Goal: Task Accomplishment & Management: Use online tool/utility

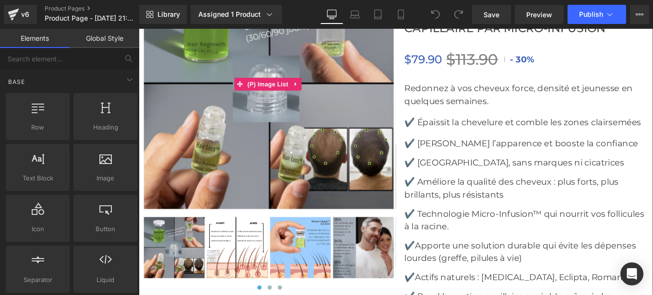
scroll to position [3512, 0]
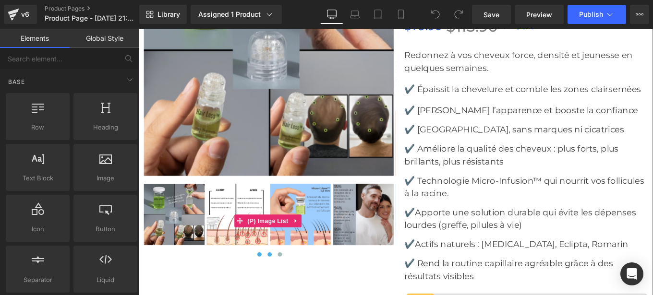
click at [282, 282] on button at bounding box center [287, 284] width 12 height 10
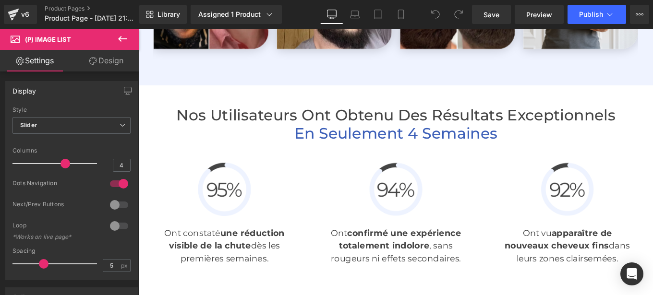
scroll to position [2220, 0]
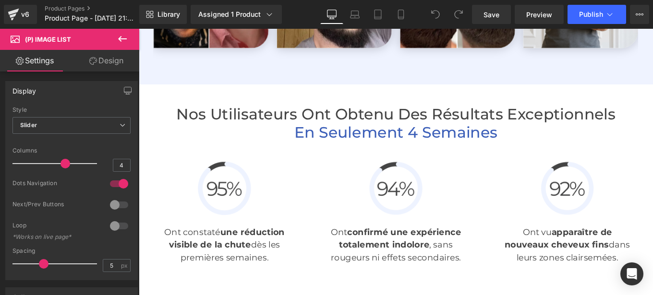
click at [198, 262] on p "Ont constaté une réduction visible de la chute dès les premières semaines." at bounding box center [235, 273] width 150 height 43
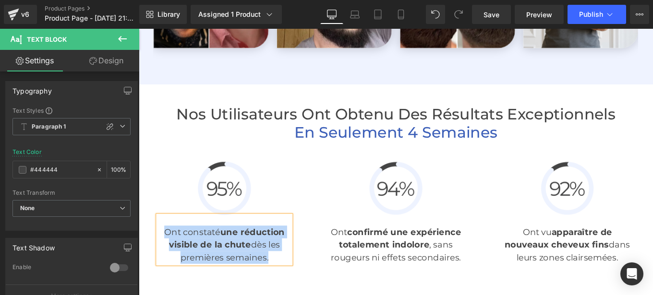
click at [381, 268] on strong "onfirmé une expérience totalement indolore" at bounding box center [434, 266] width 138 height 26
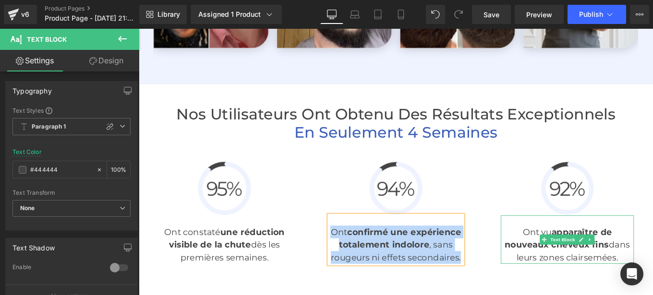
click at [579, 264] on p "Ont vu apparaître de nouveaux cheveux fins dans leurs zones clairsemées." at bounding box center [623, 273] width 150 height 43
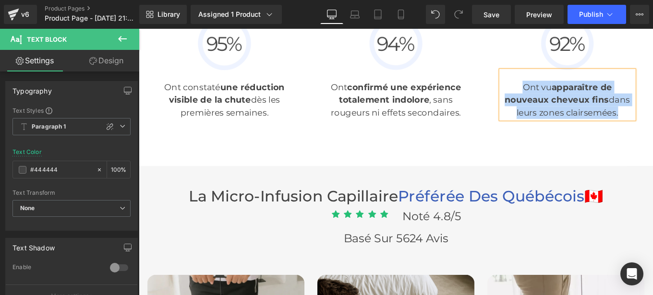
scroll to position [2490, 0]
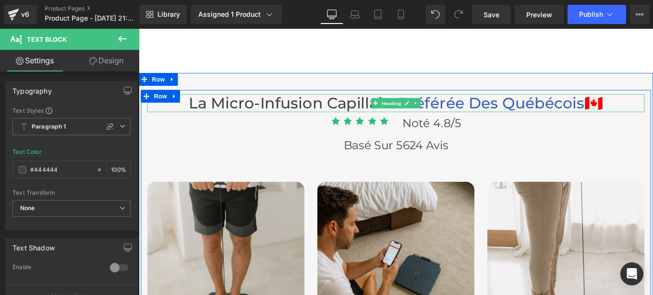
click at [430, 112] on span "Heading" at bounding box center [424, 113] width 26 height 12
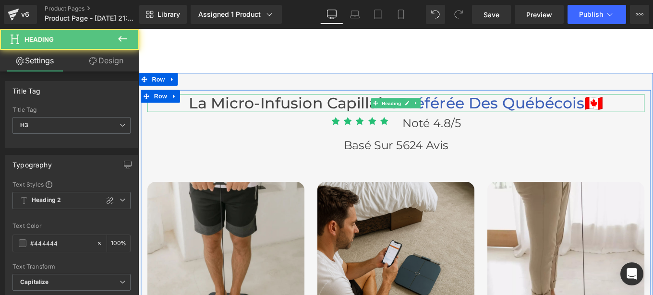
click at [486, 114] on span "Préférée Des québécois" at bounding box center [537, 112] width 210 height 21
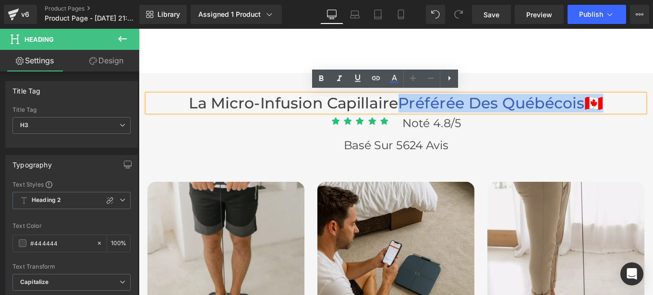
drag, startPoint x: 429, startPoint y: 110, endPoint x: 638, endPoint y: 115, distance: 209.8
click at [638, 115] on h3 "La micro-infusion capillaire Préférée Des québécois 🇨🇦" at bounding box center [429, 113] width 562 height 21
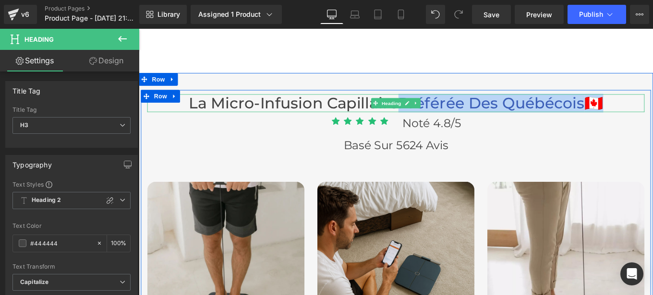
click at [491, 110] on span "Préférée Des québécois" at bounding box center [537, 112] width 210 height 21
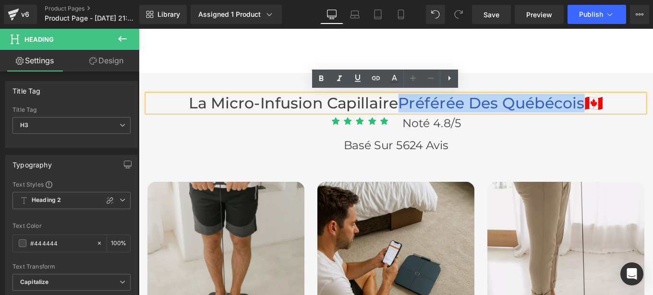
drag, startPoint x: 430, startPoint y: 111, endPoint x: 631, endPoint y: 114, distance: 200.7
click at [631, 114] on span "Préférée Des québécois" at bounding box center [537, 112] width 210 height 21
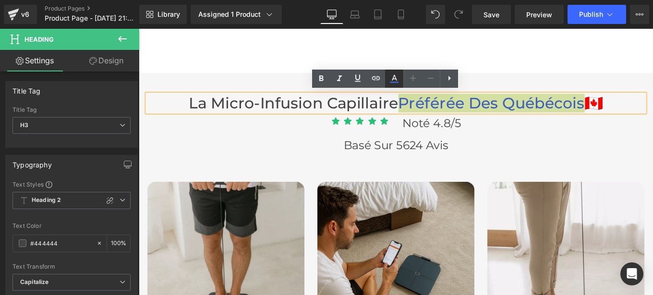
click at [393, 83] on icon at bounding box center [394, 82] width 9 height 1
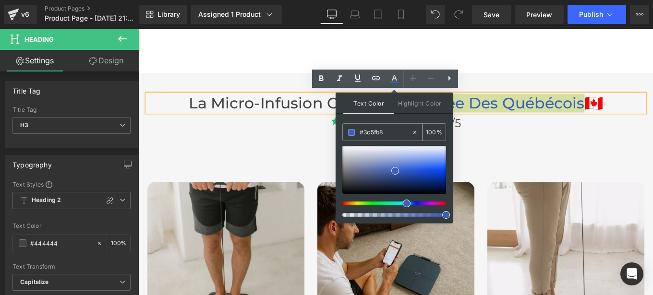
click at [389, 139] on div "#3c5fb8" at bounding box center [377, 132] width 69 height 17
click at [385, 133] on input "#3c5fb8" at bounding box center [386, 132] width 52 height 11
paste input "a4c3b2"
type input "#a4c3b2"
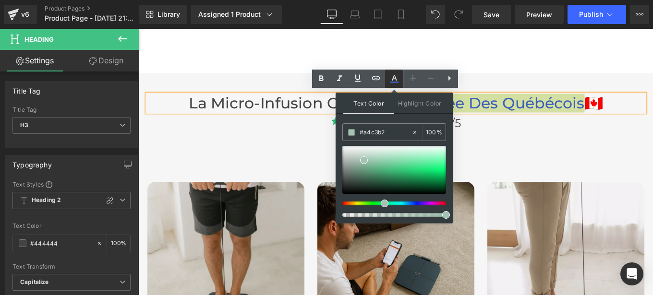
click at [393, 82] on icon at bounding box center [394, 82] width 9 height 1
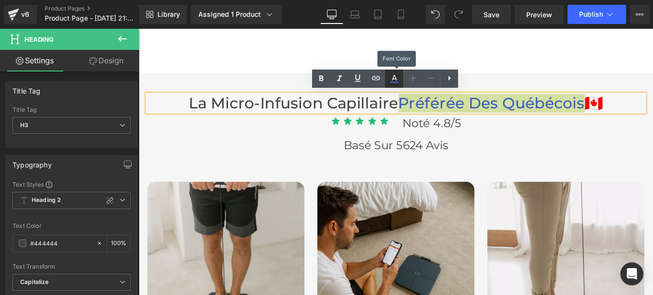
click at [393, 82] on icon at bounding box center [394, 82] width 9 height 1
type input "#3c5fb8"
type input "100"
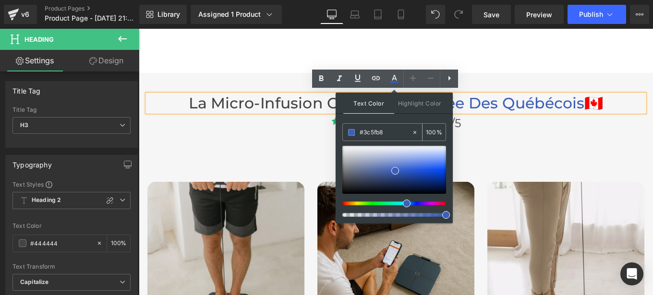
click at [388, 132] on input "#3c5fb8" at bounding box center [386, 132] width 52 height 11
paste input "a4c3b2"
type input "#a4c3b2"
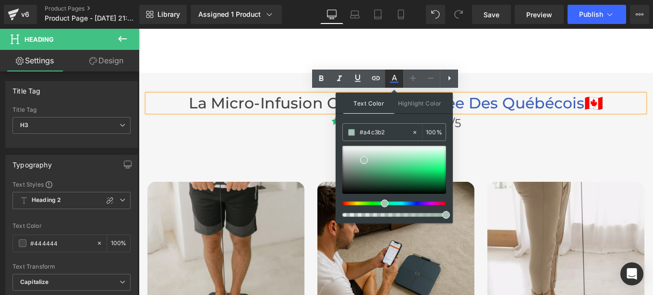
click at [395, 78] on icon at bounding box center [394, 78] width 5 height 6
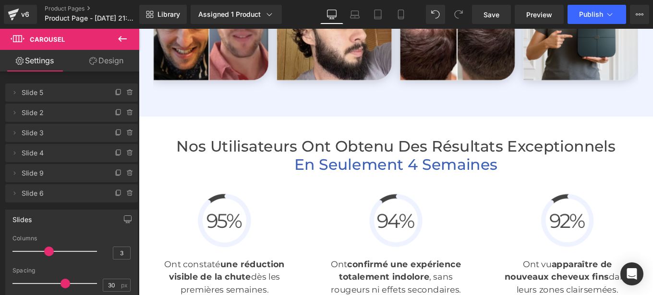
scroll to position [2184, 0]
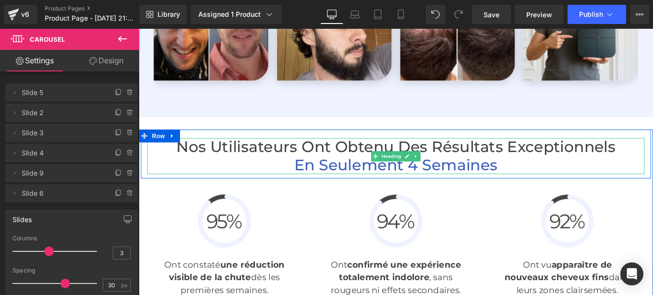
click at [429, 181] on span "en Seulement 4 Semaines" at bounding box center [428, 182] width 229 height 21
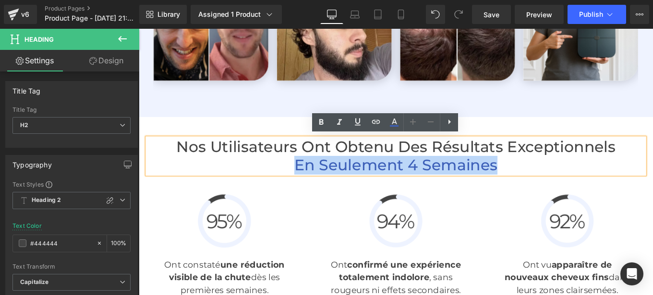
drag, startPoint x: 308, startPoint y: 180, endPoint x: 583, endPoint y: 176, distance: 275.5
click at [583, 176] on h2 "en Seulement 4 Semaines" at bounding box center [429, 183] width 562 height 21
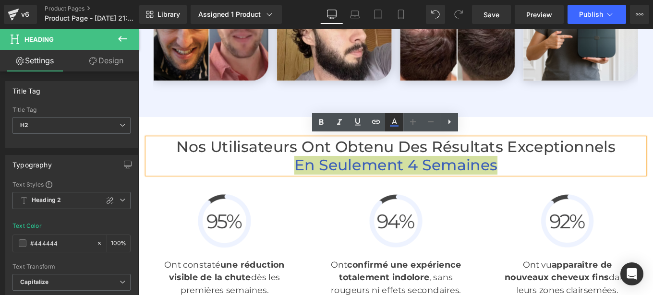
click at [393, 127] on icon at bounding box center [394, 123] width 12 height 12
type input "#3c5fb8"
type input "100"
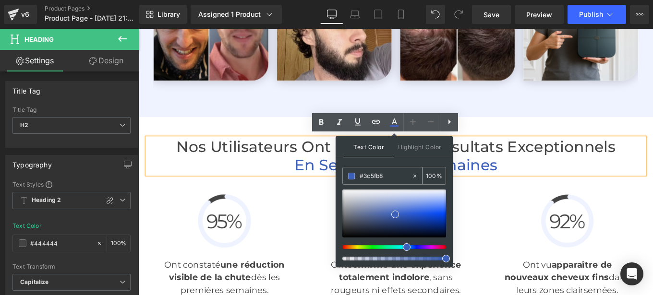
click at [390, 175] on input "#3c5fb8" at bounding box center [386, 176] width 52 height 11
paste input "a4c3b2"
type input "#a4c3b2"
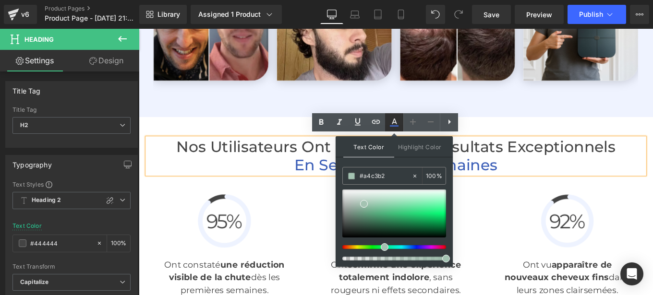
click at [395, 122] on icon at bounding box center [394, 122] width 5 height 6
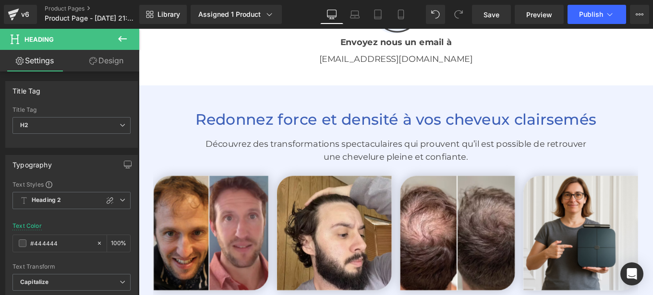
scroll to position [1946, 0]
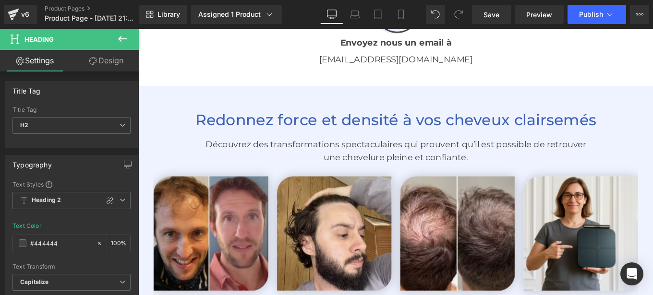
click at [423, 134] on div "Redonnez force et densité à vos cheveux clairsemés Heading" at bounding box center [429, 132] width 562 height 21
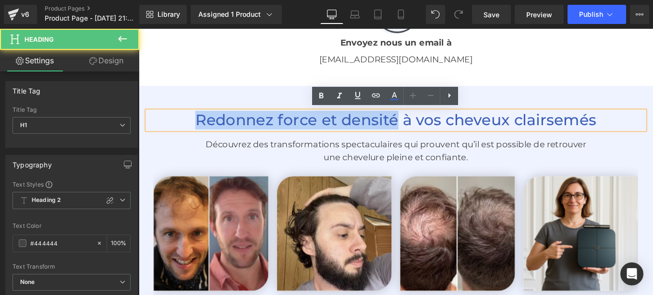
drag, startPoint x: 202, startPoint y: 127, endPoint x: 426, endPoint y: 135, distance: 224.3
click at [426, 135] on font "Redonnez force et densité à vos cheveux clairsemés" at bounding box center [429, 131] width 453 height 21
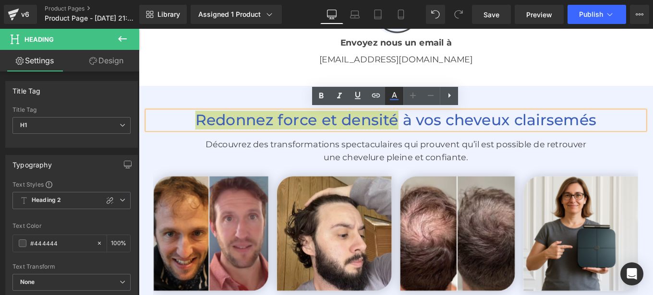
click at [394, 97] on icon at bounding box center [394, 96] width 12 height 12
type input "#3c5fb8"
type input "100"
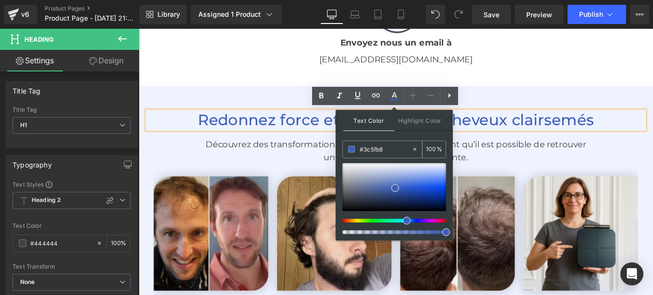
click at [391, 150] on input "#3c5fb8" at bounding box center [386, 149] width 52 height 11
paste input "a4c3b2"
type input "#a4c3b2"
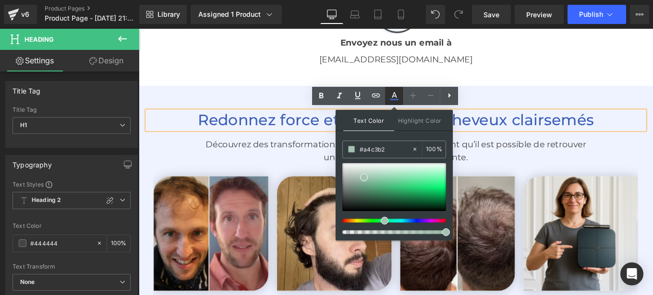
click at [396, 99] on icon at bounding box center [394, 99] width 9 height 1
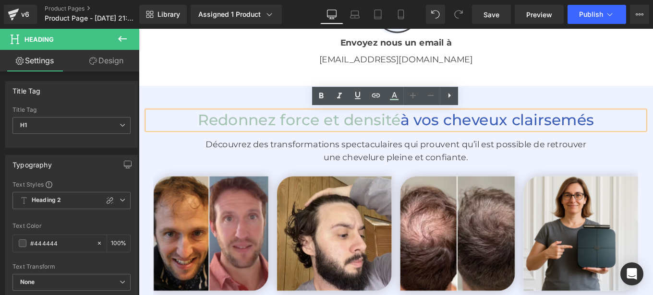
click at [278, 99] on div "Redonnez force et densité à vos cheveux clairsemés Heading Découvrez des transf…" at bounding box center [429, 229] width 581 height 273
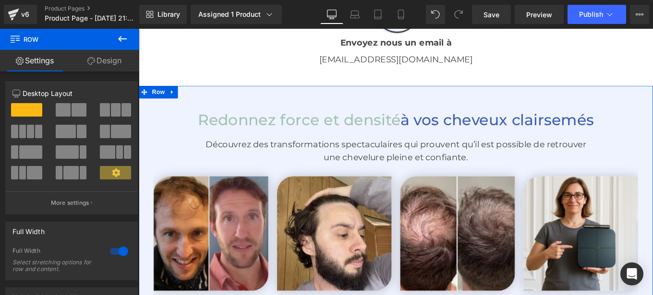
click at [115, 59] on link "Design" at bounding box center [105, 61] width 70 height 22
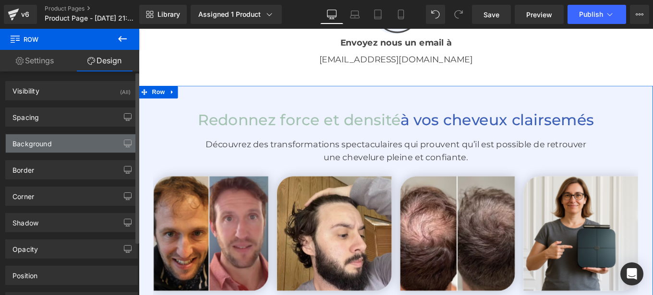
click at [51, 145] on div "Background" at bounding box center [31, 140] width 39 height 13
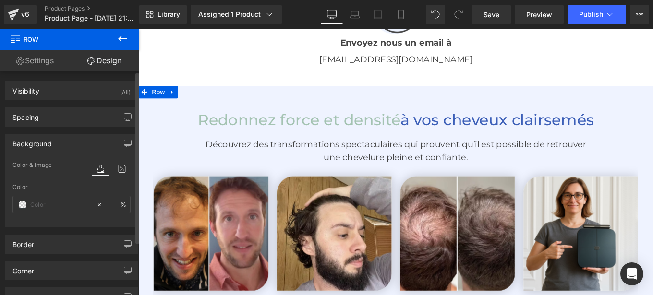
type input "#eff3ff"
type input "100"
type textarea "#eff3ff"
click at [58, 206] on input "#eff3ff" at bounding box center [60, 205] width 61 height 11
paste input "f6fff8"
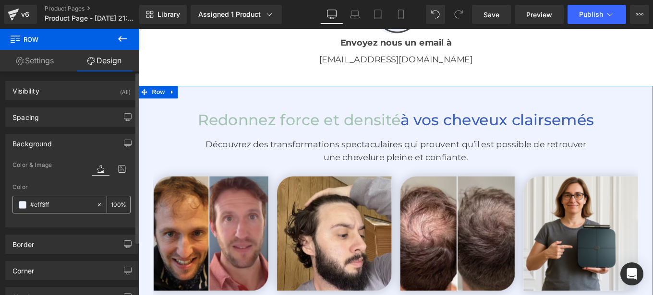
type input "#f6fff8"
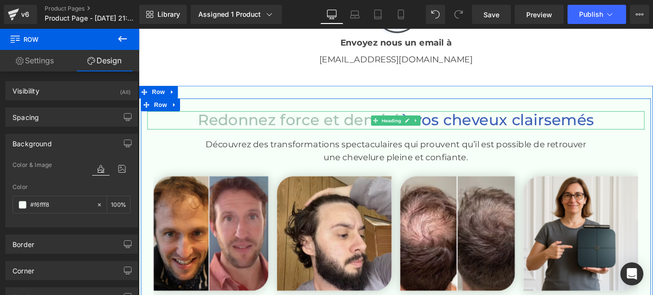
click at [506, 128] on span "à vos cheveux clairsemés" at bounding box center [543, 131] width 219 height 21
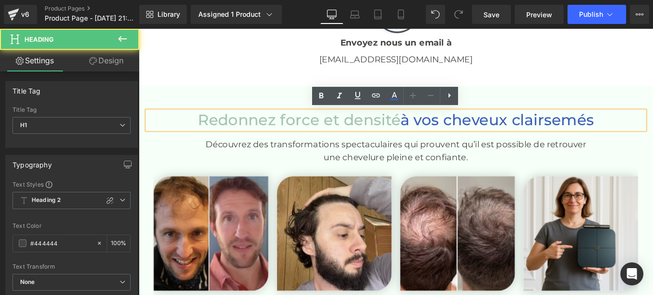
click at [412, 168] on span "Text Block" at bounding box center [424, 167] width 32 height 12
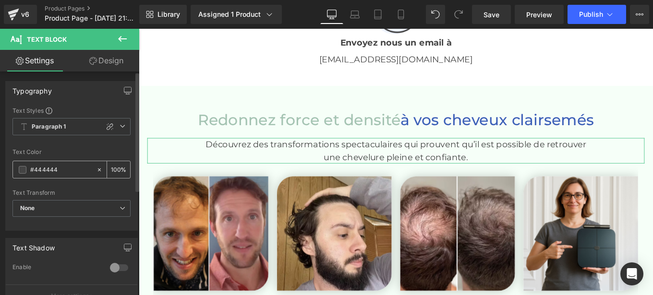
click at [63, 174] on input "#444444" at bounding box center [60, 170] width 61 height 11
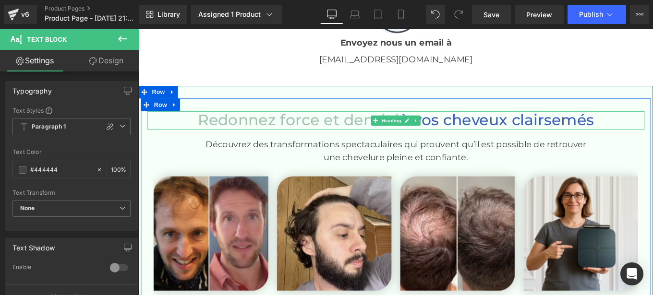
click at [478, 130] on span "à vos cheveux clairsemés" at bounding box center [543, 131] width 219 height 21
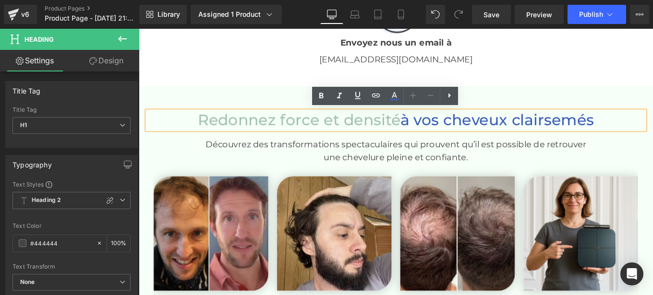
drag, startPoint x: 437, startPoint y: 131, endPoint x: 648, endPoint y: 123, distance: 210.9
click at [648, 123] on span "à vos cheveux clairsemés" at bounding box center [543, 131] width 219 height 21
click at [652, 123] on h1 "Redonnez force et densité à vos cheveux clairsemés" at bounding box center [429, 132] width 562 height 21
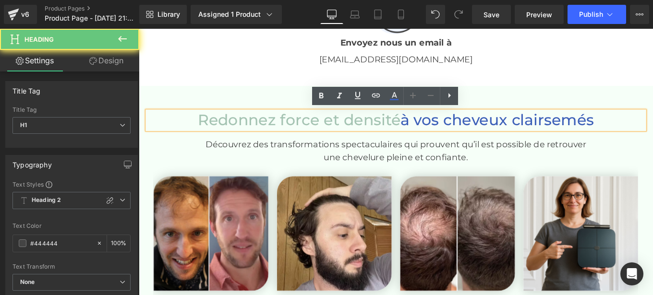
drag, startPoint x: 650, startPoint y: 128, endPoint x: 431, endPoint y: 139, distance: 219.6
click at [431, 139] on h1 "Redonnez force et densité à vos cheveux clairsemés" at bounding box center [429, 132] width 562 height 21
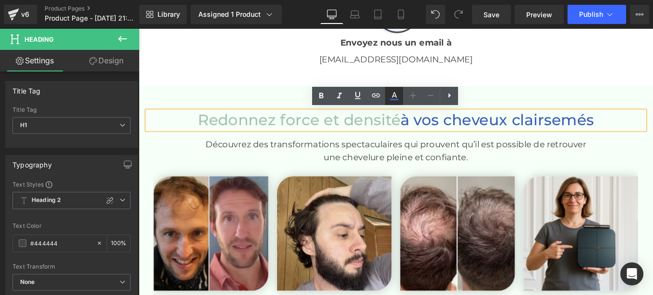
click at [393, 92] on icon at bounding box center [394, 96] width 12 height 12
type input "#3c5fb8"
type input "100"
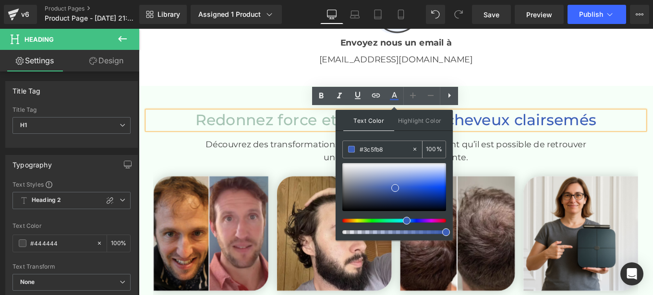
click at [388, 148] on input "#3c5fb8" at bounding box center [386, 149] width 52 height 11
paste input "444444"
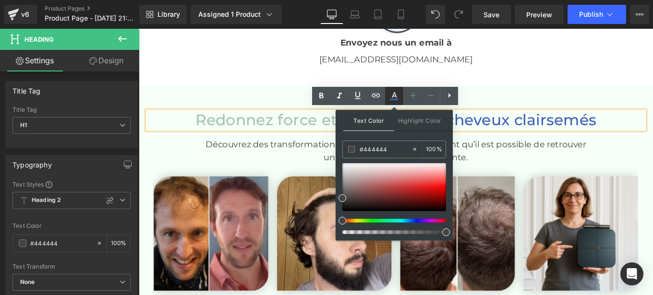
click at [395, 97] on icon at bounding box center [394, 96] width 12 height 12
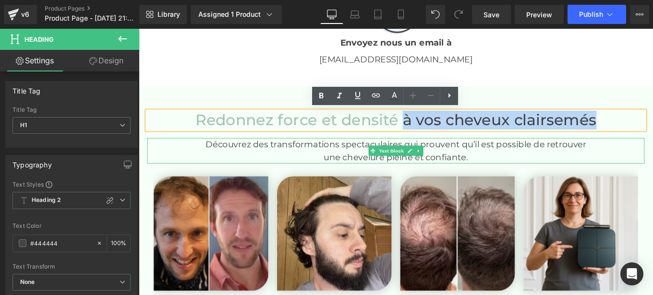
click at [511, 171] on p "une chevelure pleine et confiante." at bounding box center [429, 174] width 562 height 14
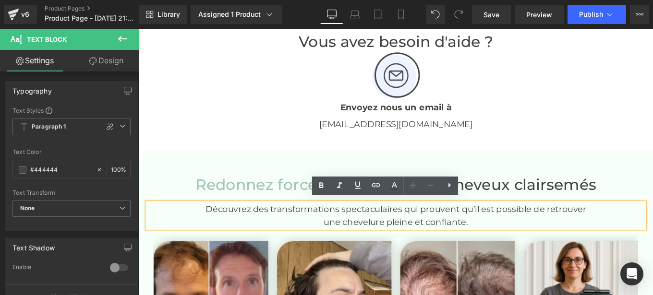
scroll to position [1875, 0]
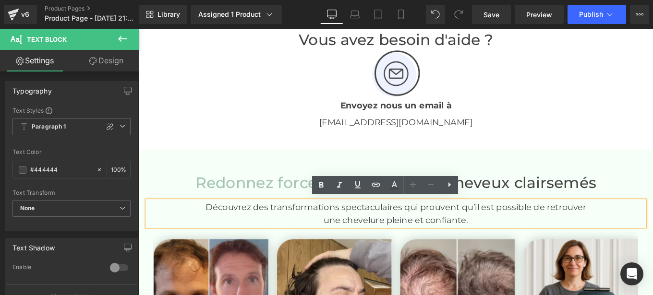
click at [292, 203] on span "Redonnez force et densité" at bounding box center [317, 202] width 229 height 21
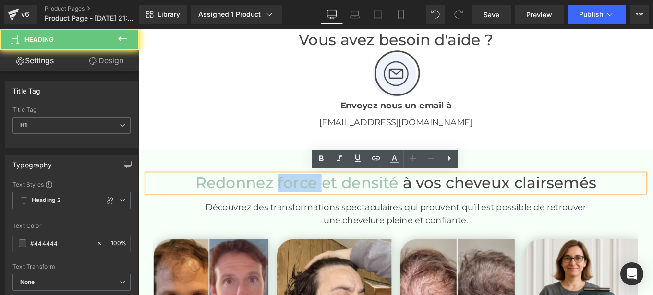
drag, startPoint x: 291, startPoint y: 203, endPoint x: 346, endPoint y: 201, distance: 54.8
click at [346, 201] on span "Redonnez force et densité" at bounding box center [317, 202] width 229 height 21
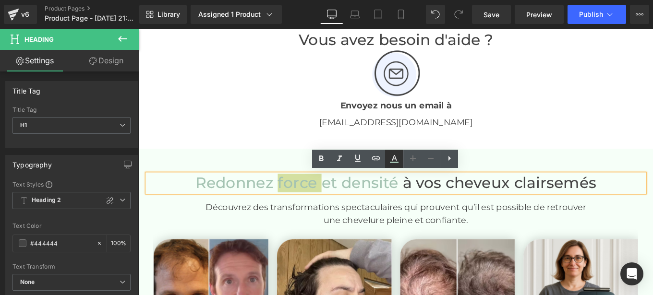
click at [396, 164] on icon at bounding box center [394, 159] width 12 height 12
type input "#a4c3b2"
type input "100"
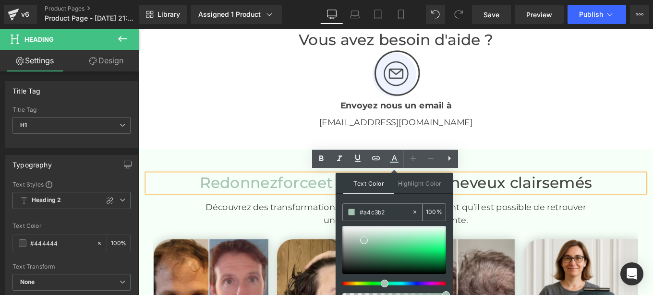
click at [388, 205] on div "#a4c3b2" at bounding box center [377, 212] width 69 height 17
click at [387, 210] on input "#a4c3b2" at bounding box center [386, 212] width 52 height 11
type input "c"
type input "0"
click at [269, 201] on span "Redonnez force et densité" at bounding box center [317, 202] width 220 height 21
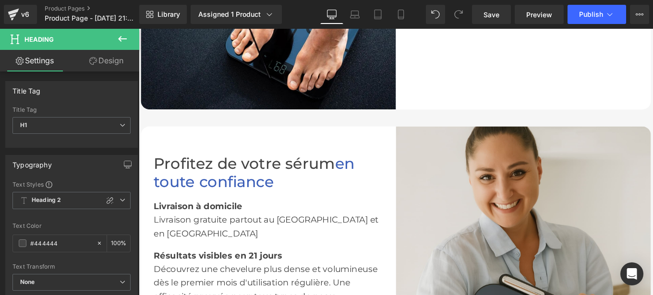
scroll to position [1445, 0]
click at [359, 185] on span "en toute confiance" at bounding box center [269, 191] width 227 height 41
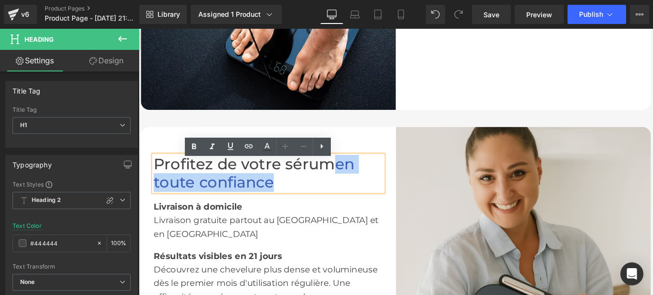
drag, startPoint x: 359, startPoint y: 185, endPoint x: 360, endPoint y: 203, distance: 17.9
click at [360, 203] on h1 "Profitez de votre sérum en toute confiance" at bounding box center [285, 192] width 259 height 41
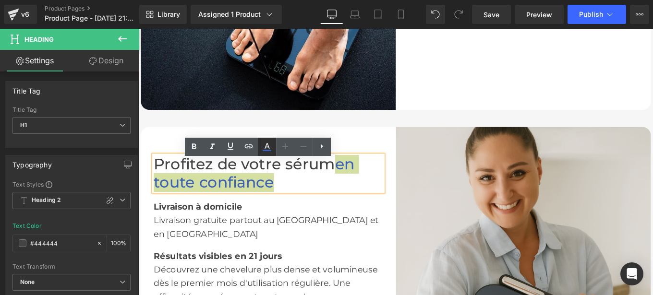
click at [265, 146] on icon at bounding box center [266, 146] width 5 height 6
type input "#3c5fb8"
type input "100"
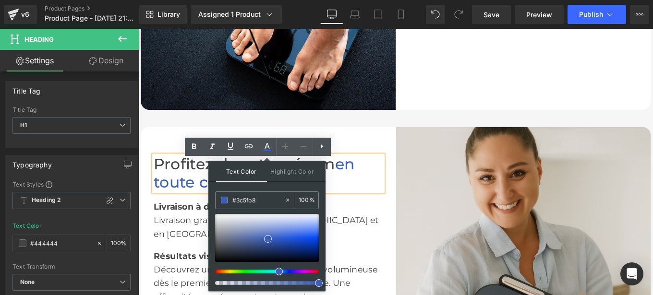
click at [267, 199] on input "#3c5fb8" at bounding box center [258, 200] width 52 height 11
paste input "a4c3b2"
type input "#a4c3b2"
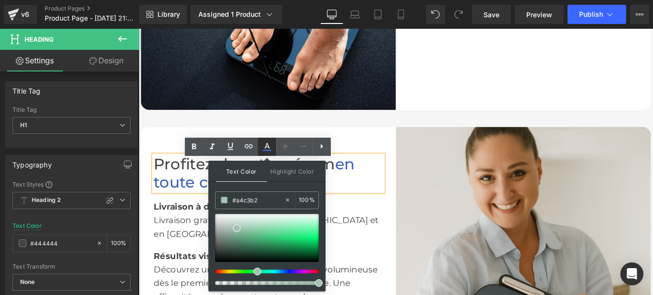
click at [267, 148] on icon at bounding box center [267, 147] width 12 height 12
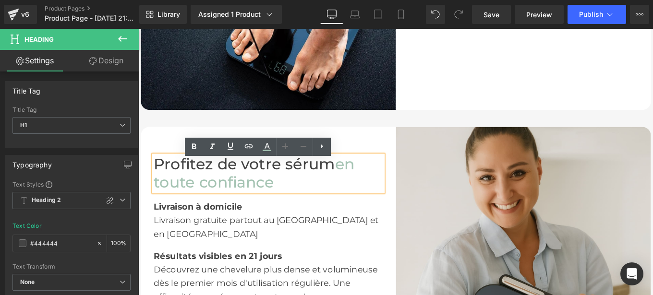
click at [344, 204] on h1 "Profitez de votre sérum en toute confiance" at bounding box center [285, 192] width 259 height 41
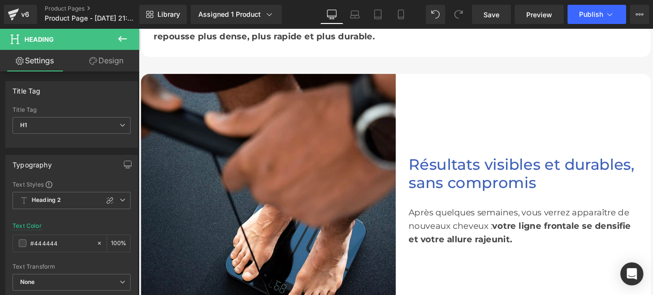
scroll to position [1198, 0]
click at [522, 186] on font "Résultats visibles et durables, sans compromis" at bounding box center [570, 192] width 255 height 41
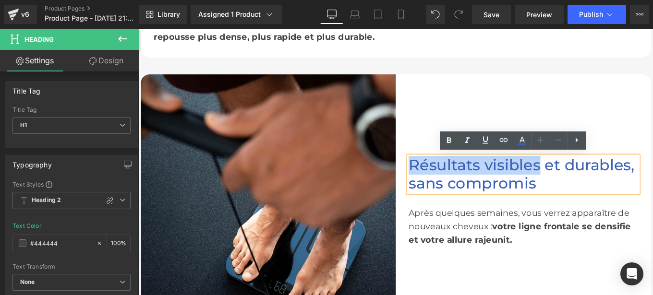
drag, startPoint x: 588, startPoint y: 181, endPoint x: 442, endPoint y: 185, distance: 146.9
click at [443, 185] on font "Résultats visibles et durables, sans compromis" at bounding box center [570, 192] width 255 height 41
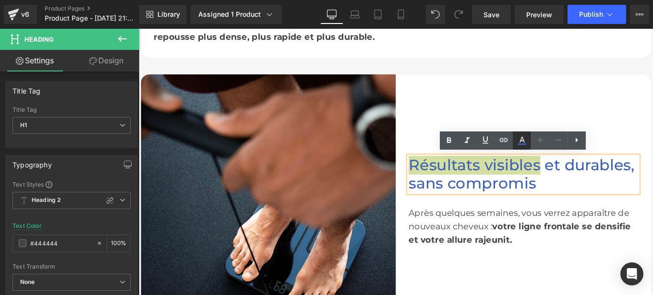
click at [521, 145] on icon at bounding box center [521, 144] width 9 height 1
type input "#3c5fb8"
type input "100"
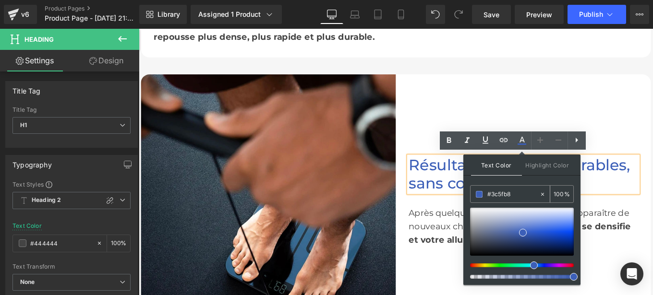
click at [515, 194] on input "#3c5fb8" at bounding box center [513, 194] width 52 height 11
paste input "a4c3b2"
type input "#a4c3b2"
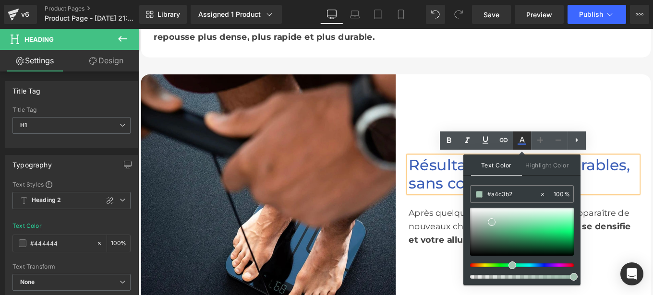
click at [521, 141] on icon at bounding box center [521, 140] width 5 height 6
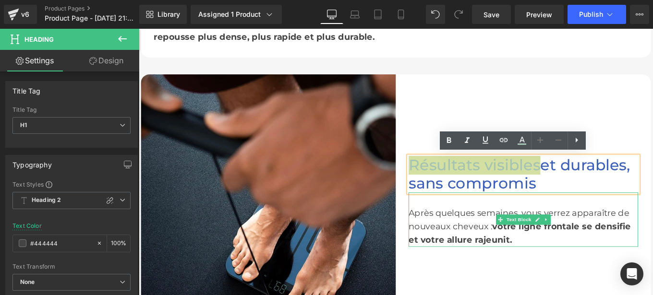
click at [544, 242] on icon at bounding box center [546, 244] width 5 height 5
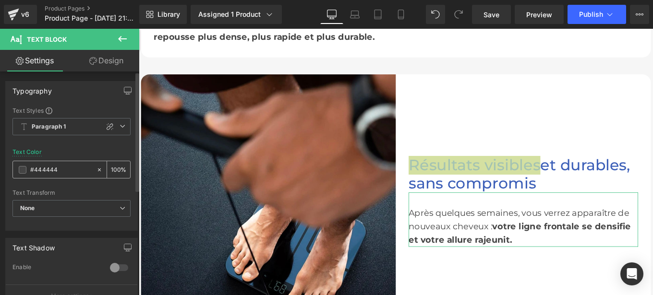
click at [59, 170] on input "#444444" at bounding box center [60, 170] width 61 height 11
paste input "a4c3b2"
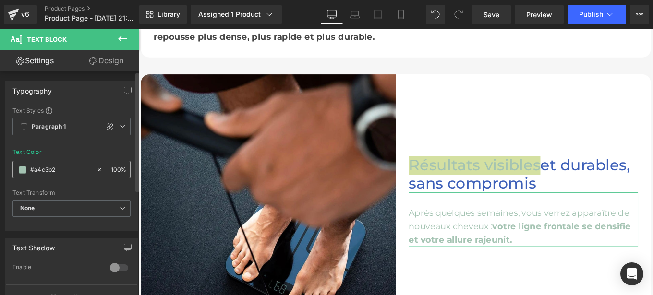
type input "#444444"
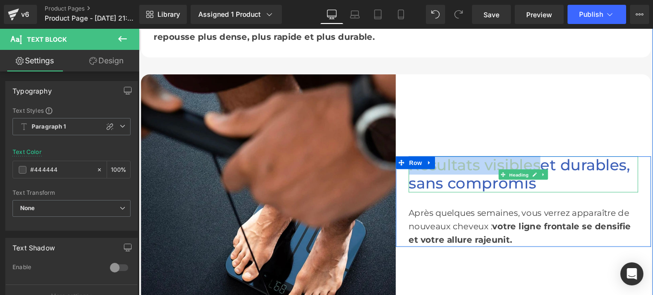
click at [604, 180] on span "et durables, sans compromis" at bounding box center [568, 192] width 250 height 41
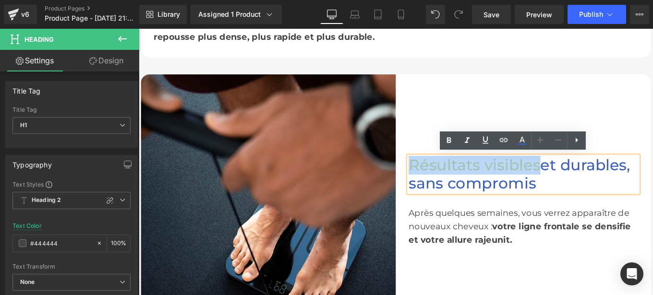
drag, startPoint x: 593, startPoint y: 181, endPoint x: 610, endPoint y: 202, distance: 26.6
click at [610, 202] on h1 "Résultats visibles et durables, sans compromis" at bounding box center [572, 193] width 259 height 41
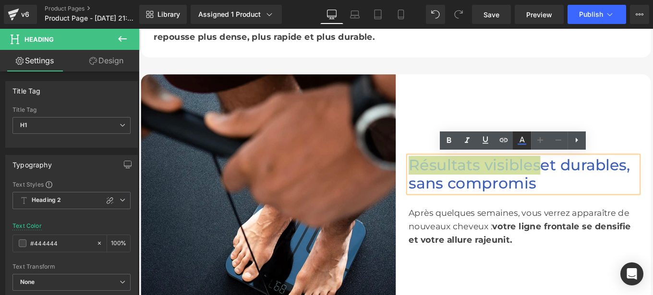
click at [519, 144] on icon at bounding box center [522, 141] width 12 height 12
type input "#3c5fb8"
type input "100"
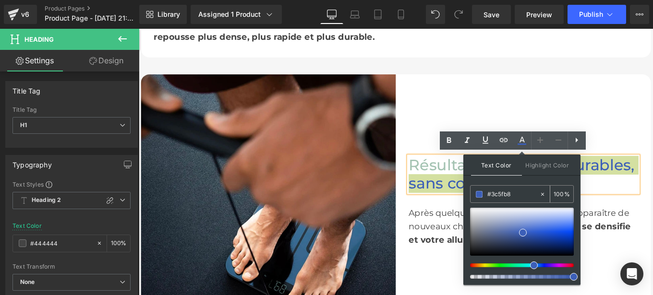
click at [515, 193] on input "#3c5fb8" at bounding box center [513, 194] width 52 height 11
paste input "444444"
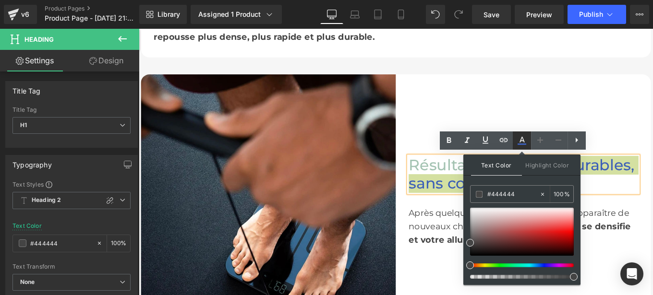
click at [523, 143] on icon at bounding box center [522, 141] width 12 height 12
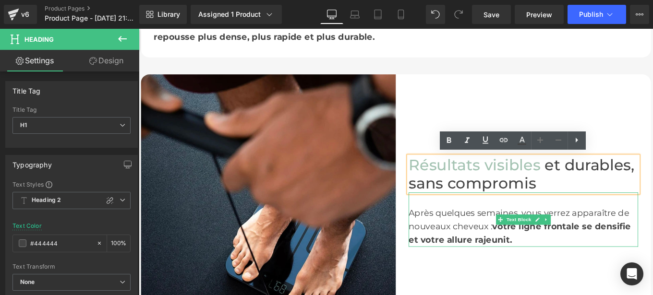
click at [493, 247] on div "Après quelques semaines, vous verrez apparaître de nouveaux cheveux : votre lig…" at bounding box center [572, 252] width 259 height 46
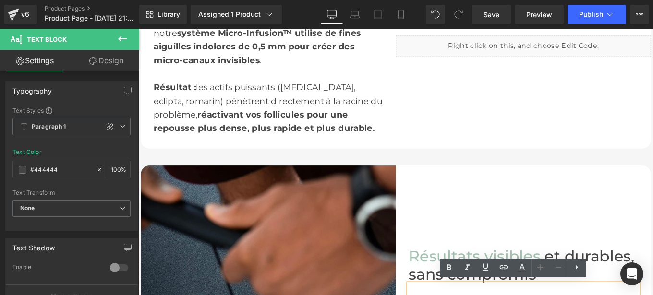
scroll to position [1095, 0]
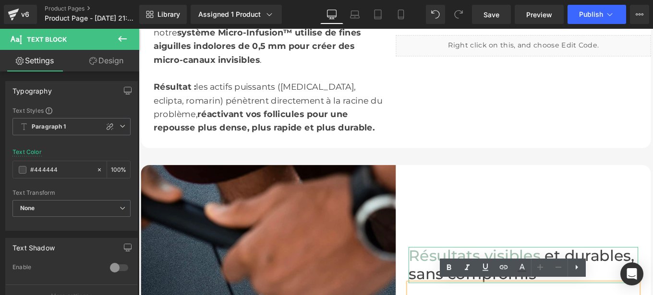
click at [458, 288] on span "Résultats visibles" at bounding box center [517, 285] width 149 height 21
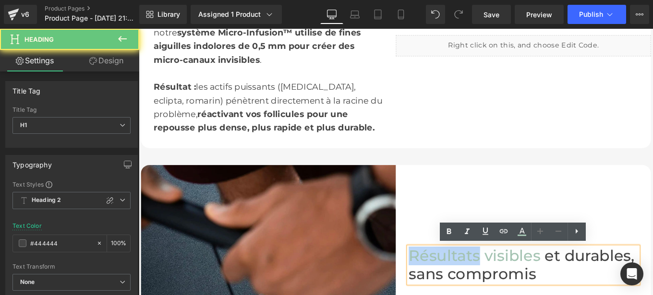
drag, startPoint x: 458, startPoint y: 288, endPoint x: 503, endPoint y: 286, distance: 45.6
click at [503, 286] on span "Résultats visibles" at bounding box center [517, 285] width 149 height 21
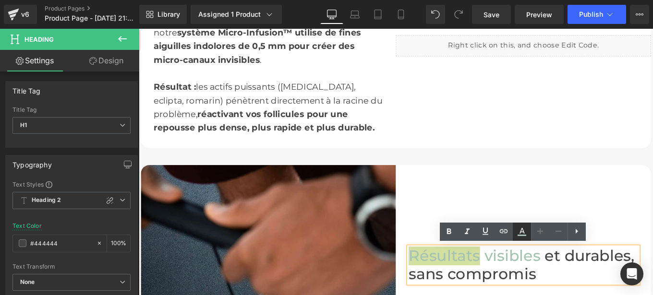
click at [526, 233] on icon at bounding box center [522, 232] width 12 height 12
type input "#a4c3b2"
type input "100"
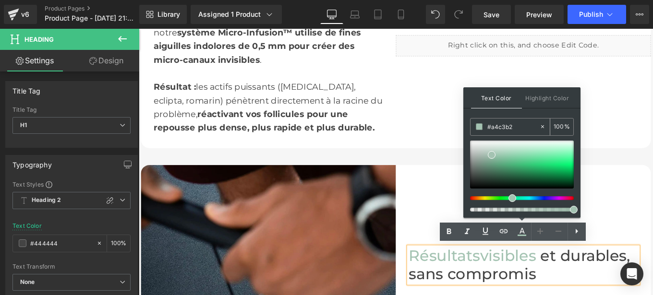
click at [514, 130] on input "#a4c3b2" at bounding box center [513, 126] width 52 height 11
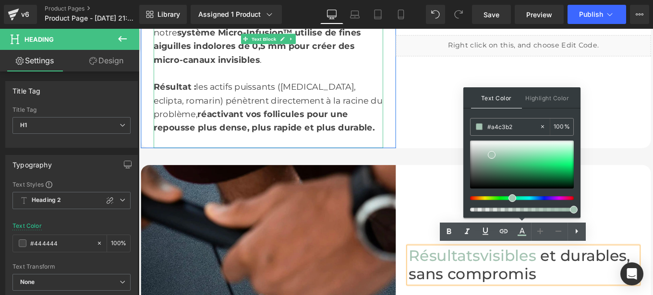
click at [280, 111] on div "Résultat : les actifs puissants ([MEDICAL_DATA], eclipta, romarin) pénètrent di…" at bounding box center [285, 125] width 259 height 77
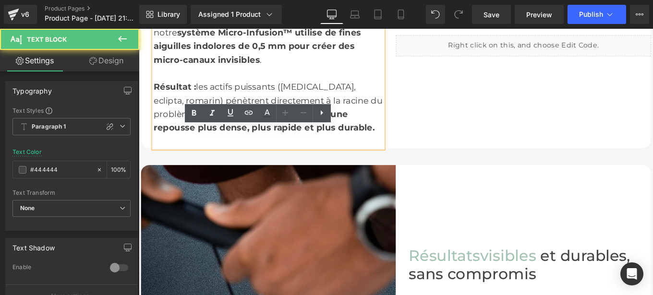
scroll to position [947, 0]
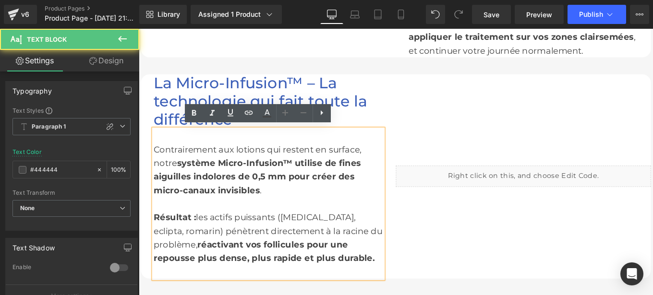
click at [231, 95] on font "La Micro-Infusion™ – La technologie qui fait toute la différence" at bounding box center [276, 110] width 241 height 61
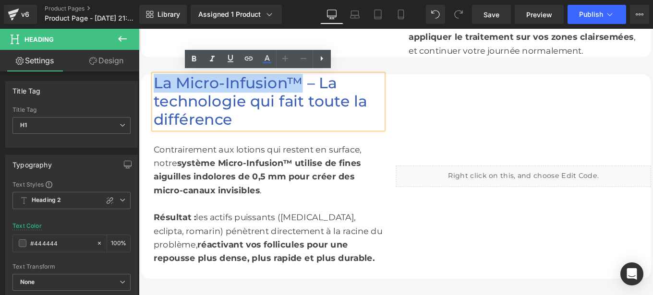
drag, startPoint x: 318, startPoint y: 89, endPoint x: 148, endPoint y: 89, distance: 169.4
click at [148, 89] on div "Liquid La Micro-Infusion™ – La technologie qui fait toute la différence Heading…" at bounding box center [429, 195] width 576 height 230
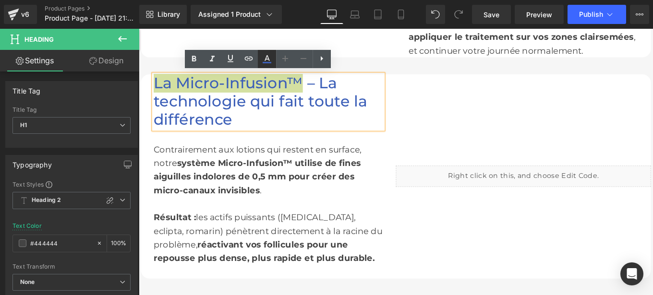
click at [266, 60] on icon at bounding box center [266, 58] width 5 height 6
type input "#3c5fb8"
type input "100"
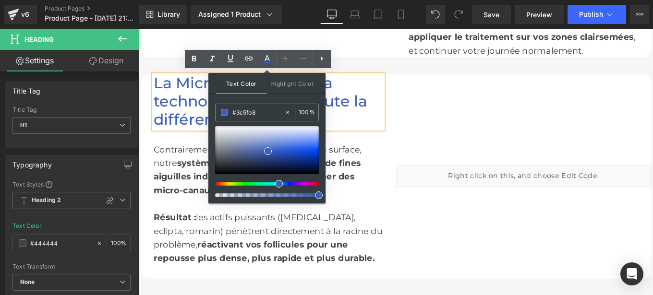
click at [268, 109] on input "#3c5fb8" at bounding box center [258, 112] width 52 height 11
paste input "a4c3b2"
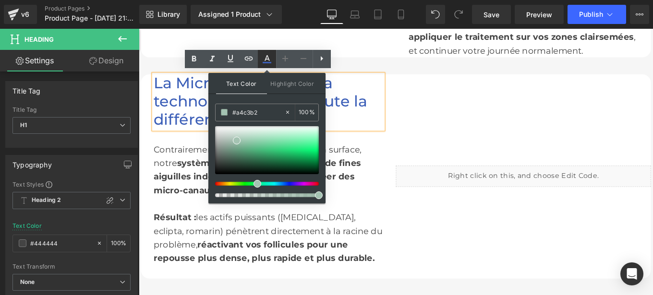
click at [267, 59] on icon at bounding box center [266, 58] width 5 height 6
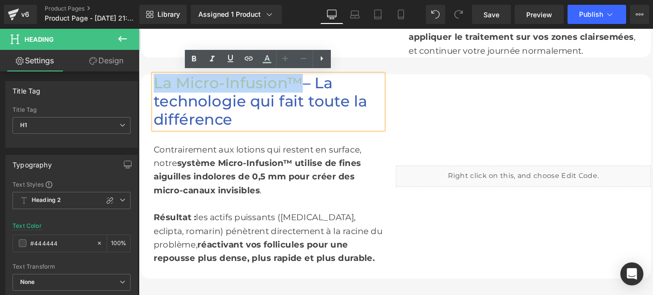
click at [328, 103] on span "– La technologie qui fait toute la différence" at bounding box center [276, 110] width 241 height 61
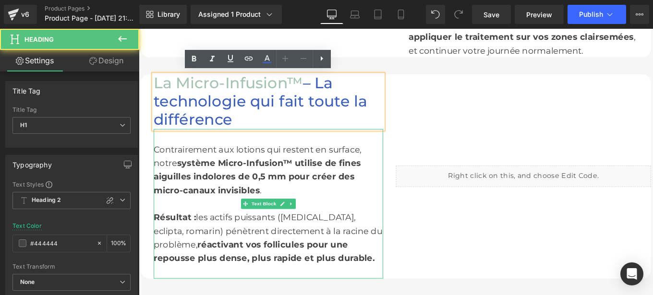
click at [228, 175] on strong "système Micro-Infusion™ utilise de fines aiguilles indolores de 0,5 mm pour cré…" at bounding box center [273, 196] width 234 height 42
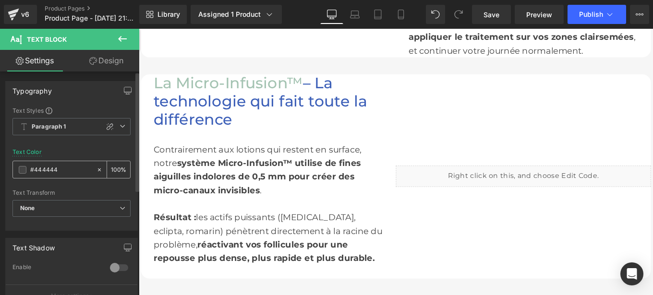
click at [61, 166] on input "#444444" at bounding box center [60, 170] width 61 height 11
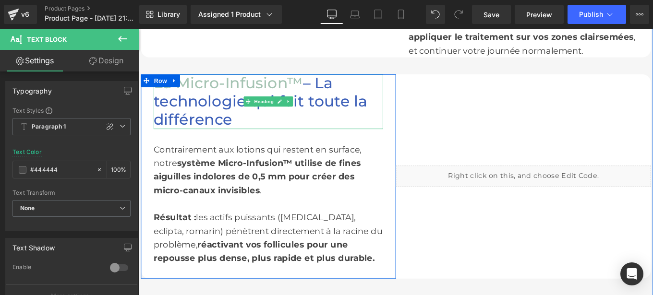
click at [322, 87] on span "– La technologie qui fait toute la différence" at bounding box center [276, 110] width 241 height 61
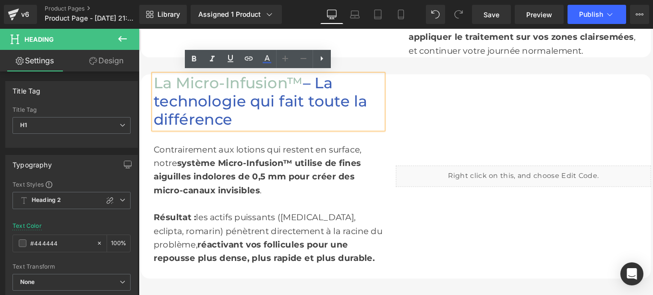
drag, startPoint x: 324, startPoint y: 90, endPoint x: 311, endPoint y: 126, distance: 38.6
click at [311, 126] on h1 "La Micro-Infusion™ – La technologie qui fait toute la différence" at bounding box center [285, 110] width 259 height 61
click at [266, 59] on icon at bounding box center [266, 58] width 5 height 6
type input "#3c5fb8"
type input "100"
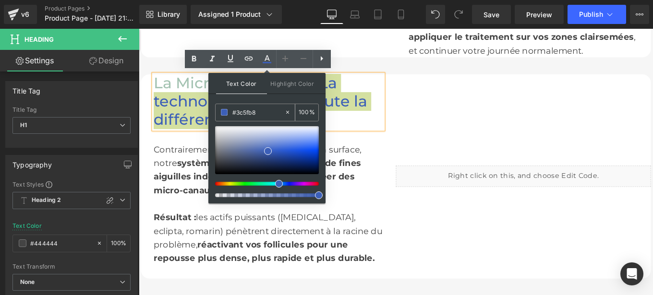
click at [263, 108] on input "#3c5fb8" at bounding box center [258, 112] width 52 height 11
paste input "444444"
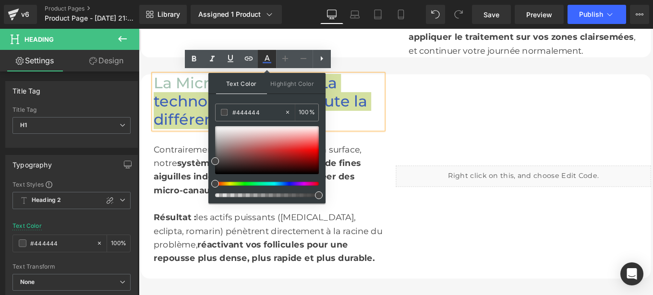
click at [267, 62] on icon at bounding box center [267, 62] width 9 height 1
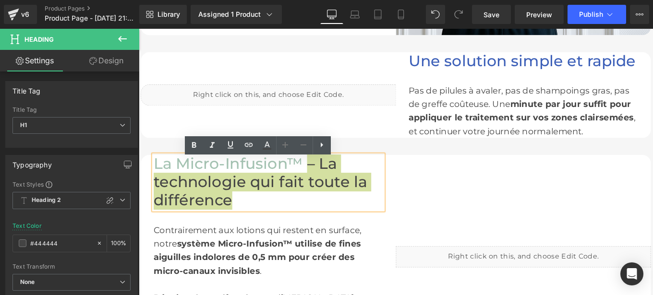
scroll to position [850, 0]
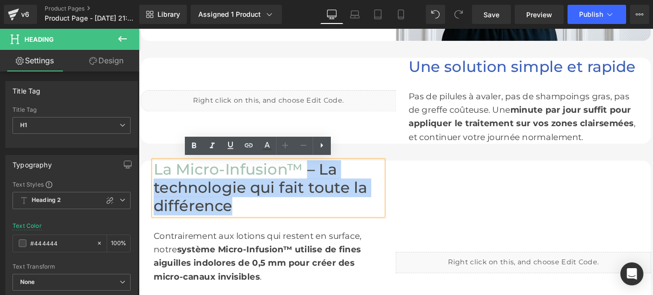
click at [196, 190] on span "La Micro-Infusion™" at bounding box center [240, 188] width 168 height 21
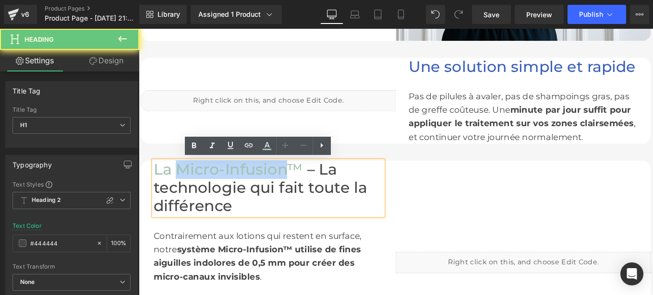
drag, startPoint x: 224, startPoint y: 186, endPoint x: 265, endPoint y: 185, distance: 40.8
click at [265, 185] on span "La Micro-Infusion™" at bounding box center [240, 188] width 168 height 21
click at [282, 178] on div "La Micro-Infusion™ – La technologie qui fait toute la différence" at bounding box center [285, 208] width 259 height 61
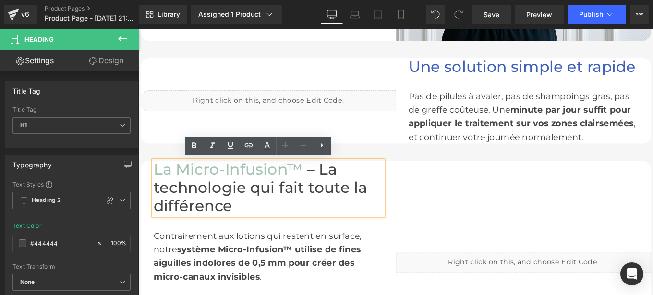
drag, startPoint x: 249, startPoint y: 184, endPoint x: 254, endPoint y: 184, distance: 5.3
click at [252, 184] on span "La Micro-Infusion™" at bounding box center [240, 188] width 168 height 21
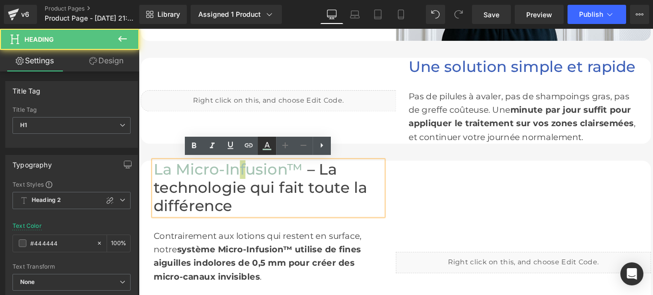
click at [266, 146] on icon at bounding box center [266, 145] width 5 height 6
type input "#a4c3b2"
type input "100"
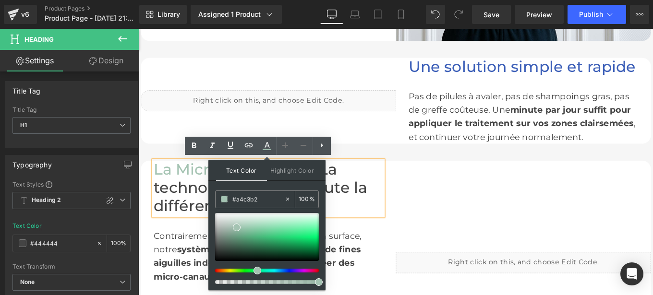
click at [266, 193] on div "#a4c3b2" at bounding box center [250, 199] width 69 height 17
click at [259, 200] on input "#a4c3b2" at bounding box center [258, 199] width 52 height 11
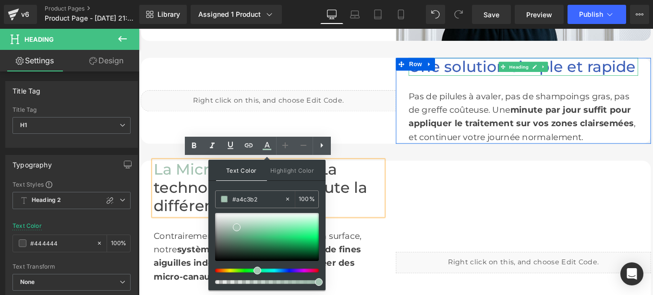
click at [491, 70] on font "Une solution simple et rapide" at bounding box center [571, 71] width 256 height 21
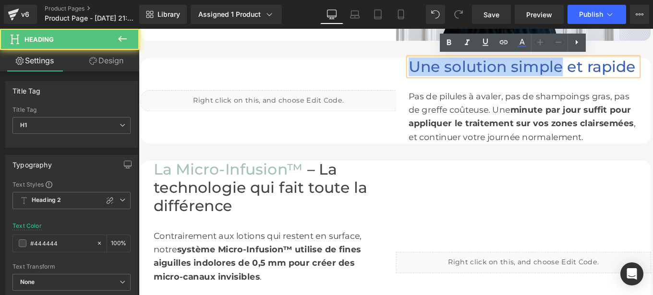
drag, startPoint x: 613, startPoint y: 72, endPoint x: 433, endPoint y: 75, distance: 179.5
click at [433, 75] on div "Une solution simple et rapide Heading Pas de pilules à avaler, pas de shampoing…" at bounding box center [573, 110] width 288 height 97
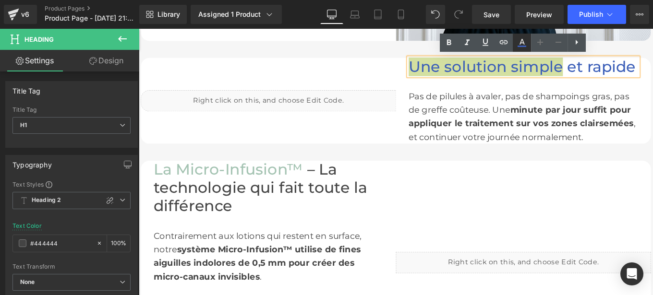
click at [524, 47] on icon at bounding box center [522, 43] width 12 height 12
type input "#3c5fb8"
type input "100"
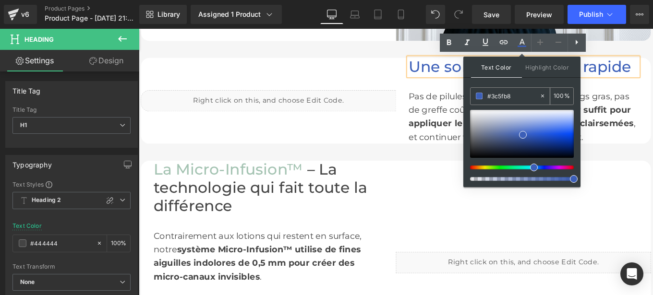
click at [515, 96] on input "#3c5fb8" at bounding box center [513, 96] width 52 height 11
paste input "a4c3b2"
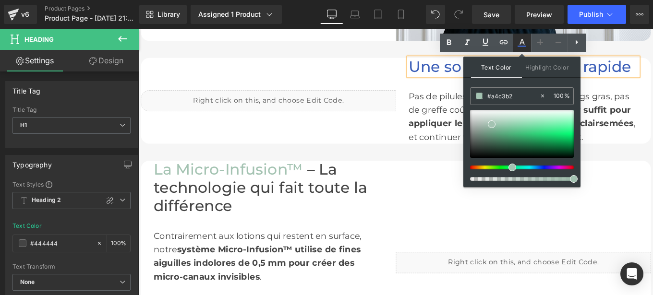
click at [520, 47] on icon at bounding box center [521, 46] width 9 height 1
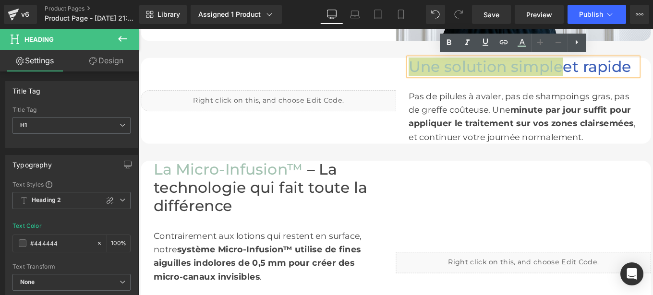
click at [571, 121] on span "Text Block" at bounding box center [568, 121] width 32 height 12
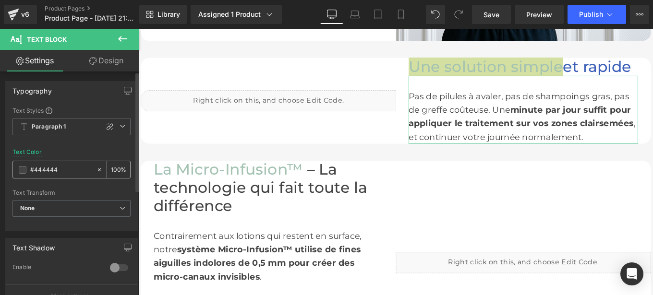
click at [65, 172] on input "#444444" at bounding box center [60, 170] width 61 height 11
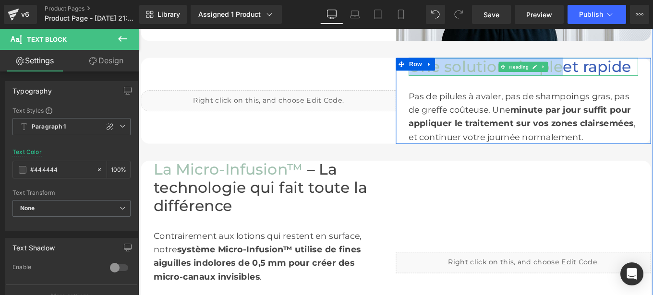
click at [618, 72] on span "et rapide" at bounding box center [656, 71] width 77 height 21
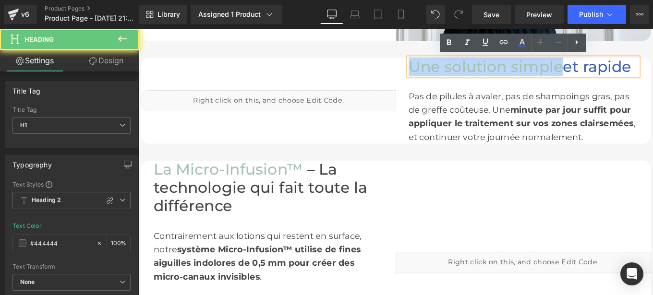
drag, startPoint x: 618, startPoint y: 72, endPoint x: 696, endPoint y: 61, distance: 79.4
click at [652, 62] on h1 "Une solution simple et rapide" at bounding box center [572, 72] width 259 height 21
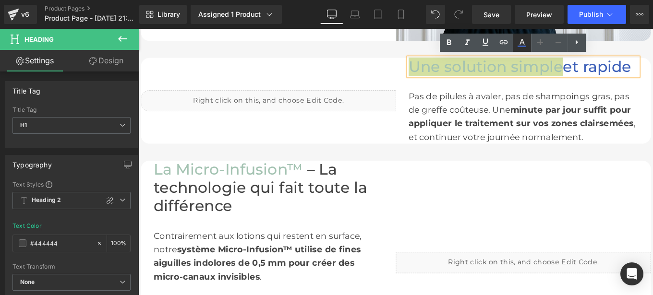
click at [522, 46] on icon at bounding box center [521, 46] width 9 height 1
type input "#3c5fb8"
type input "100"
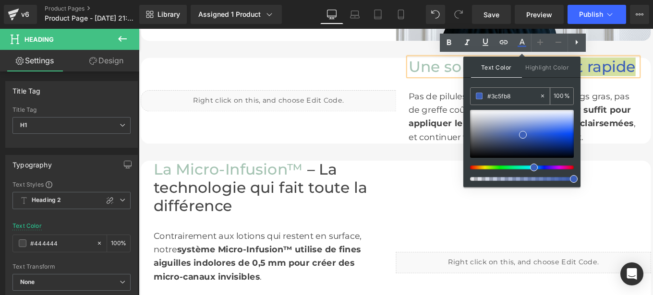
click at [519, 96] on input "#3c5fb8" at bounding box center [513, 96] width 52 height 11
paste input "444444"
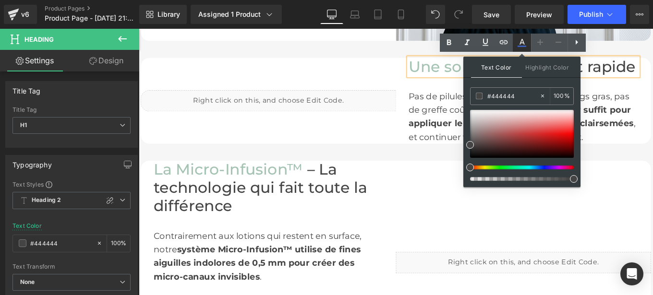
click at [522, 45] on icon at bounding box center [522, 43] width 12 height 12
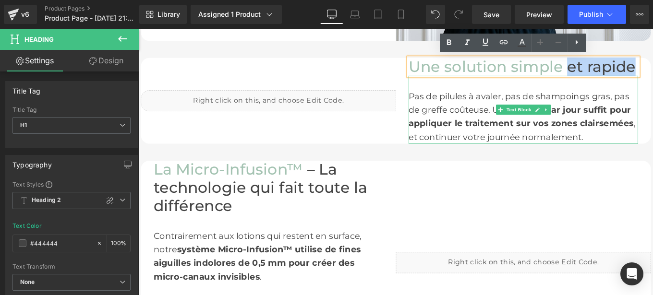
click at [513, 104] on div "Pas de pilules à avaler, pas de shampoings gras, pas de greffe coûteuse. Une mi…" at bounding box center [572, 127] width 259 height 61
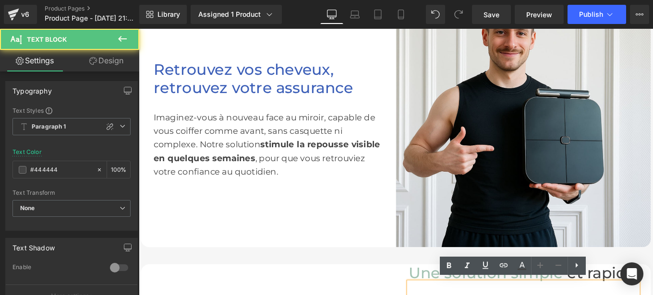
scroll to position [616, 0]
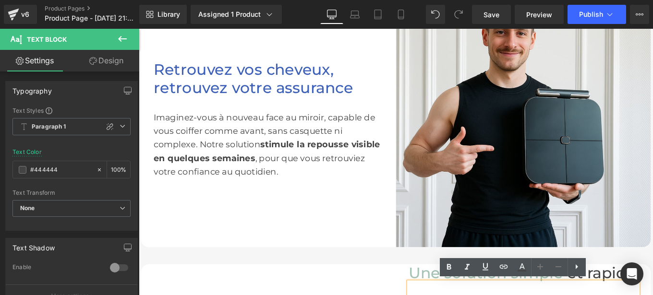
click at [217, 80] on font "Retrouvez vos cheveux, retrouvez votre assurance" at bounding box center [268, 85] width 225 height 41
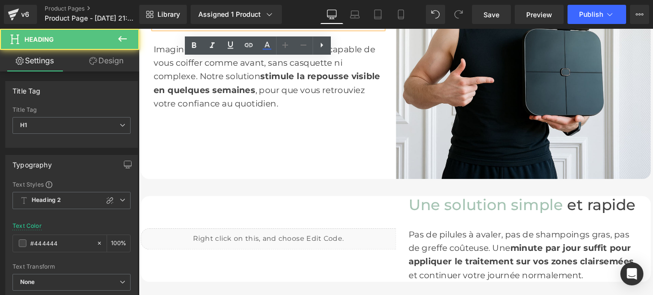
scroll to position [700, 0]
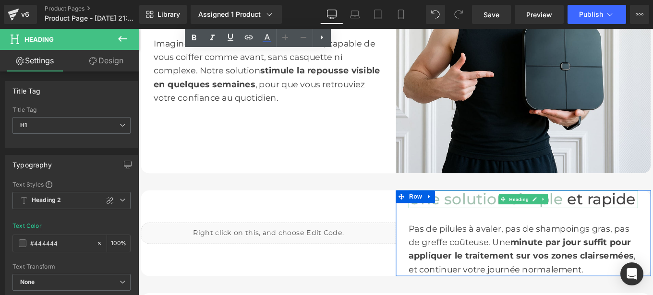
click at [492, 220] on span "Une solution simple" at bounding box center [530, 221] width 174 height 21
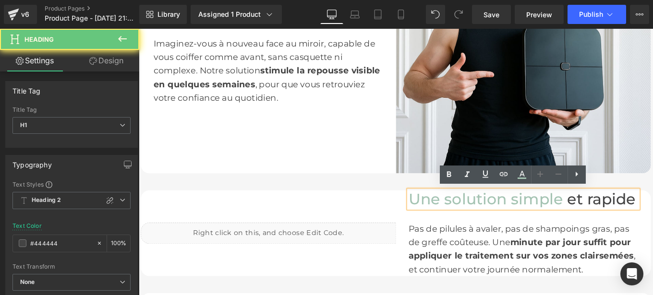
drag, startPoint x: 492, startPoint y: 220, endPoint x: 509, endPoint y: 218, distance: 16.4
click at [506, 219] on span "Une solution simple" at bounding box center [530, 221] width 174 height 21
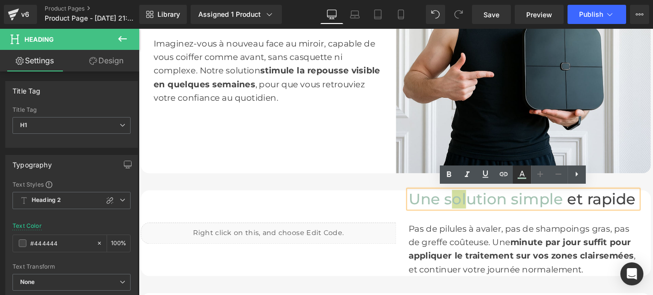
click at [522, 180] on icon at bounding box center [522, 175] width 12 height 12
type input "#a4c3b2"
type input "100"
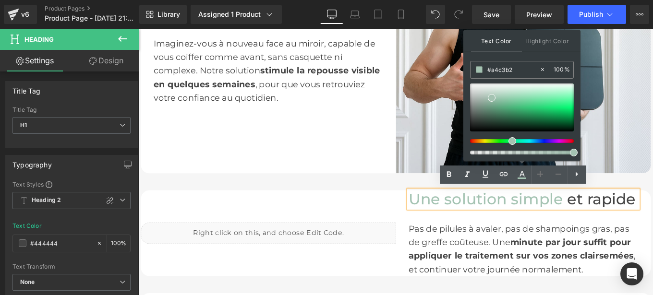
click at [515, 70] on input "#a4c3b2" at bounding box center [513, 69] width 52 height 11
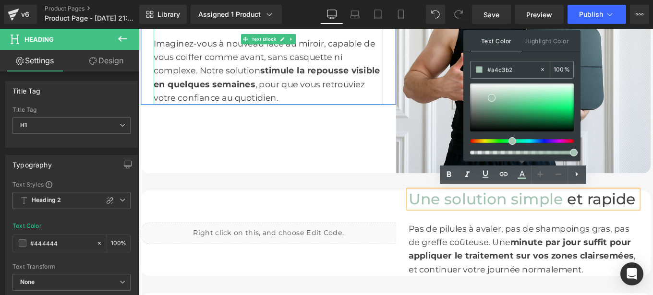
click at [243, 90] on strong "stimule la repousse visible en quelques semaines" at bounding box center [284, 83] width 256 height 27
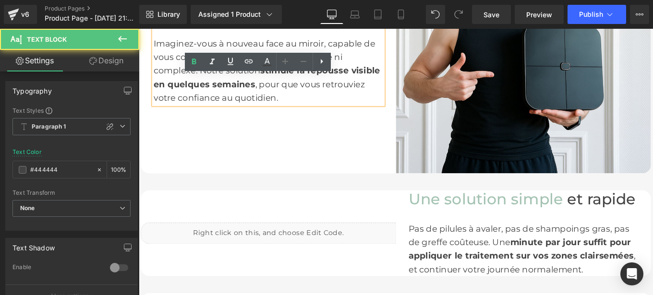
scroll to position [584, 0]
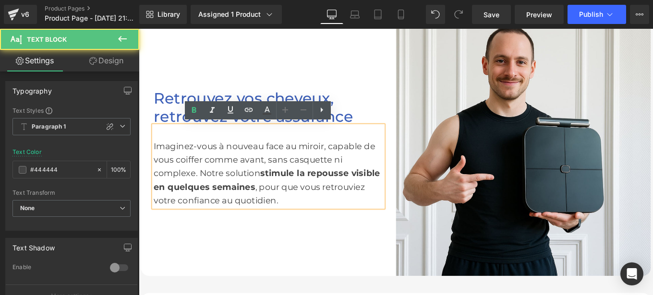
click at [205, 108] on font "Retrouvez vos cheveux, retrouvez votre assurance" at bounding box center [268, 117] width 225 height 41
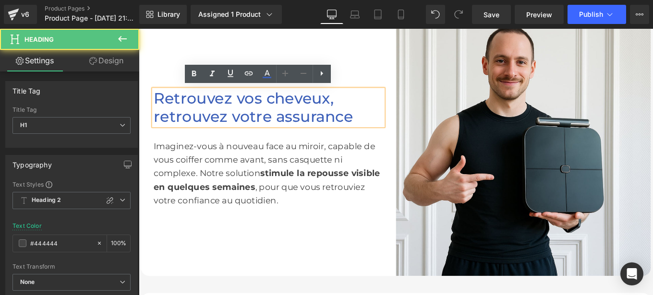
click at [173, 103] on font "Retrouvez vos cheveux, retrouvez votre assurance" at bounding box center [268, 117] width 225 height 41
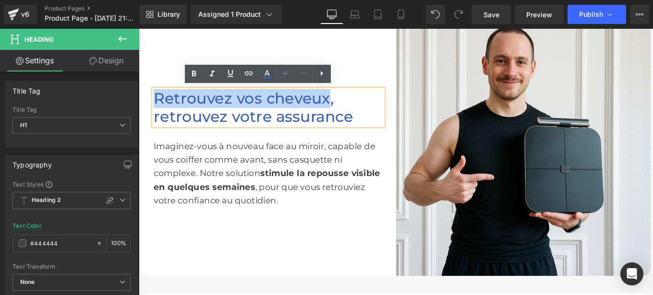
drag, startPoint x: 155, startPoint y: 105, endPoint x: 347, endPoint y: 103, distance: 192.5
click at [347, 103] on font "Retrouvez vos cheveux, retrouvez votre assurance" at bounding box center [268, 117] width 225 height 41
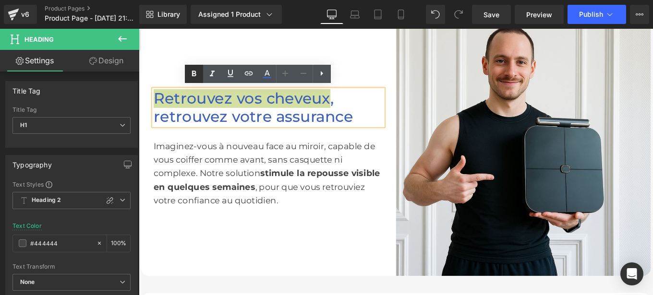
click at [192, 76] on icon at bounding box center [194, 74] width 4 height 6
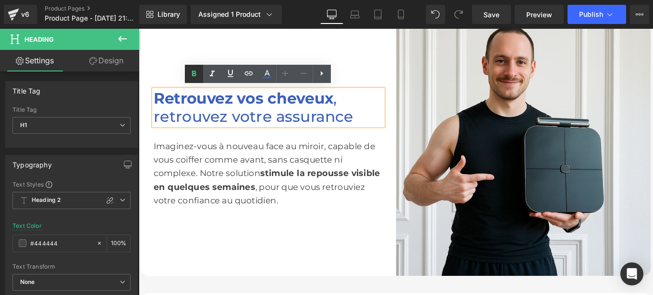
click at [190, 74] on icon at bounding box center [194, 74] width 12 height 12
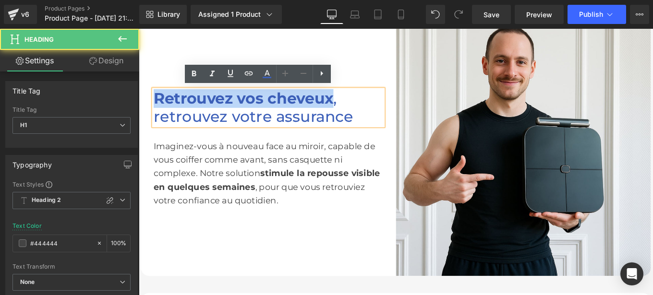
drag, startPoint x: 357, startPoint y: 105, endPoint x: 153, endPoint y: 98, distance: 204.6
click at [156, 98] on font "Retrouvez vos cheveux , retrouvez votre assurance" at bounding box center [268, 117] width 225 height 41
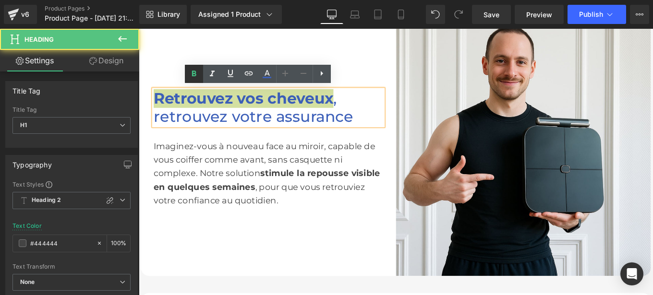
click at [194, 73] on icon at bounding box center [194, 74] width 12 height 12
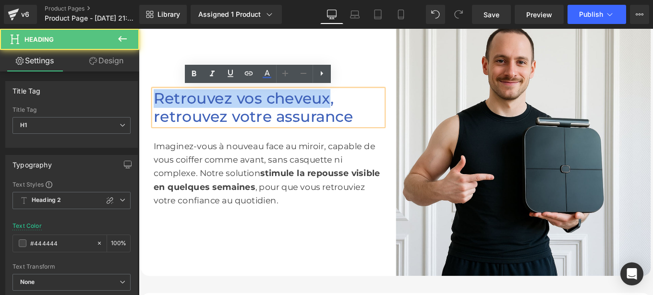
drag, startPoint x: 348, startPoint y: 107, endPoint x: 152, endPoint y: 101, distance: 196.4
click at [156, 101] on font "Retrouvez vos cheveux, retrouvez votre assurance" at bounding box center [268, 117] width 225 height 41
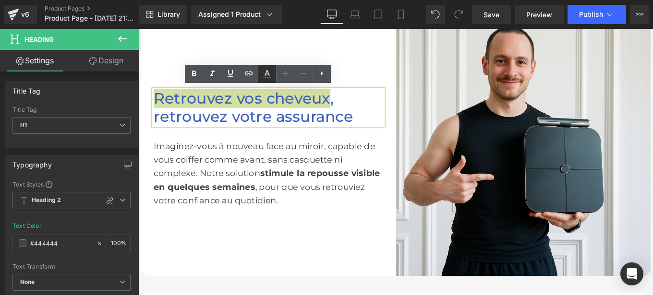
click at [267, 78] on icon at bounding box center [267, 77] width 9 height 1
type input "#3c5fb8"
type input "100"
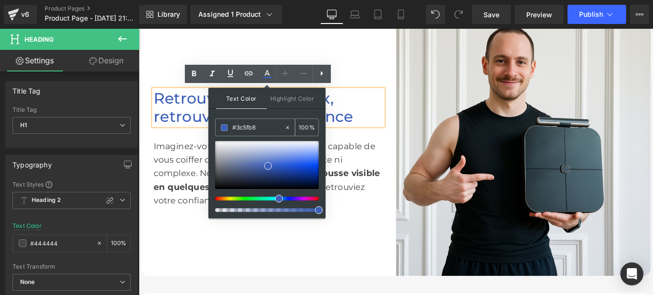
click at [262, 126] on input "#3c5fb8" at bounding box center [258, 127] width 52 height 11
paste input "a4c3b2"
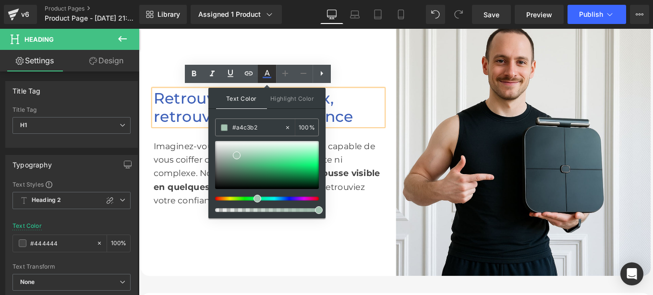
click at [267, 75] on icon at bounding box center [267, 74] width 12 height 12
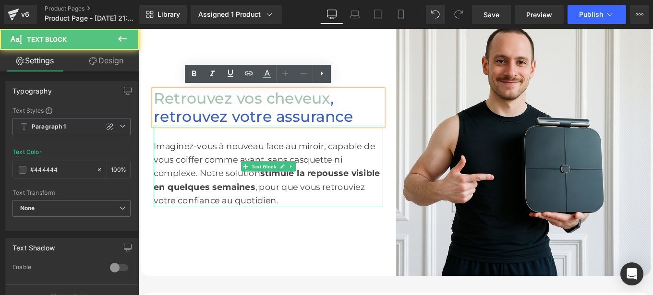
click at [216, 180] on div "Imaginez-vous à nouveau face au miroir, capable de vous coiffer comme avant, sa…" at bounding box center [285, 184] width 259 height 92
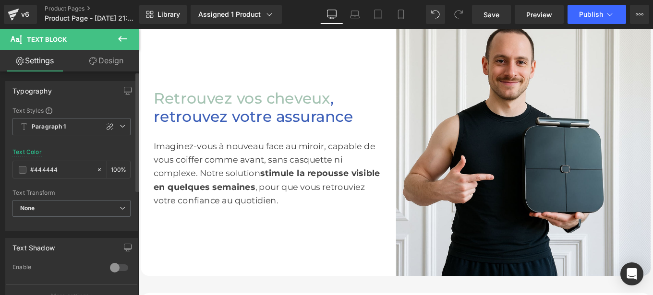
drag, startPoint x: 61, startPoint y: 171, endPoint x: 11, endPoint y: 170, distance: 50.4
click at [11, 170] on div "Text Styles Custom Paragraph 1 Paragraph 2 Paragraph 3 Paragraph 4 Paragraph 1 …" at bounding box center [72, 169] width 132 height 124
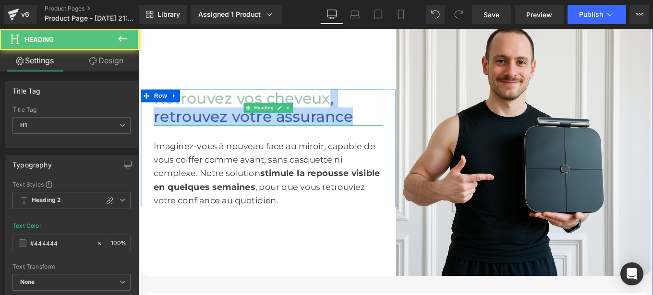
drag, startPoint x: 348, startPoint y: 107, endPoint x: 378, endPoint y: 127, distance: 35.9
click at [378, 127] on h1 "Retrouvez vos cheveux , retrouvez votre assurance" at bounding box center [285, 117] width 259 height 41
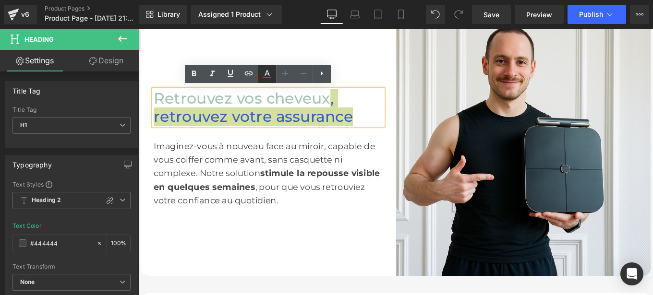
click at [268, 74] on icon at bounding box center [266, 73] width 5 height 6
type input "#3c5fb8"
type input "100"
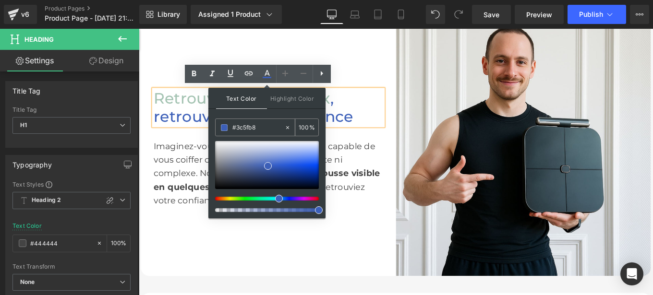
click at [261, 131] on input "#3c5fb8" at bounding box center [258, 127] width 52 height 11
paste input "444444"
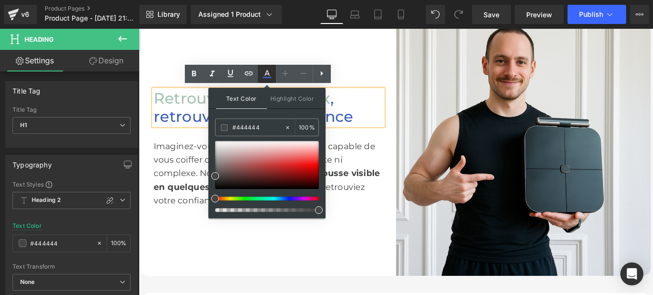
click at [264, 74] on icon at bounding box center [267, 74] width 12 height 12
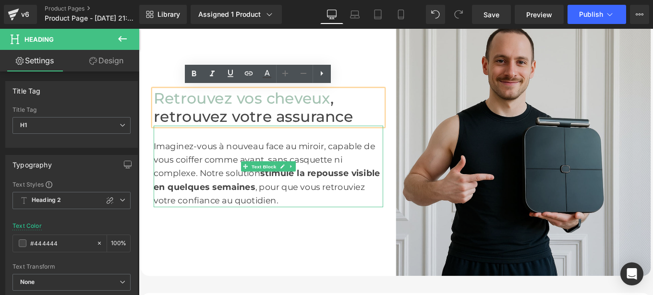
click at [253, 159] on div "Imaginez-vous à nouveau face au miroir, capable de vous coiffer comme avant, sa…" at bounding box center [285, 184] width 259 height 92
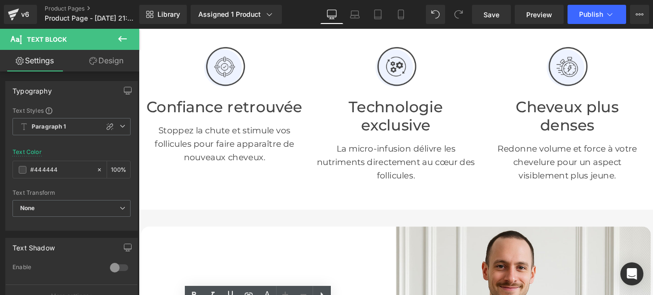
scroll to position [426, 0]
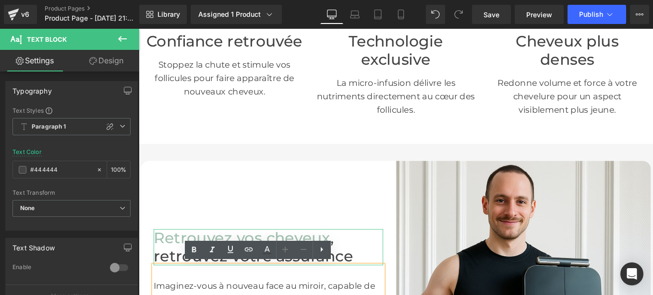
click at [176, 265] on span "Retrouvez vos cheveux" at bounding box center [256, 265] width 200 height 21
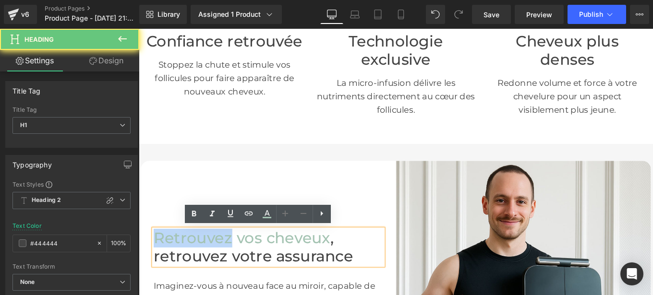
drag, startPoint x: 176, startPoint y: 265, endPoint x: 185, endPoint y: 265, distance: 9.6
click at [185, 265] on span "Retrouvez vos cheveux" at bounding box center [256, 265] width 200 height 21
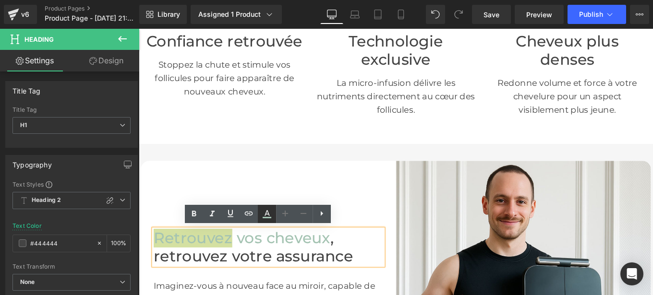
click at [265, 217] on icon at bounding box center [267, 217] width 9 height 1
type input "#a4c3b2"
type input "100"
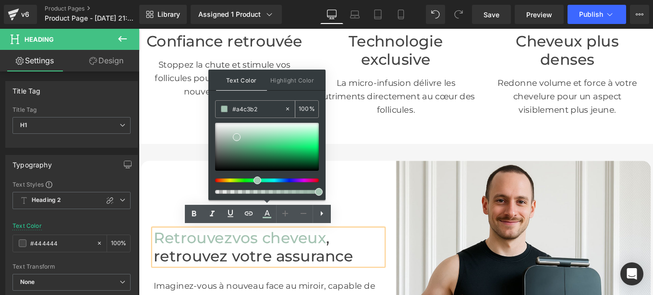
click at [265, 108] on input "#a4c3b2" at bounding box center [258, 109] width 52 height 11
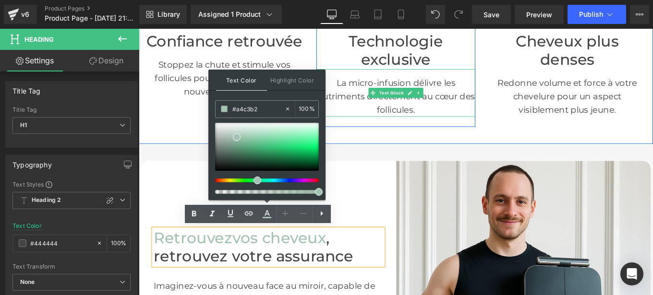
click at [423, 111] on p "La micro-infusion délivre les nutriments directement au cœur des follicules." at bounding box center [428, 105] width 179 height 46
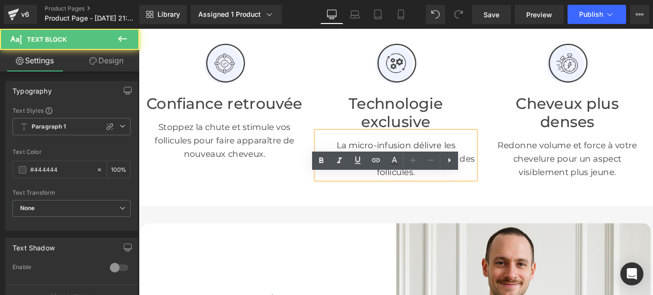
scroll to position [305, 0]
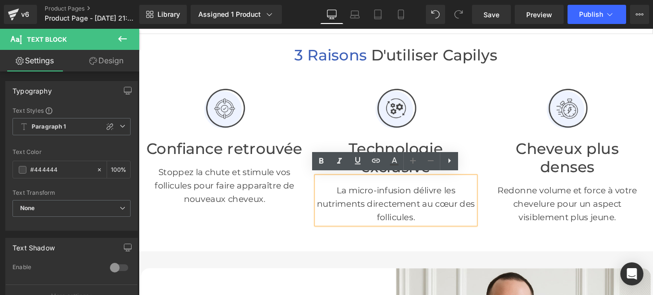
click at [358, 61] on span "3 raisons" at bounding box center [356, 58] width 82 height 21
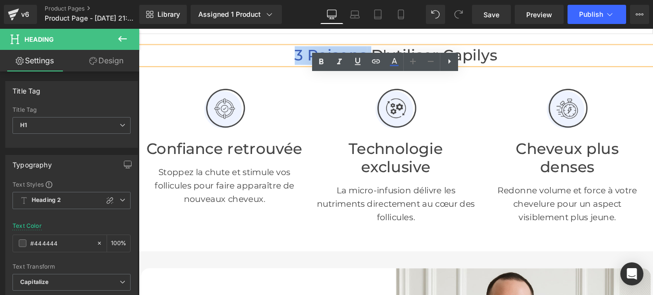
drag, startPoint x: 308, startPoint y: 59, endPoint x: 395, endPoint y: 60, distance: 87.4
click at [395, 60] on h1 "3 raisons d'utiliser Capilys" at bounding box center [429, 59] width 581 height 21
click at [308, 54] on h1 "3 raisons d'utiliser Capilys" at bounding box center [429, 59] width 581 height 21
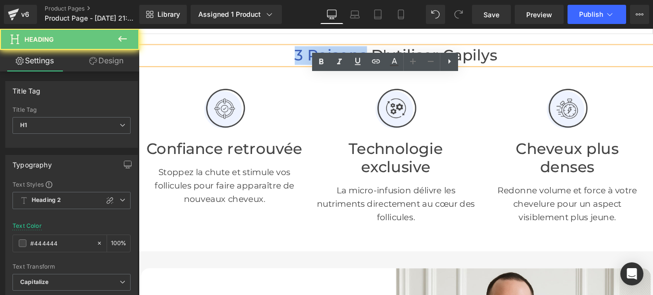
drag, startPoint x: 308, startPoint y: 54, endPoint x: 377, endPoint y: 50, distance: 69.3
click at [377, 50] on h1 "3 raisons d'utiliser Capilys" at bounding box center [429, 59] width 581 height 21
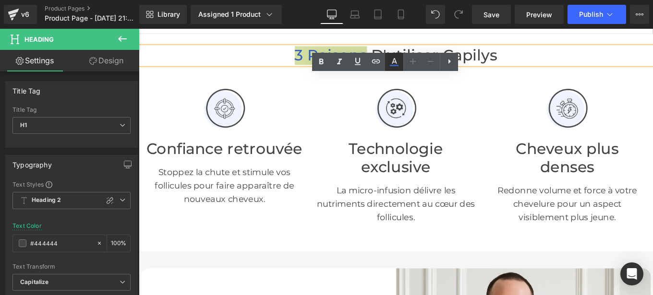
click at [395, 63] on icon at bounding box center [394, 62] width 12 height 12
type input "#3c5fb8"
type input "100"
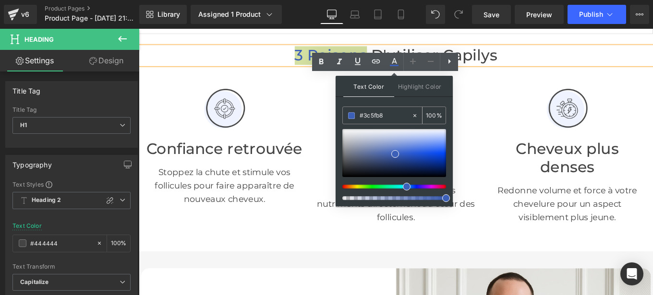
click at [387, 119] on input "#3c5fb8" at bounding box center [386, 115] width 52 height 11
paste input "a4c3b2"
type input "#a4c3b2"
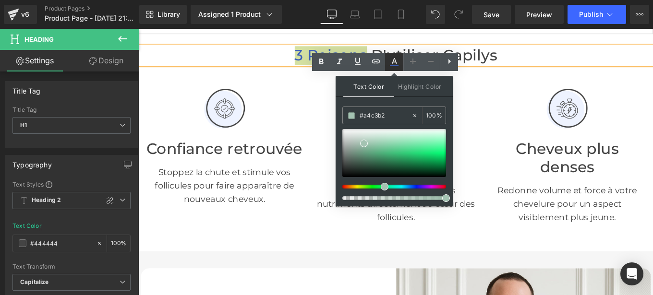
click at [394, 64] on icon at bounding box center [394, 62] width 12 height 12
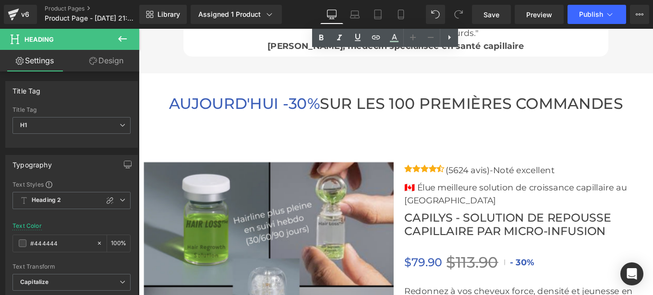
scroll to position [3249, 0]
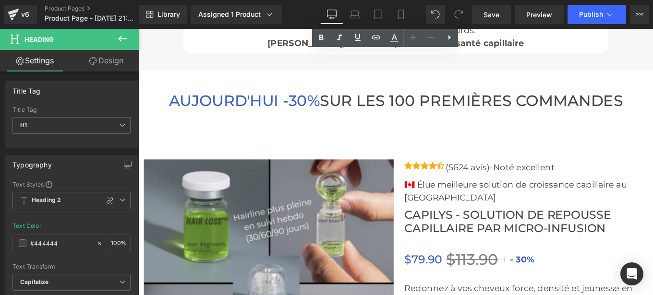
click at [271, 109] on span "AUJOURD'HUI -30%" at bounding box center [258, 109] width 170 height 21
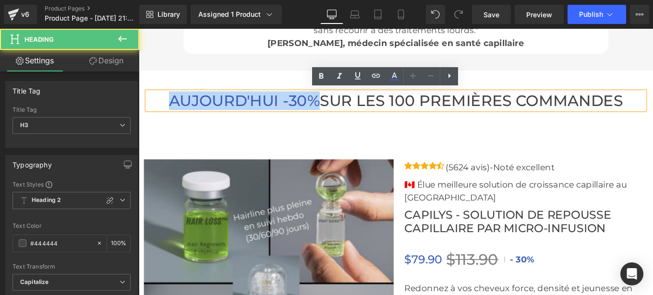
drag, startPoint x: 336, startPoint y: 108, endPoint x: 160, endPoint y: 108, distance: 176.2
click at [160, 108] on h3 "AUJOURD'HUI -30% SUR LES 100 PREMIÈRES COMMANDES" at bounding box center [429, 110] width 562 height 21
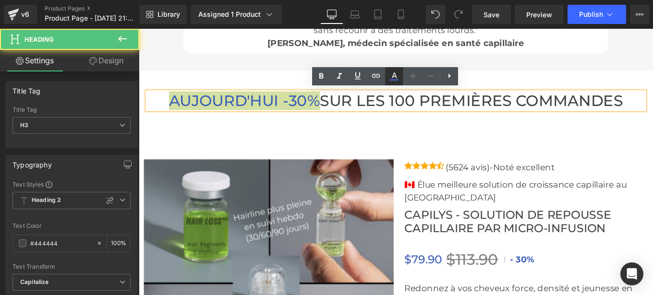
click at [394, 75] on icon at bounding box center [394, 77] width 12 height 12
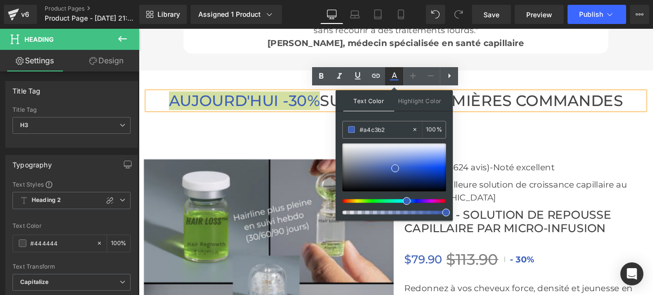
type input "#3c5fb8"
type input "100"
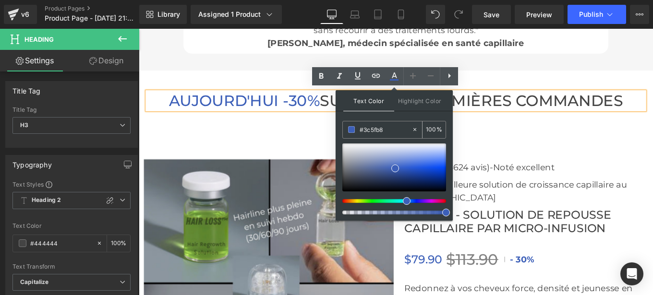
click at [389, 135] on input "#3c5fb8" at bounding box center [386, 129] width 52 height 11
paste input "a4c3b2"
type input "#a4c3b2"
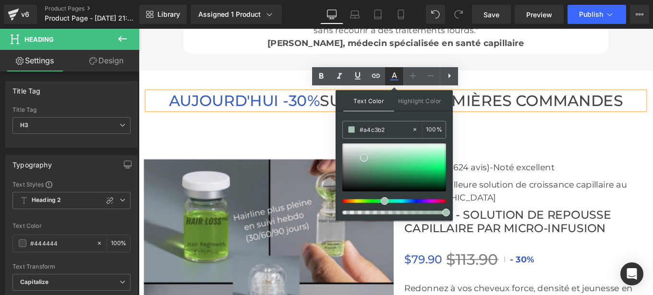
click at [391, 77] on icon at bounding box center [394, 77] width 12 height 12
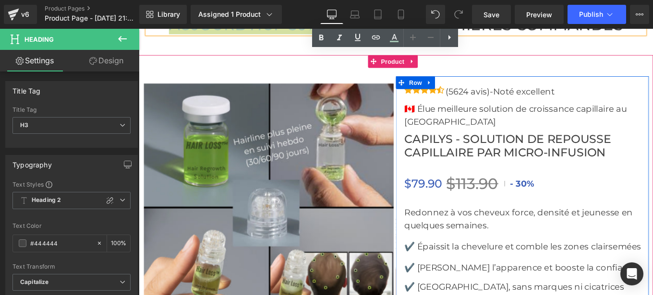
scroll to position [3335, 0]
click at [563, 198] on span "(P) Price" at bounding box center [576, 204] width 27 height 12
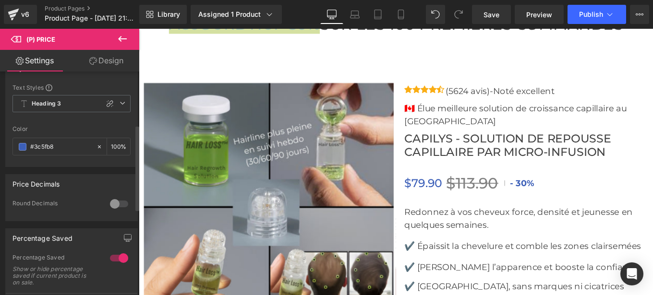
scroll to position [140, 0]
click at [55, 153] on input "#3c5fb8" at bounding box center [60, 147] width 61 height 11
paste input "a4c3b2"
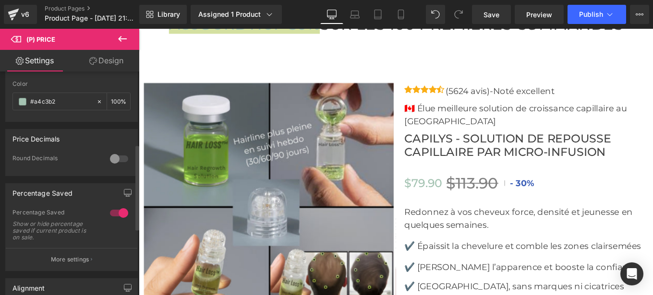
scroll to position [191, 0]
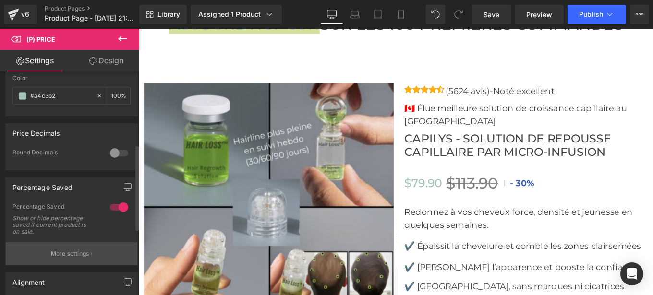
type input "#a4c3b2"
click at [50, 265] on button "More settings" at bounding box center [72, 253] width 132 height 23
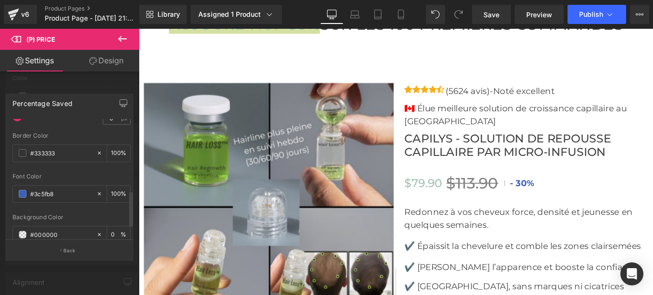
scroll to position [241, 0]
click at [63, 189] on input "#3c5fb8" at bounding box center [60, 193] width 61 height 11
paste input "a4c3b2"
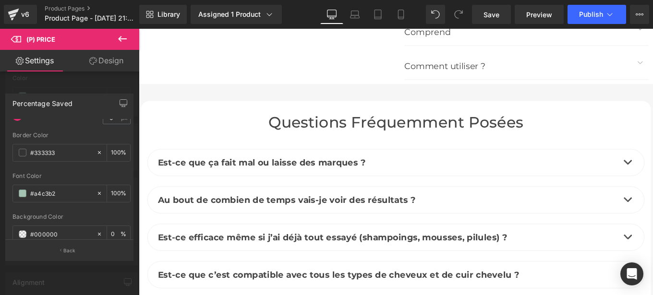
scroll to position [3988, 0]
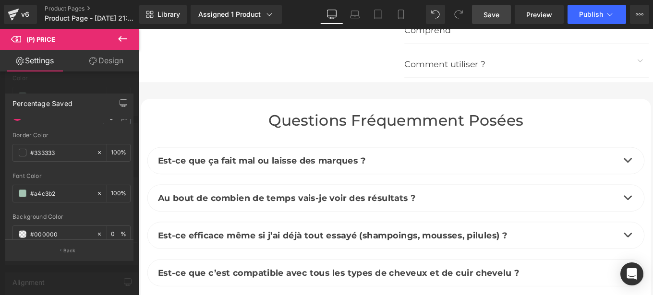
type input "#a4c3b2"
click at [491, 8] on link "Save" at bounding box center [491, 14] width 39 height 19
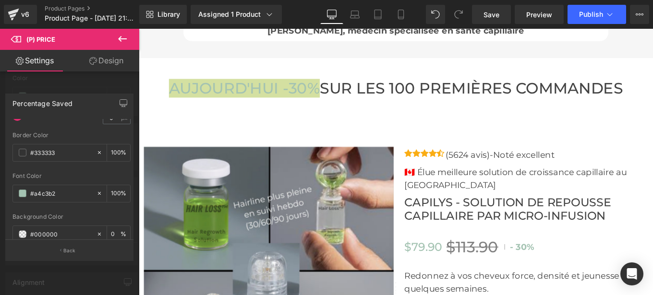
scroll to position [3261, 0]
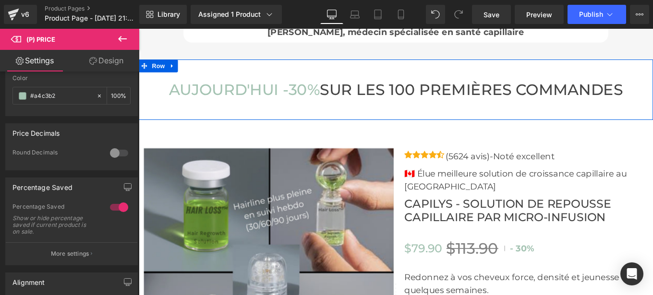
click at [316, 113] on div "AUJOURD'HUI -30% SUR LES 100 PREMIÈRES COMMANDES Heading Row Row" at bounding box center [429, 97] width 581 height 69
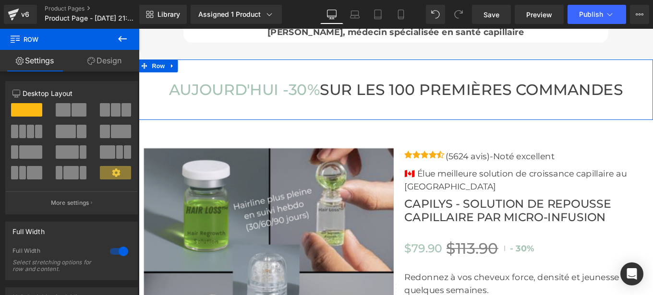
click at [108, 58] on link "Design" at bounding box center [105, 61] width 70 height 22
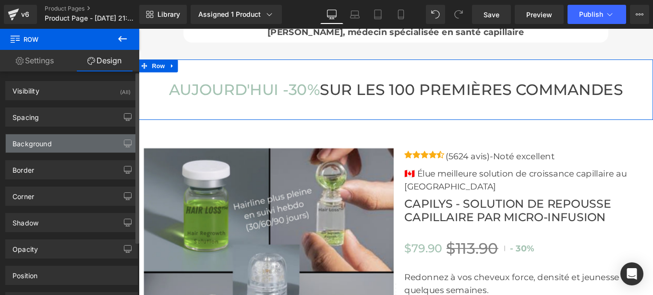
type input "#ffffff"
type input "100"
click at [35, 144] on div "Background" at bounding box center [31, 140] width 39 height 13
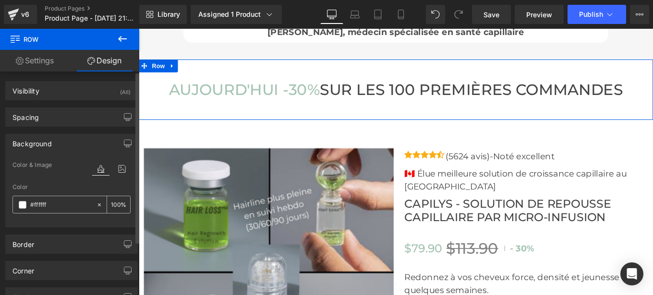
click at [59, 208] on input "#ffffff" at bounding box center [60, 205] width 61 height 11
paste input "6fff8"
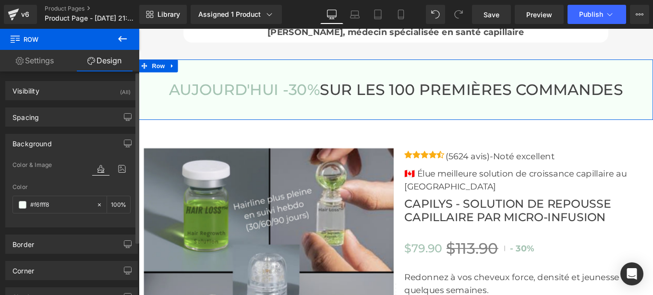
type input "#f6fff8"
click at [131, 182] on div "Color & Image color rgb(246, 255, 248) Color #f6fff8 100 % Image Replace Image …" at bounding box center [72, 193] width 132 height 68
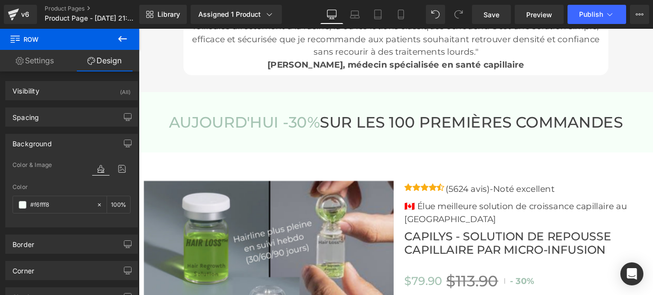
scroll to position [3228, 0]
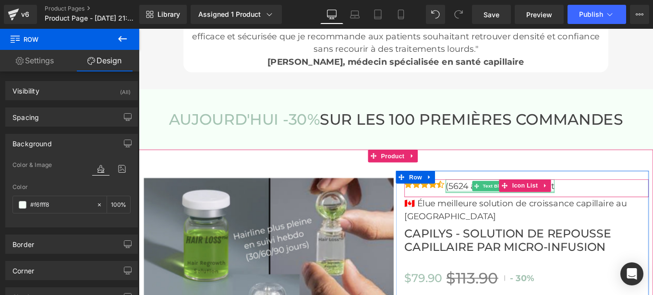
click at [511, 212] on div at bounding box center [546, 213] width 123 height 2
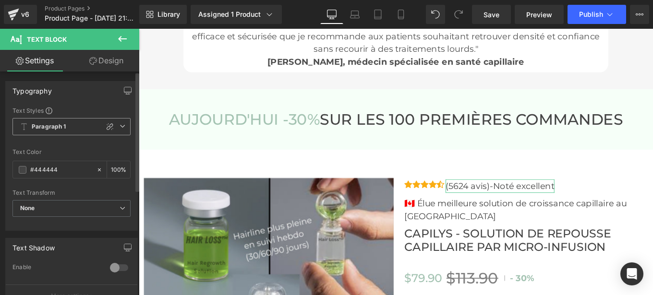
click at [56, 126] on b "Paragraph 1" at bounding box center [49, 127] width 35 height 8
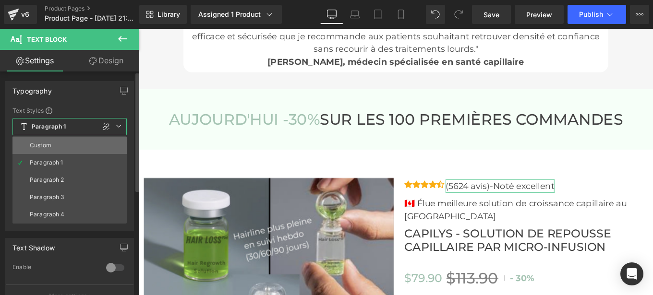
click at [41, 147] on div "Custom" at bounding box center [41, 145] width 22 height 7
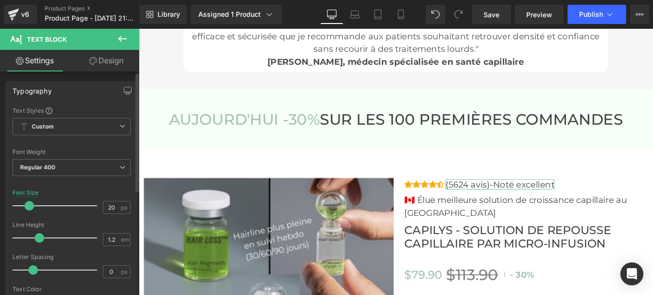
drag, startPoint x: 48, startPoint y: 240, endPoint x: 38, endPoint y: 240, distance: 10.1
click at [38, 240] on span at bounding box center [40, 238] width 10 height 10
type input "1.1"
click at [32, 237] on span at bounding box center [37, 238] width 10 height 10
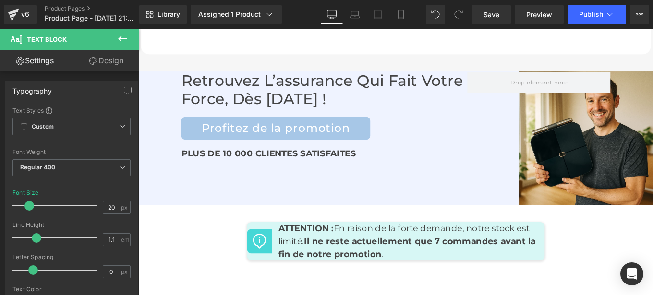
scroll to position [4403, 0]
click at [117, 41] on icon at bounding box center [123, 39] width 12 height 12
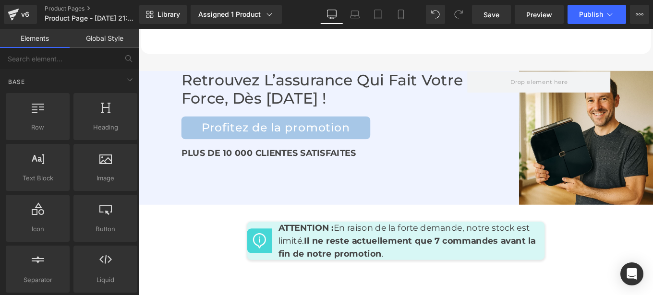
click at [104, 35] on link "Global Style" at bounding box center [105, 38] width 70 height 19
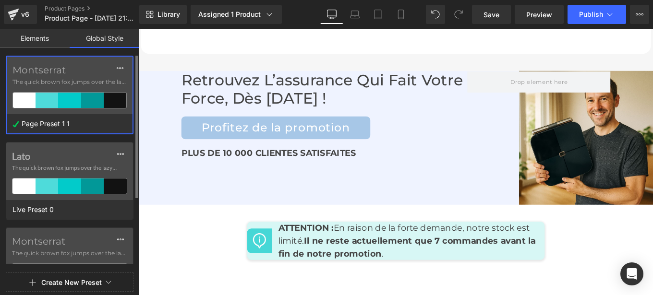
click at [63, 71] on label "Montserrat" at bounding box center [69, 70] width 114 height 12
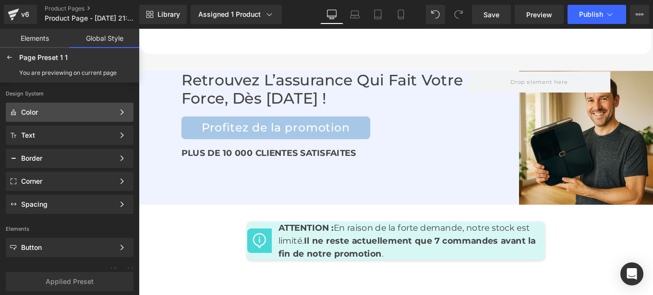
click at [34, 119] on div "Color Color Style Define a color palette and apply it to your pages 1 of 3 Next" at bounding box center [70, 112] width 128 height 19
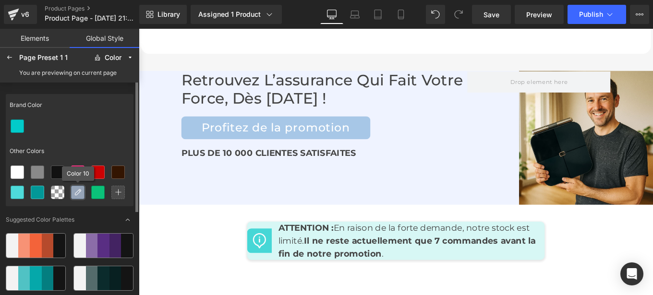
click at [75, 194] on icon at bounding box center [78, 193] width 8 height 8
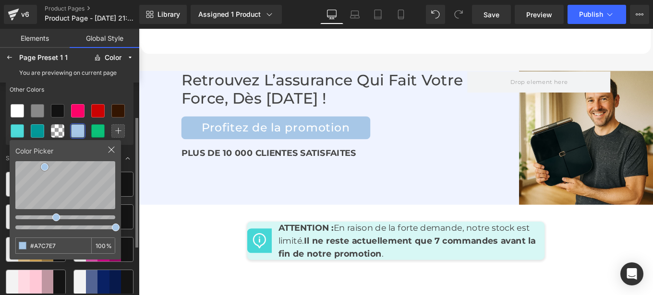
scroll to position [62, 0]
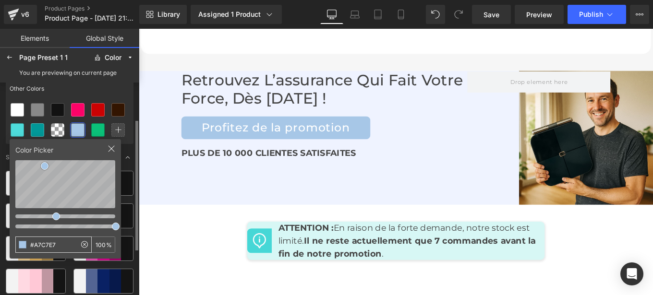
click at [65, 243] on input "#A7C7E7" at bounding box center [46, 244] width 60 height 15
type input "#a4c3b2"
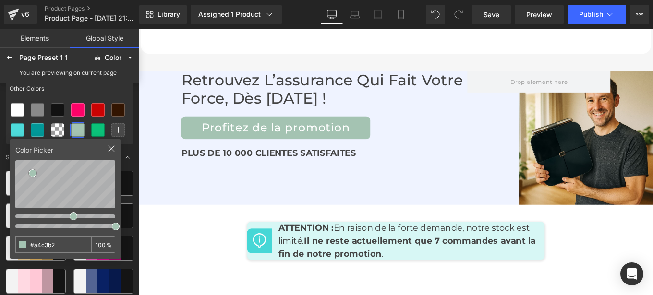
click at [117, 84] on div "Other Colors" at bounding box center [70, 89] width 128 height 22
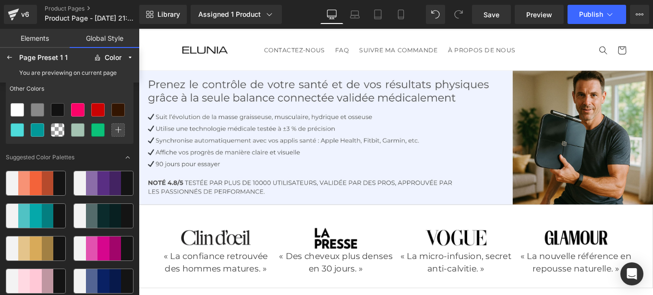
scroll to position [0, 0]
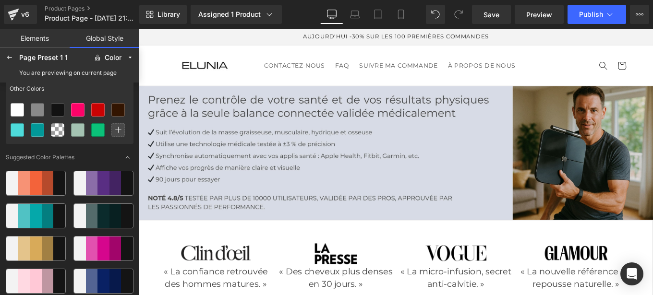
click at [373, 130] on img at bounding box center [429, 169] width 581 height 151
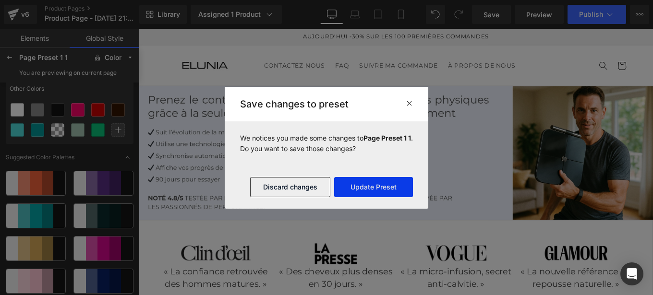
click at [363, 187] on button "Update Preset" at bounding box center [373, 187] width 79 height 20
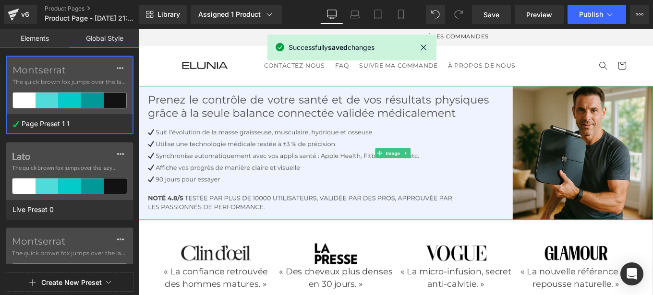
click at [392, 207] on img at bounding box center [429, 169] width 581 height 151
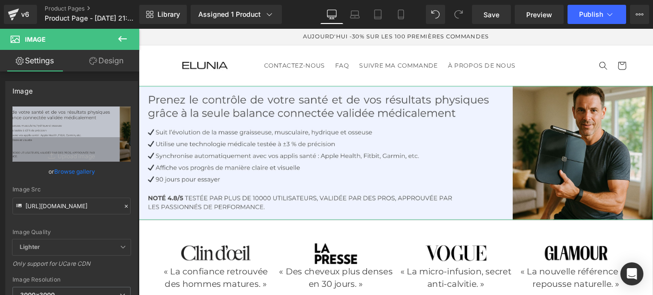
click at [104, 184] on div "Image Quality Lighter Lightest Lighter Lighter Lightest Only support for UCare …" at bounding box center [71, 173] width 118 height 133
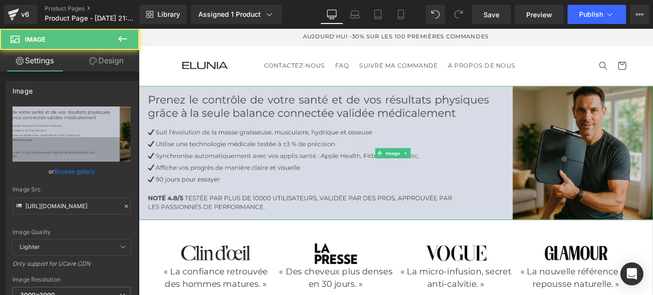
click at [416, 124] on img at bounding box center [429, 169] width 581 height 151
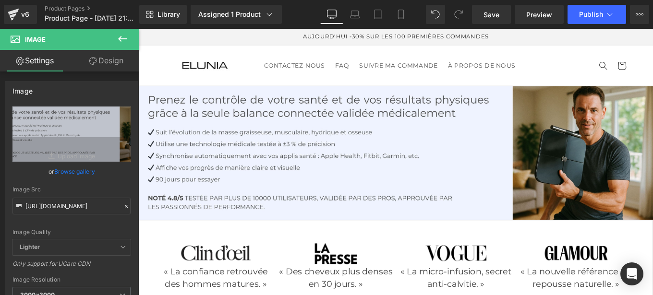
click at [411, 84] on header "CONTACTEZ-NOUS FAQ SUIVRE MA COMMANDE À PROPOS DE NOUS CONTACTEZ-NOUS FAQ SUIVR…" at bounding box center [429, 71] width 576 height 46
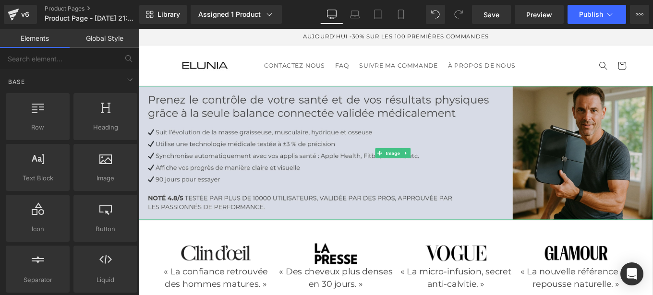
click at [415, 99] on img at bounding box center [429, 169] width 581 height 151
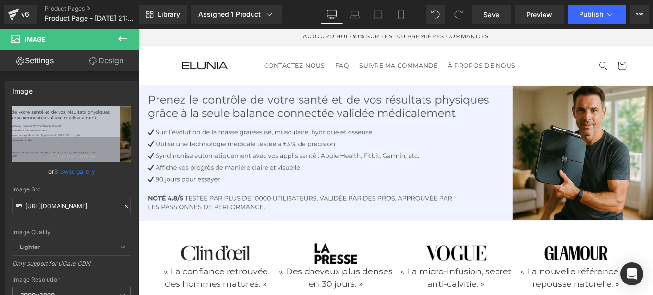
click at [371, 84] on header "CONTACTEZ-NOUS FAQ SUIVRE MA COMMANDE À PROPOS DE NOUS CONTACTEZ-NOUS FAQ SUIVR…" at bounding box center [429, 71] width 576 height 46
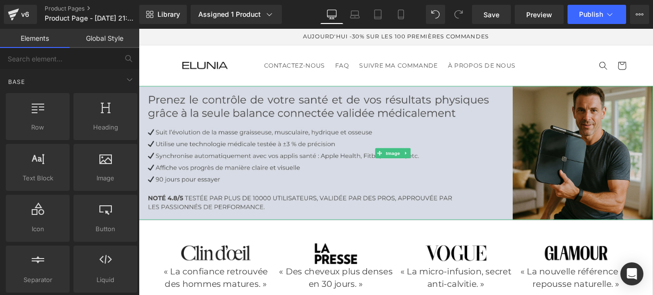
click at [378, 128] on img at bounding box center [429, 169] width 581 height 151
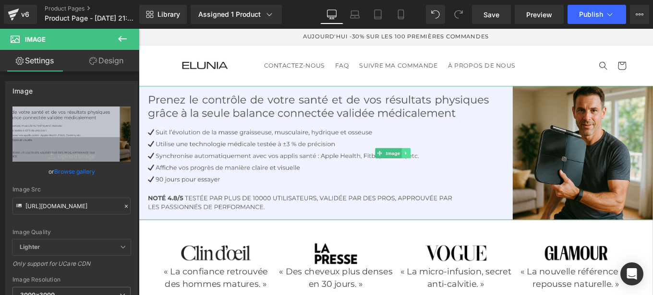
click at [441, 168] on icon at bounding box center [440, 170] width 5 height 6
click at [444, 168] on icon at bounding box center [445, 169] width 5 height 5
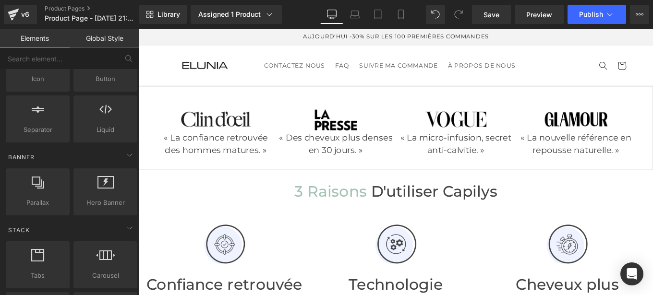
scroll to position [151, 0]
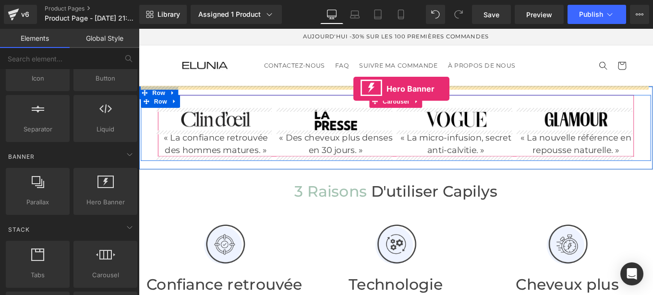
drag, startPoint x: 241, startPoint y: 218, endPoint x: 381, endPoint y: 96, distance: 185.4
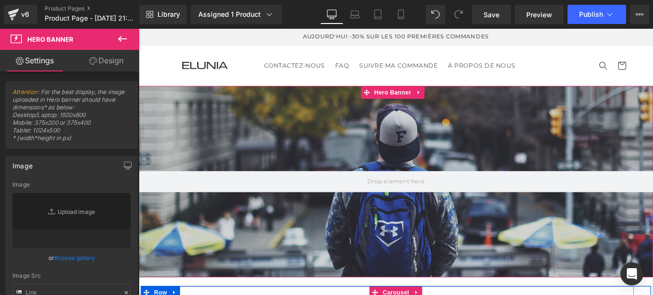
type input "[URL][DOMAIN_NAME]"
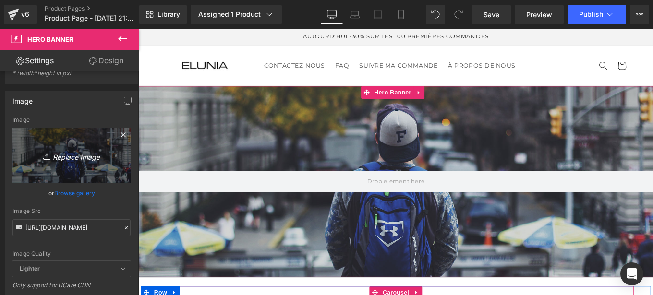
scroll to position [65, 0]
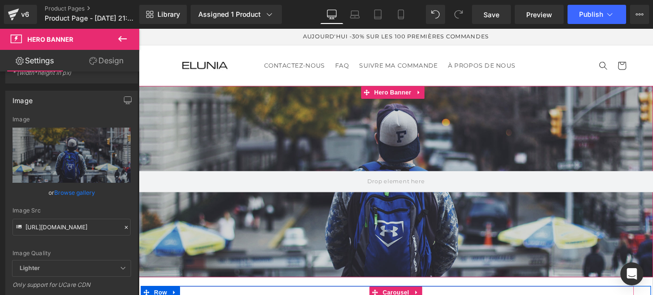
click at [123, 228] on icon at bounding box center [126, 227] width 7 height 7
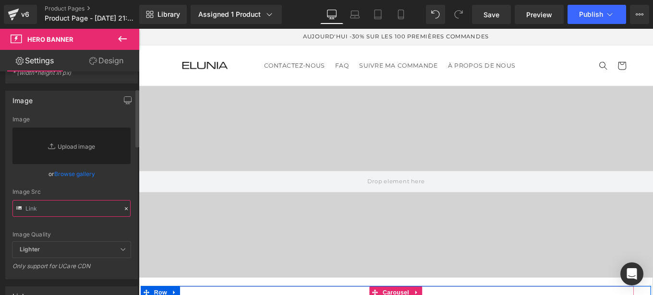
click at [68, 208] on input "text" at bounding box center [71, 208] width 118 height 17
paste input "[URL][DOMAIN_NAME]"
type input "[URL][DOMAIN_NAME]"
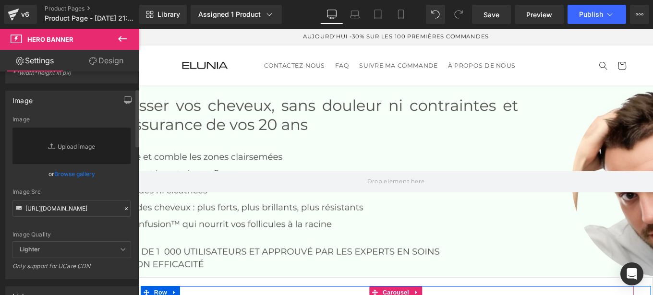
click at [126, 192] on div "Image Src" at bounding box center [71, 192] width 118 height 7
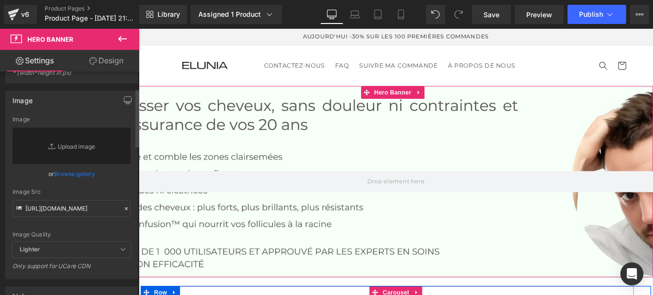
click at [120, 192] on div "Image Src" at bounding box center [71, 192] width 118 height 7
click at [127, 191] on div "[URL][DOMAIN_NAME] Image Replace Image Upload image or Browse gallery Image Src…" at bounding box center [72, 197] width 132 height 163
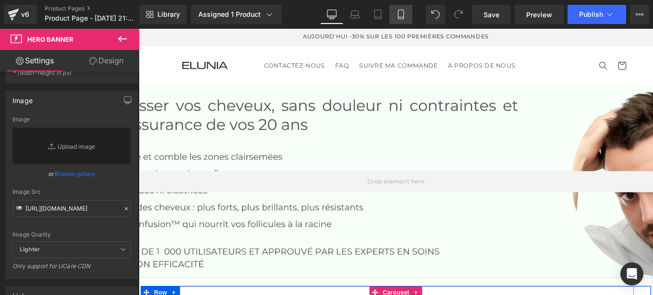
click at [397, 14] on icon at bounding box center [401, 15] width 10 height 10
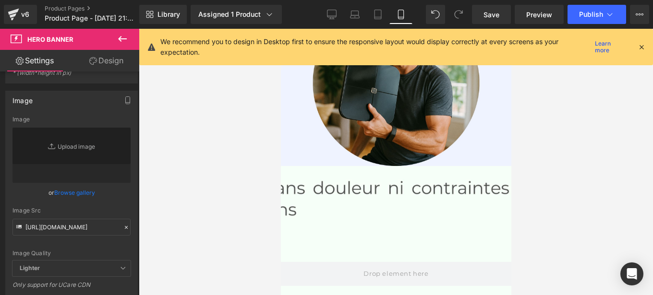
scroll to position [378, 0]
click at [335, 14] on icon at bounding box center [332, 15] width 10 height 10
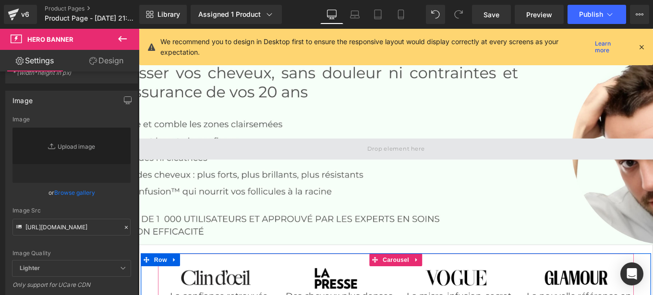
scroll to position [37, 0]
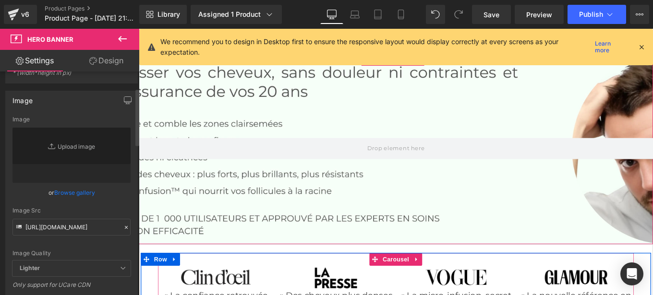
click at [123, 229] on icon at bounding box center [126, 227] width 7 height 7
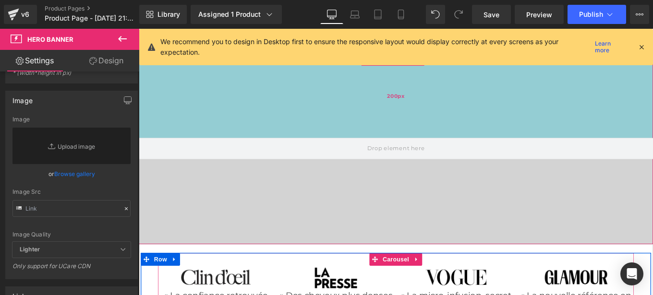
click at [541, 113] on div "200px" at bounding box center [429, 104] width 581 height 96
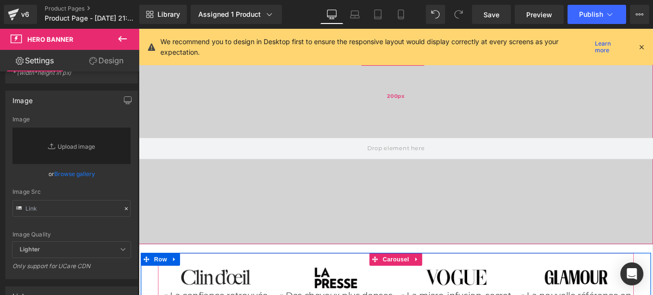
scroll to position [0, 0]
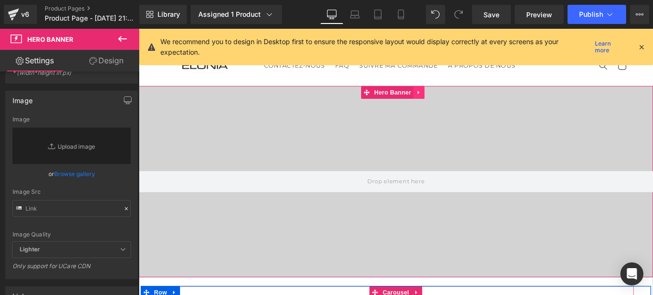
click at [458, 102] on icon at bounding box center [455, 100] width 7 height 7
click at [461, 102] on icon at bounding box center [461, 100] width 7 height 7
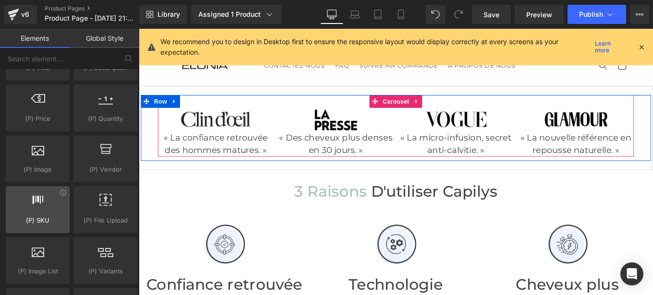
scroll to position [978, 0]
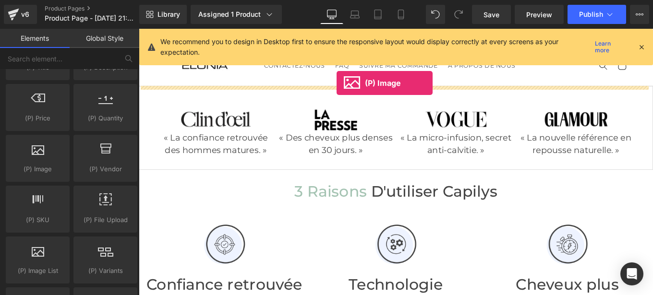
drag, startPoint x: 176, startPoint y: 188, endPoint x: 362, endPoint y: 90, distance: 210.4
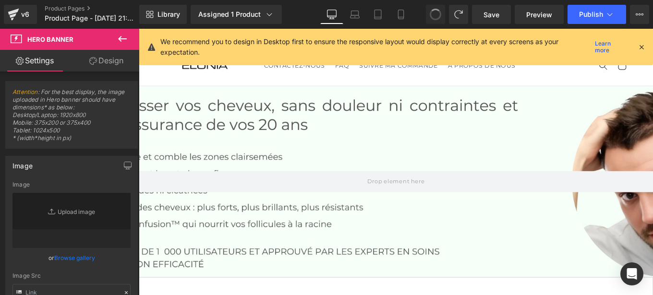
type input "[URL][DOMAIN_NAME]"
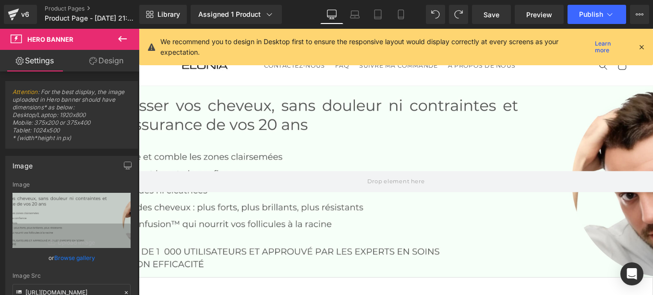
type input "auto"
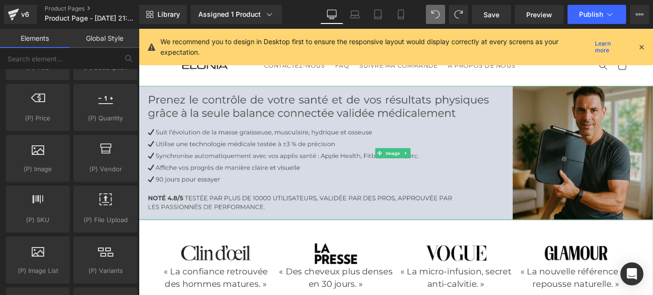
click at [378, 176] on img at bounding box center [429, 169] width 581 height 151
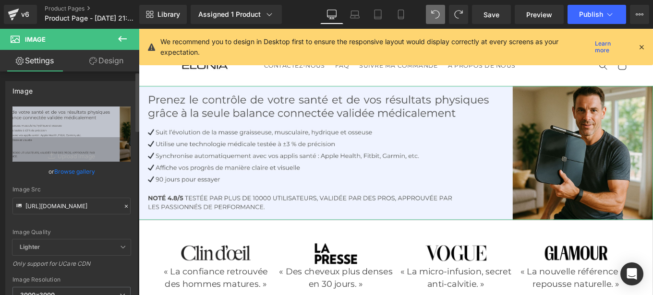
click at [123, 206] on icon at bounding box center [126, 206] width 7 height 7
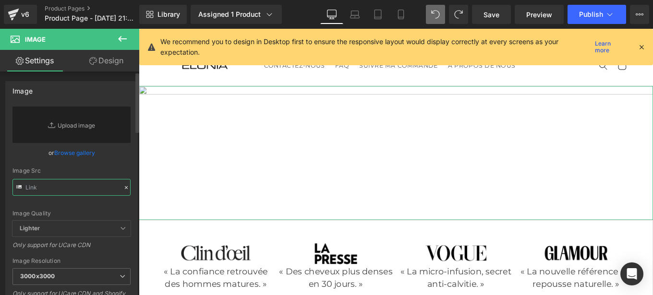
click at [79, 190] on input "text" at bounding box center [71, 187] width 118 height 17
paste input "[URL][DOMAIN_NAME]"
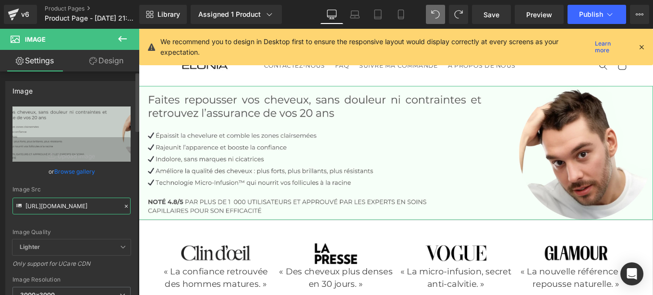
type input "[URL][DOMAIN_NAME]"
click at [125, 194] on div "Image Src [URL][DOMAIN_NAME]" at bounding box center [71, 200] width 118 height 28
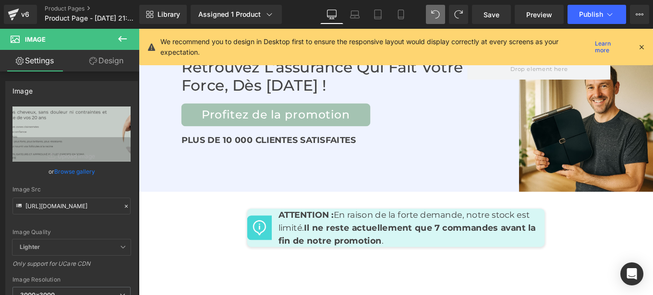
scroll to position [4441, 0]
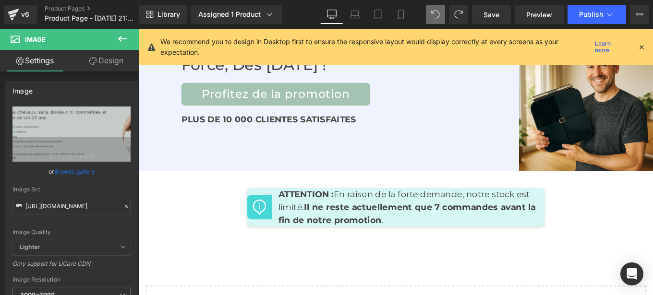
click at [408, 152] on div "Retrouvez l’assurance qui fait votre force, dès [DATE] ! Heading Profitez de la…" at bounding box center [429, 113] width 581 height 151
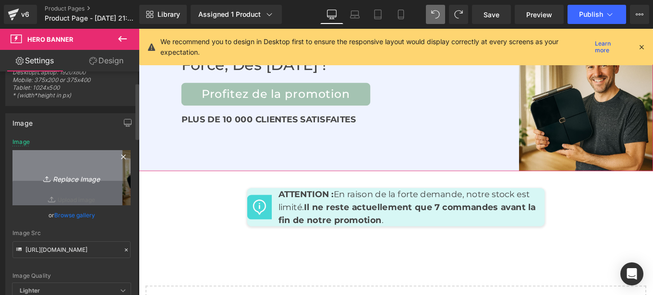
scroll to position [43, 0]
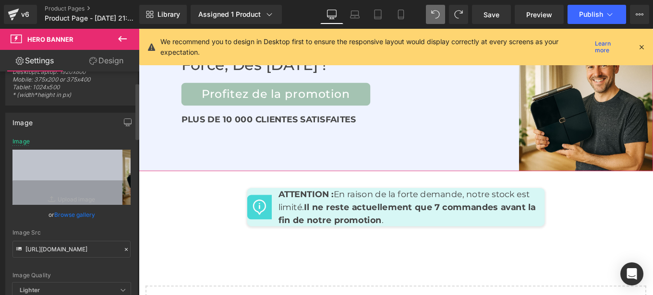
click at [123, 248] on icon at bounding box center [126, 249] width 7 height 7
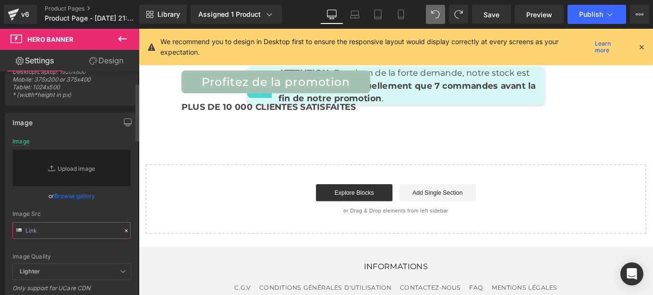
click at [56, 233] on input "text" at bounding box center [71, 230] width 118 height 17
paste input "[URL][DOMAIN_NAME]"
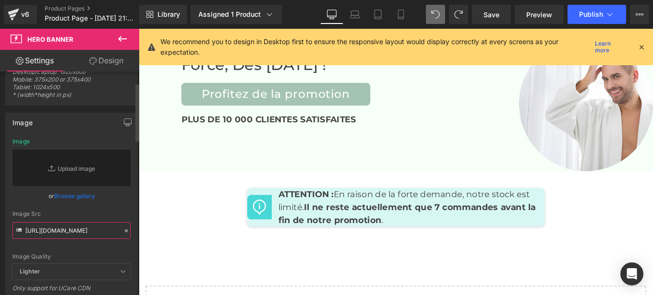
type input "[URL][DOMAIN_NAME]"
click at [126, 220] on div "Image Src [URL][DOMAIN_NAME]" at bounding box center [71, 225] width 118 height 28
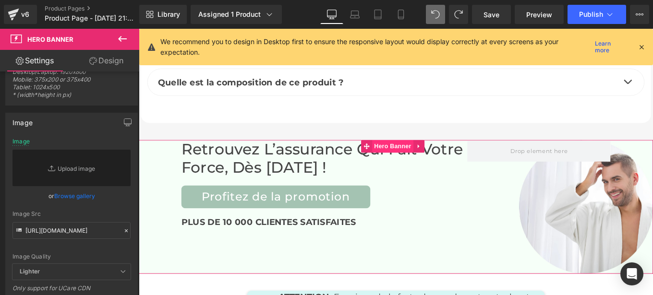
click at [428, 159] on span "Hero Banner" at bounding box center [425, 162] width 47 height 14
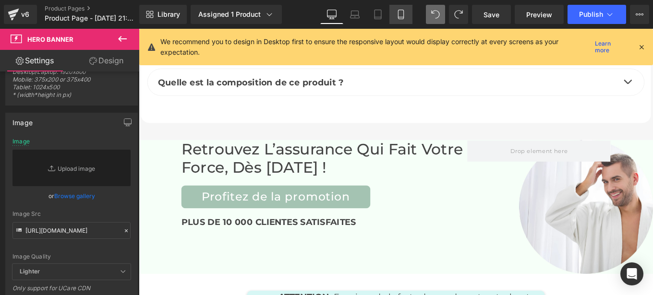
click at [399, 15] on icon at bounding box center [401, 15] width 10 height 10
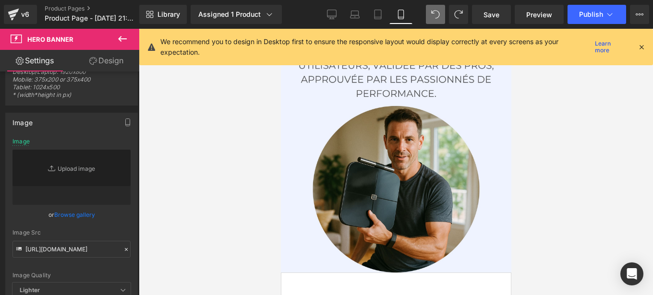
scroll to position [0, 0]
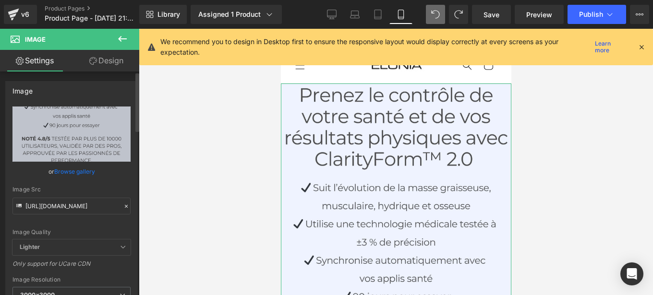
click at [123, 206] on icon at bounding box center [126, 206] width 7 height 7
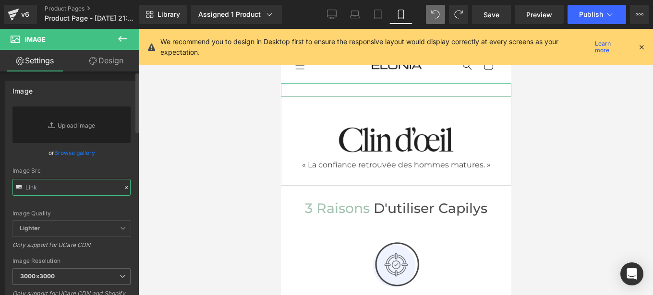
click at [70, 192] on input "text" at bounding box center [71, 187] width 118 height 17
paste input "[URL][DOMAIN_NAME]"
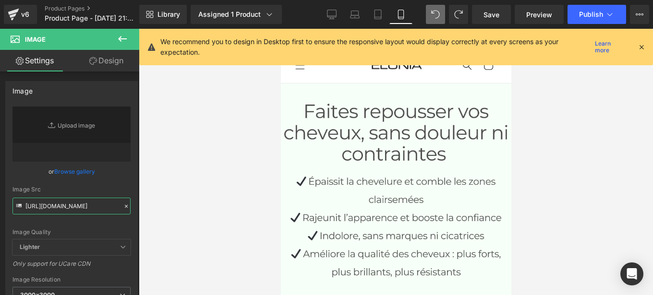
type input "[URL][DOMAIN_NAME]"
click at [537, 154] on div at bounding box center [396, 162] width 514 height 266
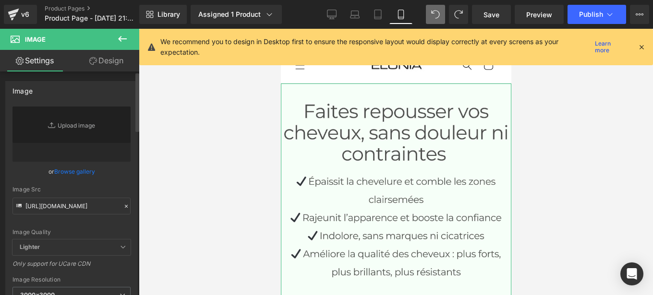
click at [127, 184] on div "[URL][DOMAIN_NAME] Replace Image Upload image or Browse gallery Image Src [URL]…" at bounding box center [72, 231] width 132 height 249
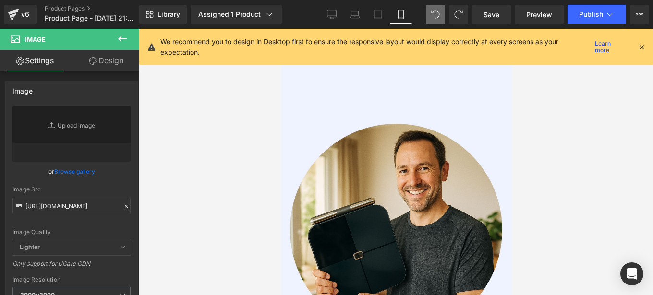
scroll to position [5928, 0]
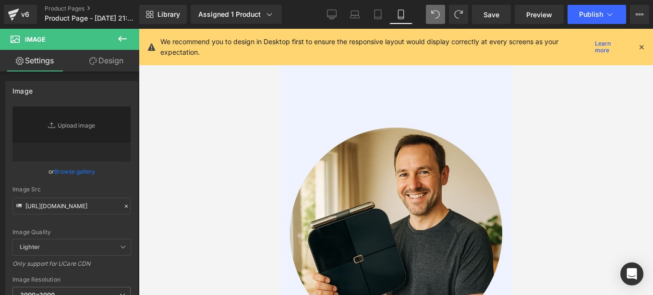
click at [460, 103] on div "Retrouvez l’assurance qui fait votre force, dès [DATE] ! Heading Profitez de la…" at bounding box center [395, 109] width 230 height 461
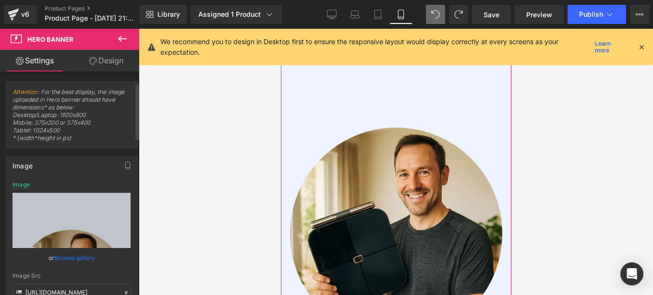
scroll to position [46, 0]
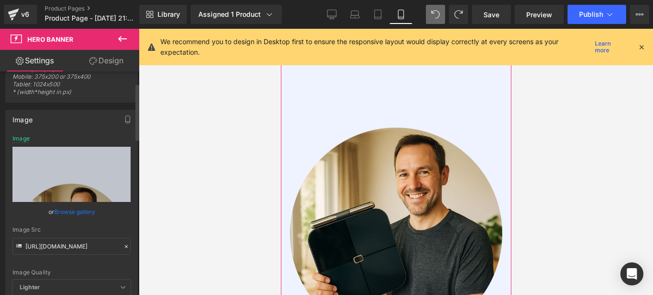
click at [123, 249] on icon at bounding box center [126, 246] width 7 height 7
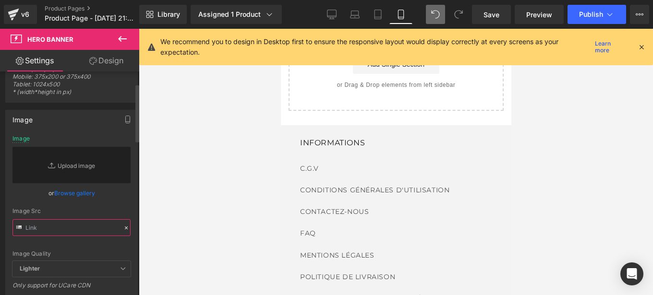
click at [63, 229] on input "text" at bounding box center [71, 227] width 118 height 17
paste input "[URL][DOMAIN_NAME]"
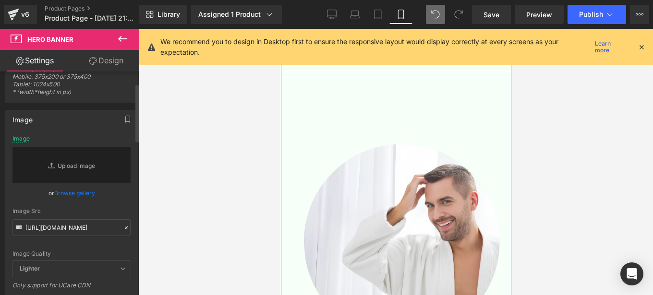
scroll to position [0, 0]
click at [130, 210] on div "[URL][DOMAIN_NAME] Image Replace Image Upload image or Browse gallery Image Src…" at bounding box center [72, 216] width 132 height 163
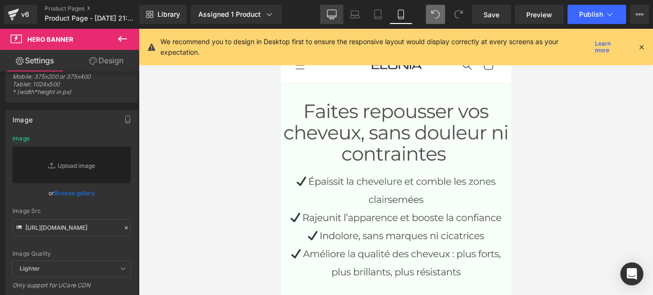
click at [331, 11] on icon at bounding box center [332, 15] width 10 height 10
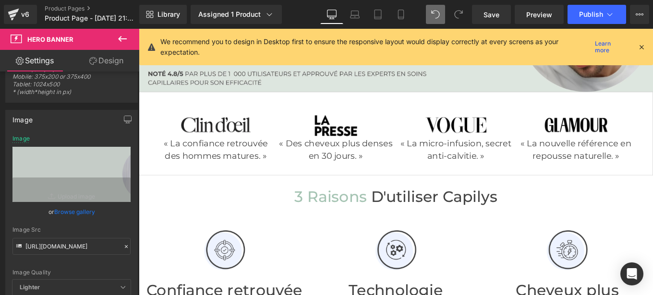
scroll to position [146, 0]
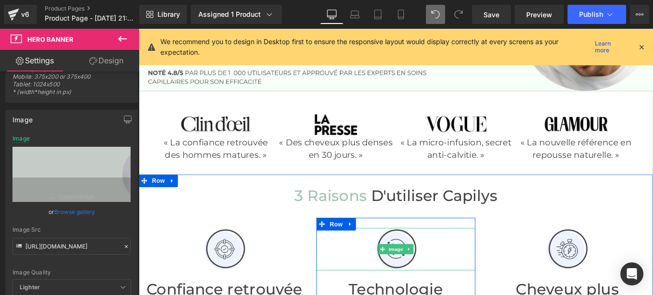
type input "[URL][DOMAIN_NAME]"
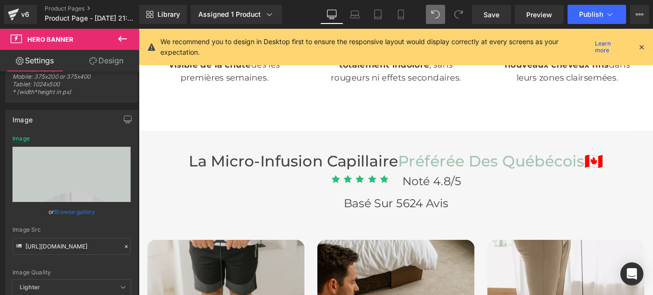
scroll to position [2424, 0]
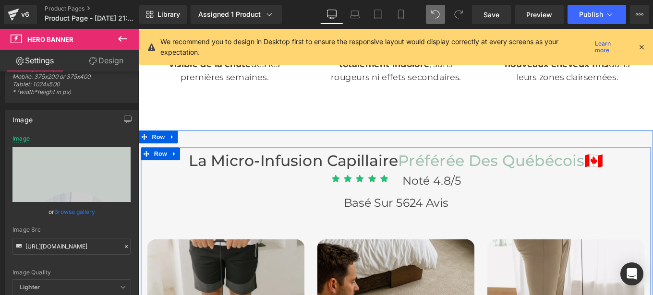
click at [449, 201] on span "Noté 4.8/5" at bounding box center [469, 200] width 66 height 16
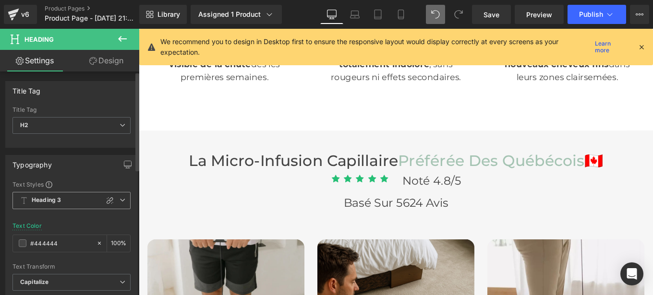
click at [64, 203] on span "Heading 3" at bounding box center [71, 200] width 118 height 17
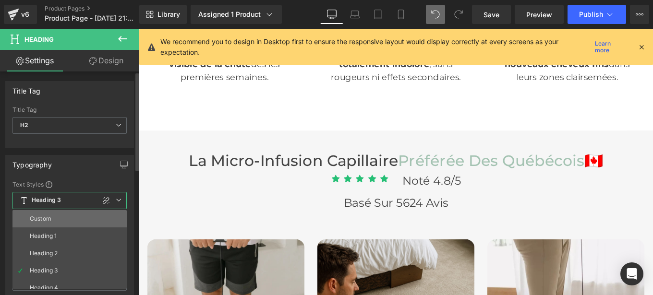
click at [53, 213] on li "Custom" at bounding box center [71, 218] width 119 height 17
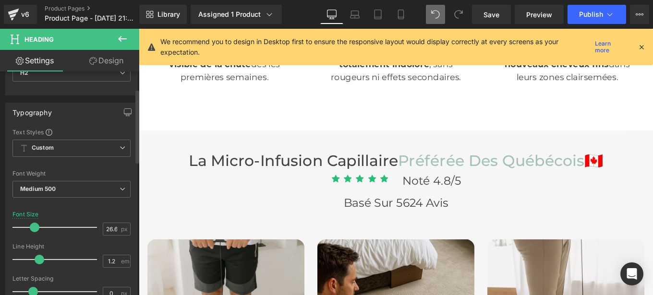
scroll to position [54, 0]
type input "1"
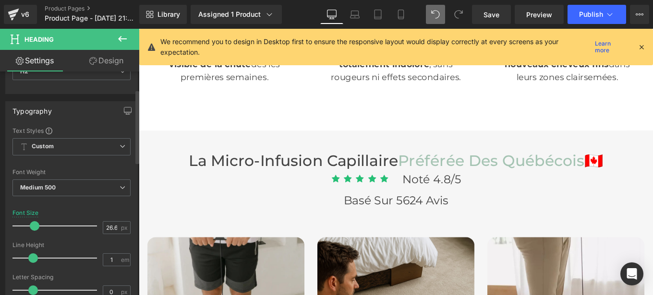
drag, startPoint x: 39, startPoint y: 258, endPoint x: 34, endPoint y: 258, distance: 5.8
click at [34, 258] on span at bounding box center [33, 258] width 10 height 10
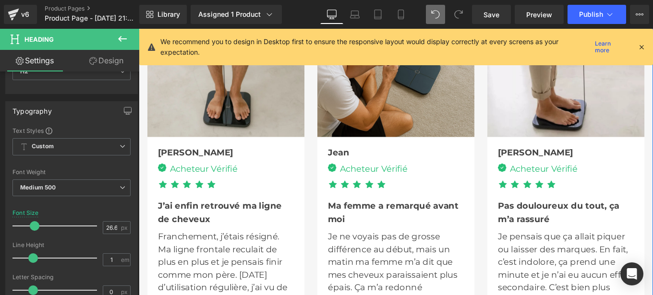
scroll to position [2714, 0]
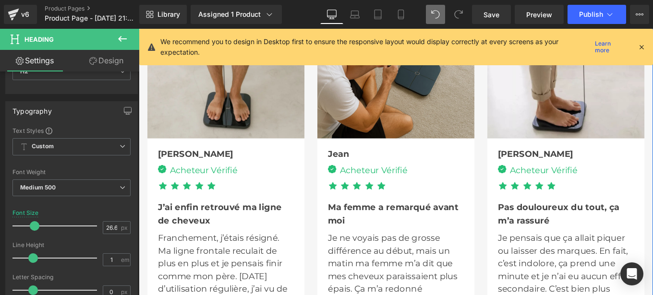
click at [191, 185] on div "Acheteur Vérifié Text Block" at bounding box center [210, 188] width 80 height 14
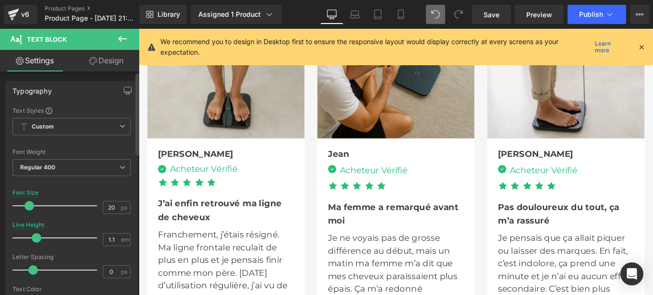
drag, startPoint x: 48, startPoint y: 238, endPoint x: 37, endPoint y: 238, distance: 11.0
click at [37, 238] on span at bounding box center [37, 238] width 10 height 10
type input "1.2"
click at [39, 241] on span at bounding box center [40, 238] width 10 height 10
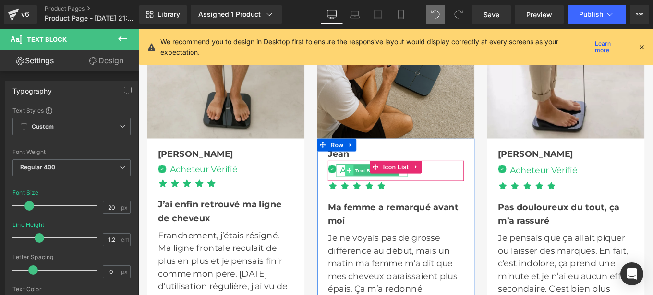
click at [374, 188] on icon at bounding box center [375, 189] width 5 height 6
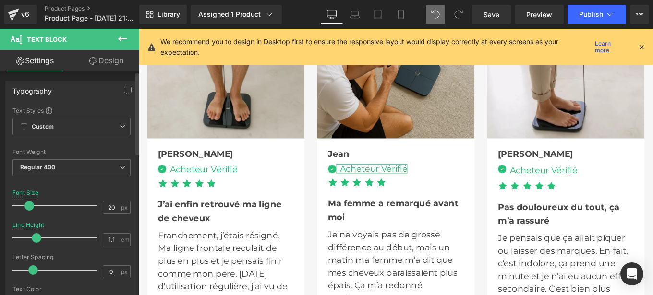
type input "1.2"
drag, startPoint x: 49, startPoint y: 238, endPoint x: 41, endPoint y: 240, distance: 8.3
click at [41, 240] on span at bounding box center [40, 238] width 10 height 10
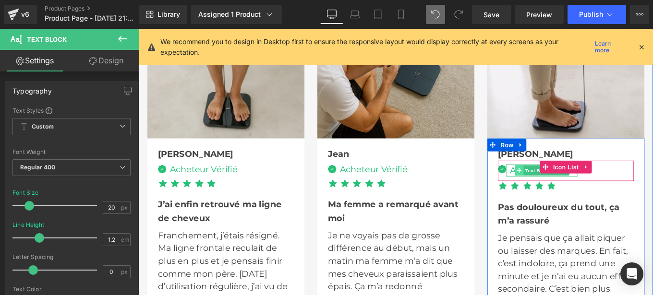
click at [566, 189] on icon at bounding box center [567, 189] width 5 height 6
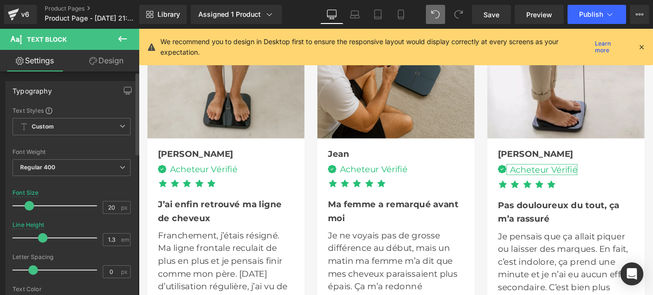
type input "1.2"
drag, startPoint x: 48, startPoint y: 236, endPoint x: 39, endPoint y: 237, distance: 9.2
click at [39, 237] on span at bounding box center [40, 238] width 10 height 10
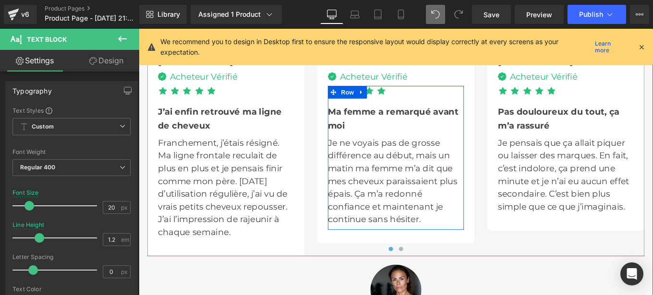
scroll to position [2819, 0]
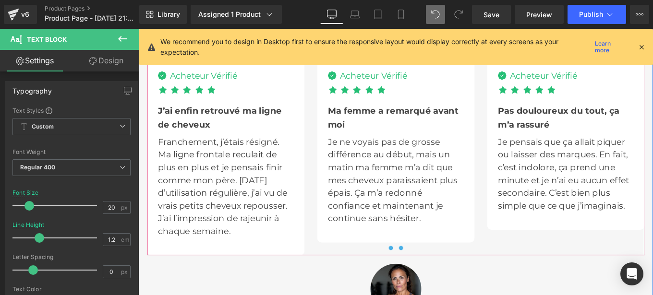
click at [432, 274] on span at bounding box center [434, 276] width 5 height 5
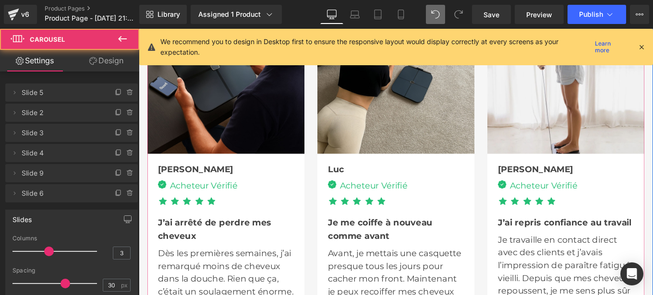
scroll to position [2696, 0]
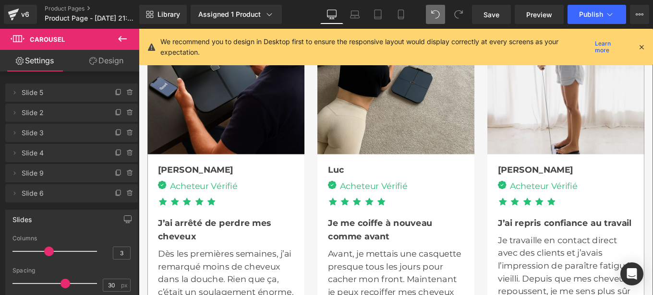
click at [208, 201] on div "Image Acheteur Vérifié Text Block Icon List" at bounding box center [237, 207] width 154 height 23
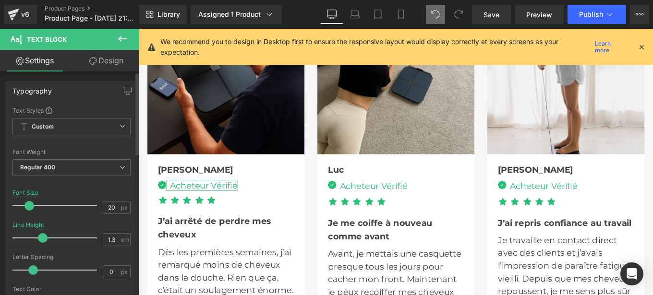
type input "1.2"
drag, startPoint x: 49, startPoint y: 238, endPoint x: 194, endPoint y: 182, distance: 155.5
click at [39, 237] on span at bounding box center [40, 238] width 10 height 10
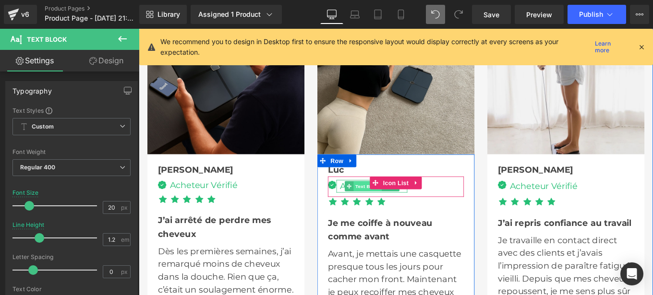
click at [385, 206] on span "Text Block" at bounding box center [397, 207] width 32 height 12
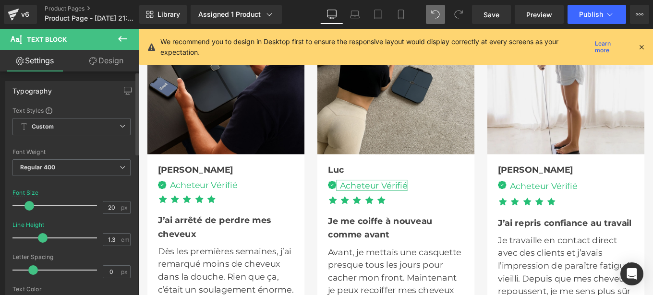
type input "1.2"
drag, startPoint x: 48, startPoint y: 236, endPoint x: 39, endPoint y: 238, distance: 8.3
click at [39, 238] on span at bounding box center [40, 238] width 10 height 10
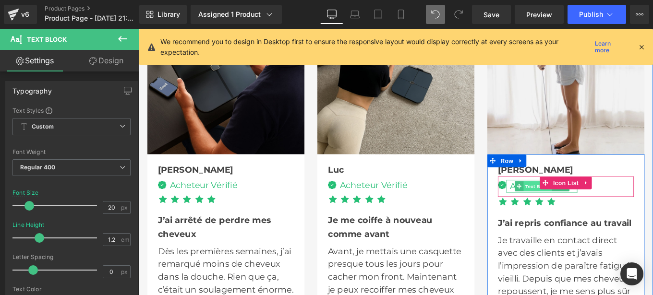
click at [578, 205] on span "Text Block" at bounding box center [589, 207] width 32 height 12
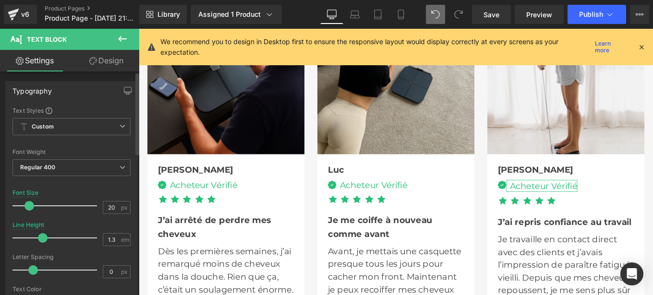
type input "1.2"
drag, startPoint x: 48, startPoint y: 240, endPoint x: 39, endPoint y: 241, distance: 8.2
click at [39, 241] on span at bounding box center [40, 238] width 10 height 10
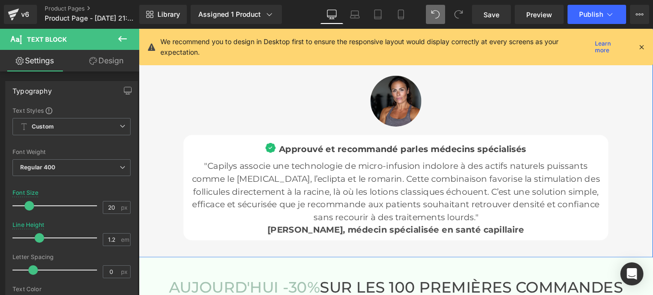
scroll to position [3032, 0]
click at [361, 164] on span "Approuvé et recommandé par" at bounding box center [374, 164] width 154 height 12
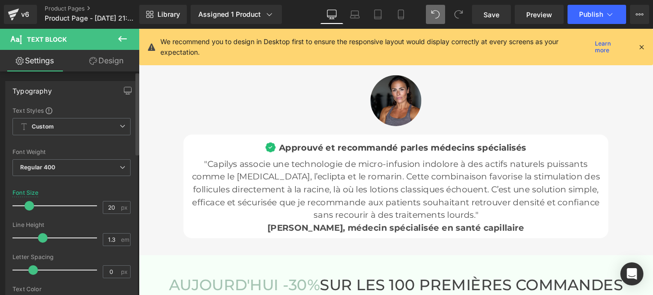
type input "1.2"
drag, startPoint x: 49, startPoint y: 237, endPoint x: 41, endPoint y: 237, distance: 7.7
click at [41, 237] on span at bounding box center [40, 238] width 10 height 10
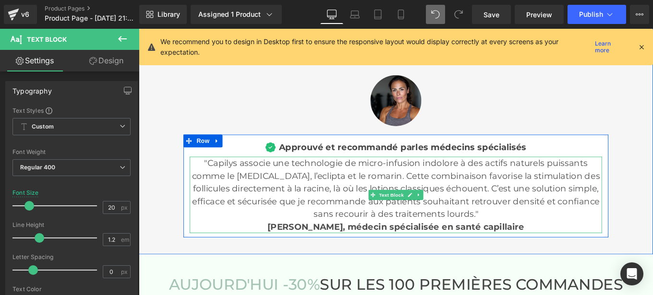
click at [359, 204] on p ""Capilys associe une technologie de micro-infusion indolore à des actifs nature…" at bounding box center [429, 209] width 466 height 72
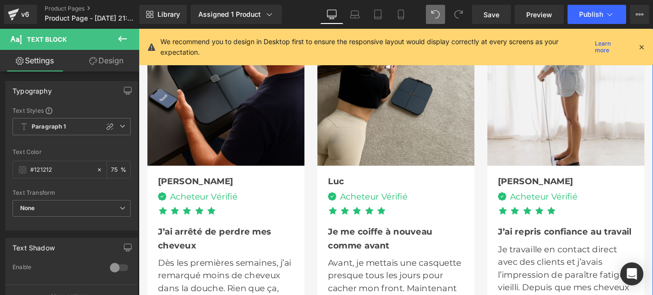
scroll to position [2672, 0]
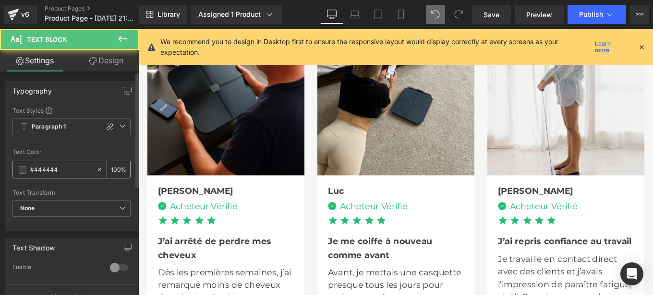
click at [60, 169] on input "#444444" at bounding box center [60, 170] width 61 height 11
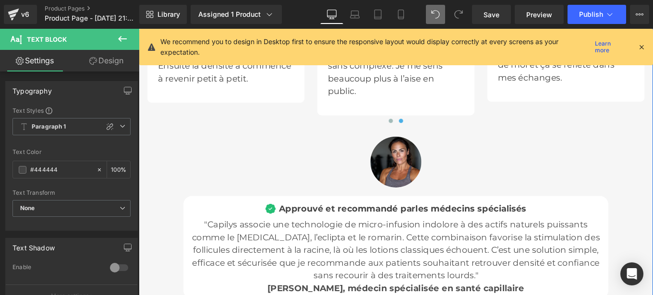
scroll to position [3002, 0]
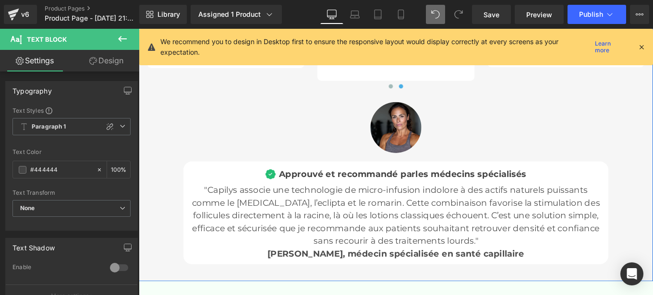
click at [358, 223] on p ""Capilys associe une technologie de micro-infusion indolore à des actifs nature…" at bounding box center [429, 240] width 466 height 72
click at [58, 170] on input "#121212" at bounding box center [60, 170] width 61 height 11
type input "#444444"
type input "100"
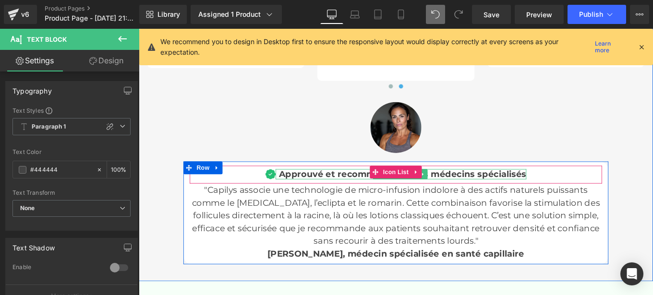
click at [352, 192] on span "Approuvé et recommandé par" at bounding box center [374, 193] width 154 height 12
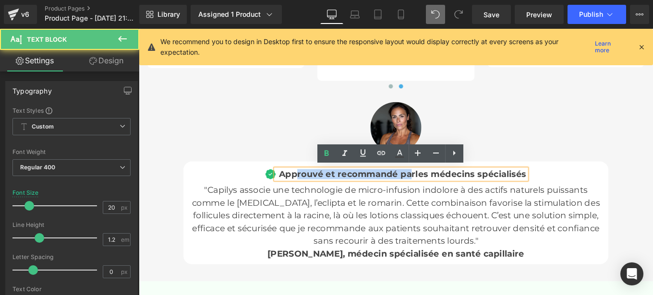
drag, startPoint x: 315, startPoint y: 192, endPoint x: 461, endPoint y: 193, distance: 146.4
click at [461, 193] on div "Approuvé et recommandé par les médecins spécialisés" at bounding box center [434, 193] width 283 height 12
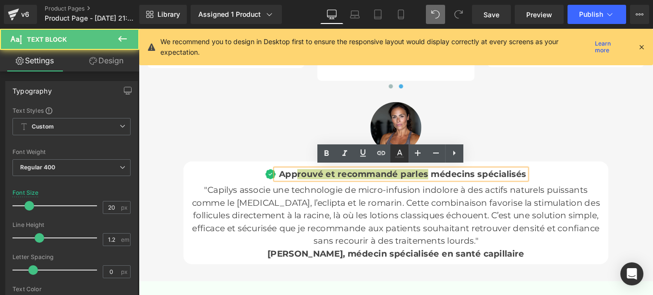
click at [403, 154] on icon at bounding box center [400, 154] width 12 height 12
type input "#444444"
type input "100"
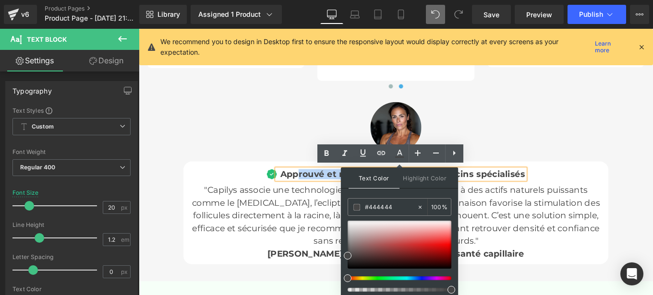
click at [330, 237] on p ""Capilys associe une technologie de micro-infusion indolore à des actifs nature…" at bounding box center [429, 240] width 466 height 72
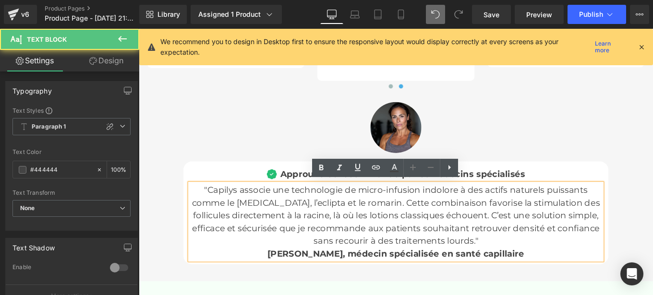
click at [329, 280] on span "[PERSON_NAME], médecin spécialisée en santé capillaire" at bounding box center [429, 283] width 290 height 12
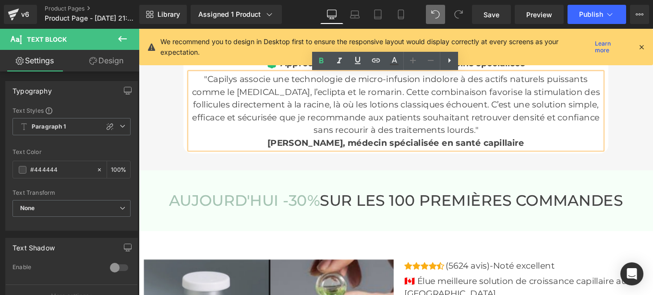
scroll to position [3128, 0]
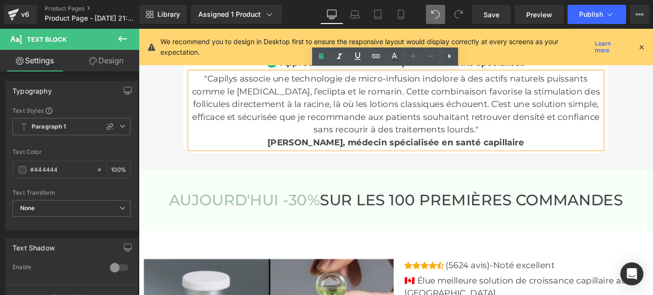
click at [390, 218] on h3 "AUJOURD'HUI -30% SUR LES 100 PREMIÈRES COMMANDES" at bounding box center [429, 222] width 562 height 21
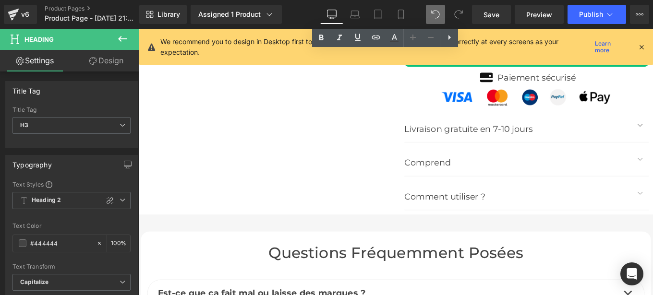
scroll to position [3823, 0]
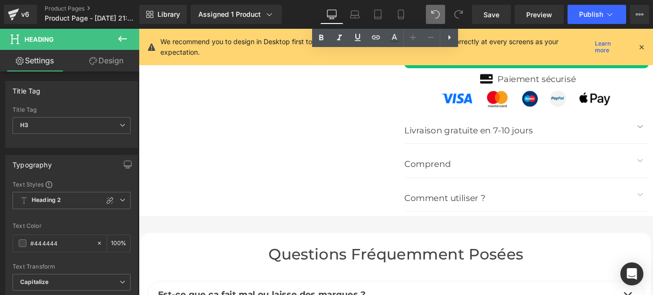
click at [454, 136] on div "Livraison gratuite en 7-10 jours Text Block" at bounding box center [567, 143] width 257 height 15
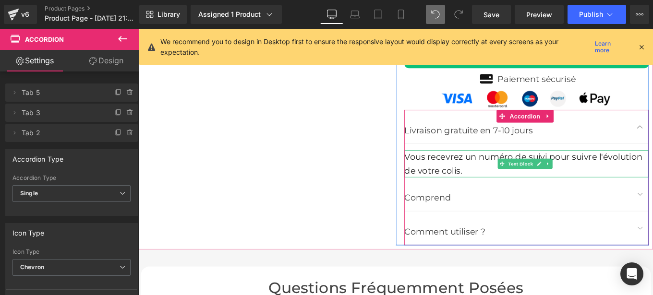
click at [495, 173] on font "Vous recevrez un numéro de suivi pour suivre l'évolution de votre colis." at bounding box center [573, 181] width 269 height 27
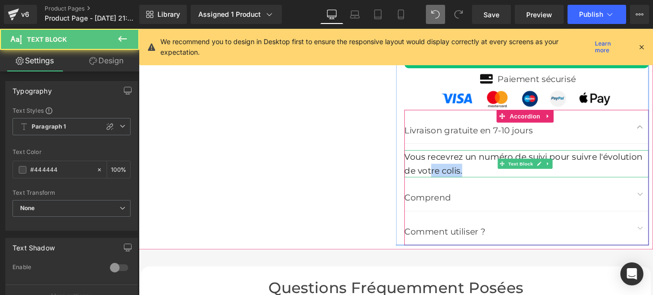
drag, startPoint x: 464, startPoint y: 182, endPoint x: 503, endPoint y: 185, distance: 39.0
click at [503, 185] on div "Vous recevrez un numéro de suivi pour suivre l'évolution de votre colis." at bounding box center [577, 181] width 276 height 31
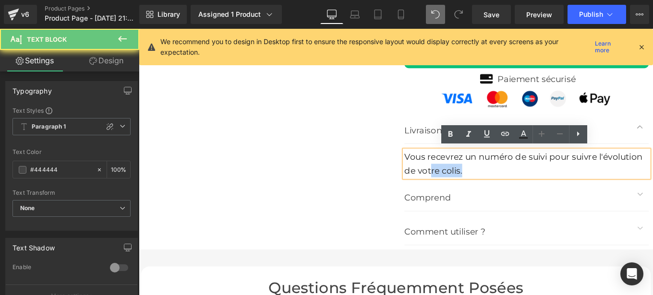
click at [504, 186] on div "Vous recevrez un numéro de suivi pour suivre l'évolution de votre colis." at bounding box center [577, 181] width 276 height 31
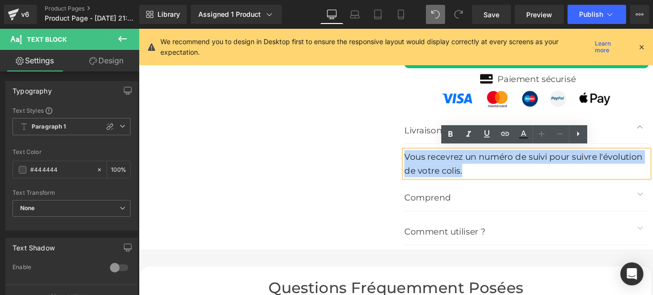
drag, startPoint x: 504, startPoint y: 186, endPoint x: 437, endPoint y: 171, distance: 68.8
click at [439, 171] on div "Vous recevrez un numéro de suivi pour suivre l'évolution de votre colis." at bounding box center [577, 181] width 276 height 31
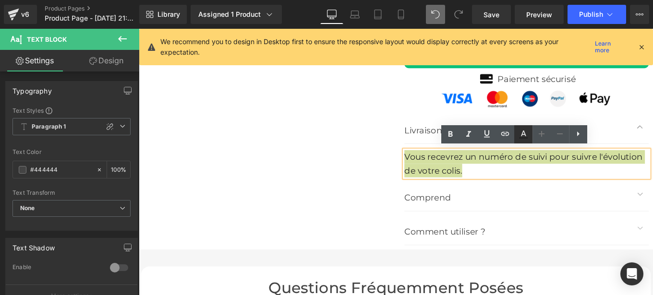
click at [522, 139] on icon at bounding box center [523, 137] width 9 height 1
type input "#242424"
type input "100"
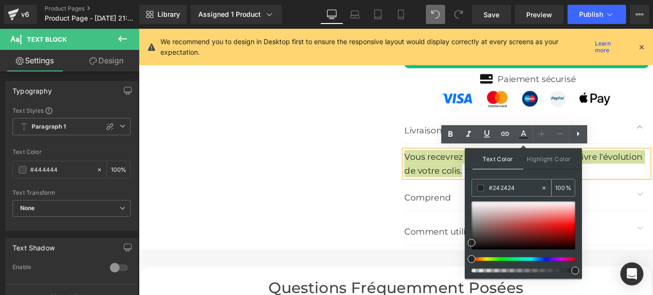
click at [519, 186] on input "#242424" at bounding box center [515, 188] width 52 height 11
type input "v"
type input "0"
paste input "#444444"
type input "#444444"
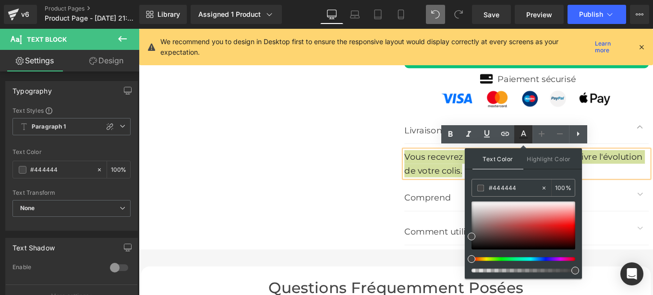
click at [528, 132] on icon at bounding box center [523, 135] width 12 height 12
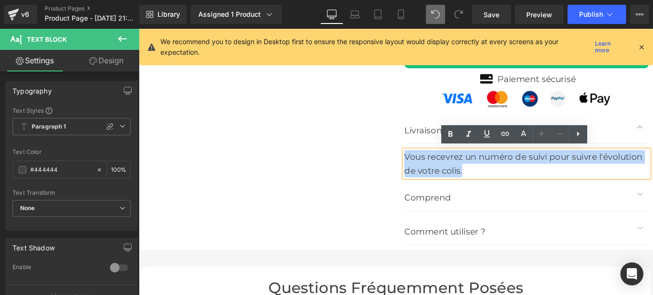
click at [532, 173] on div "Vous recevrez un numéro de suivi pour suivre l'évolution de votre colis." at bounding box center [577, 181] width 276 height 31
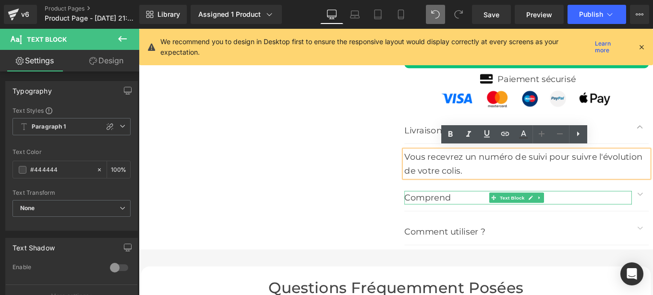
click at [467, 218] on p "Comprend" at bounding box center [567, 219] width 257 height 15
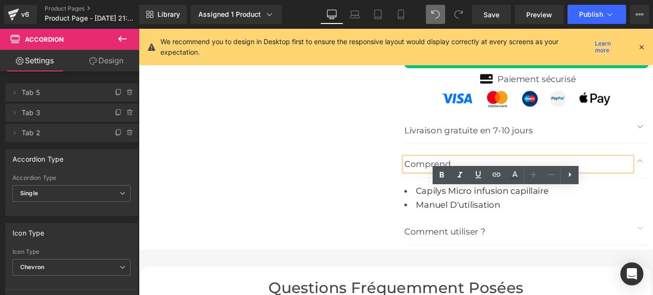
click at [475, 220] on li "Manuel D'utilisation" at bounding box center [577, 227] width 276 height 15
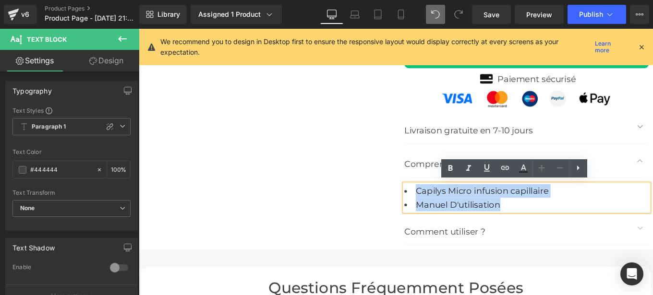
drag, startPoint x: 522, startPoint y: 224, endPoint x: 444, endPoint y: 207, distance: 79.7
click at [444, 207] on ul "Capilys Micro infusion capillaire [PERSON_NAME] D'utilisation" at bounding box center [577, 219] width 276 height 31
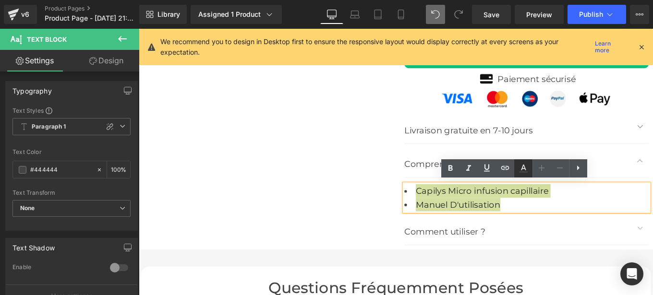
click at [520, 167] on icon at bounding box center [523, 169] width 12 height 12
type input "100"
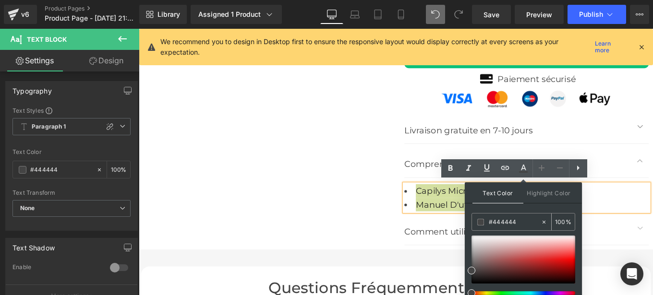
click at [520, 223] on input "#444444" at bounding box center [515, 222] width 52 height 11
click at [521, 169] on icon at bounding box center [523, 169] width 12 height 12
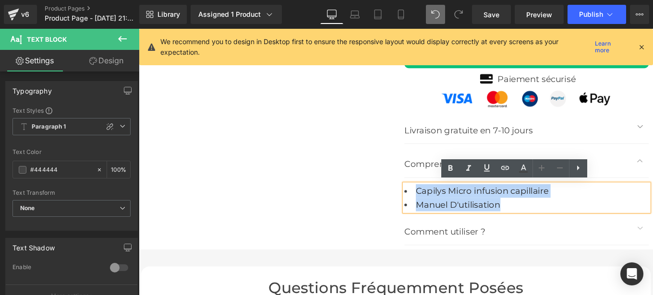
click at [529, 228] on span "Manuel D'utilisation" at bounding box center [500, 228] width 96 height 12
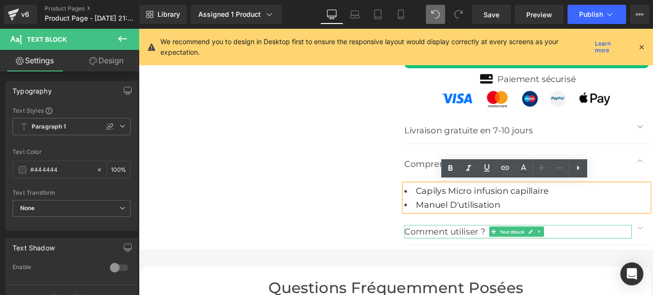
click at [496, 256] on p "Comment utiliser ?" at bounding box center [567, 258] width 257 height 15
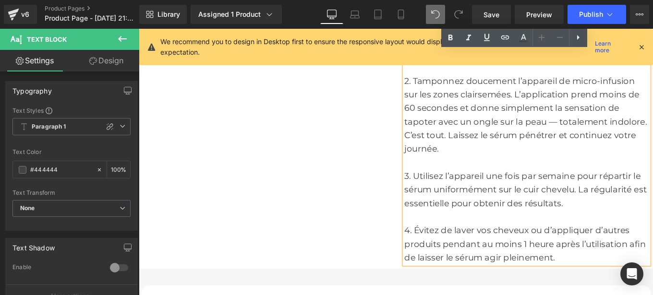
scroll to position [4018, 0]
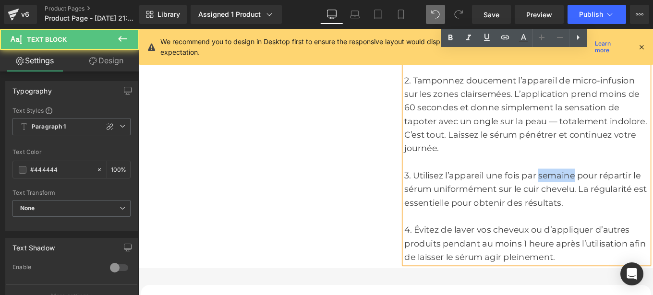
drag, startPoint x: 588, startPoint y: 192, endPoint x: 626, endPoint y: 192, distance: 37.4
click at [626, 192] on div "3. Utilisez l’appareil une fois par semaine pour répartir le sérum uniformément…" at bounding box center [577, 210] width 276 height 46
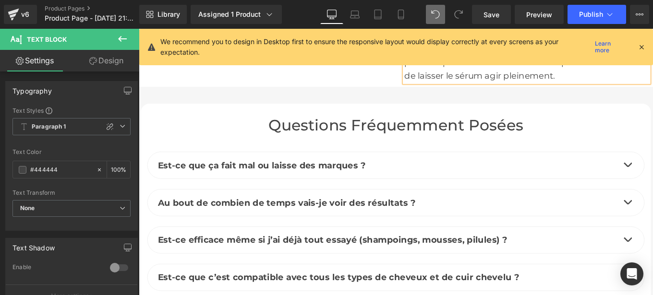
scroll to position [4223, 0]
click at [390, 139] on h2 "Questions fréquemment posées" at bounding box center [429, 137] width 562 height 21
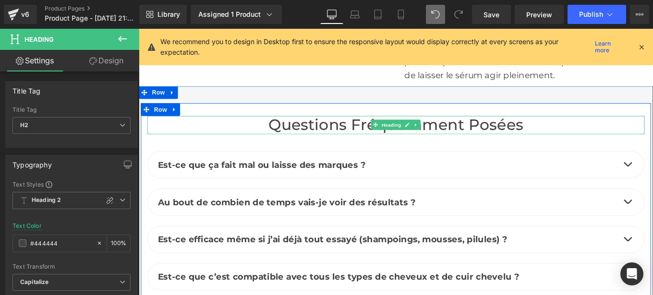
click at [319, 134] on h2 "Questions fréquemment posées" at bounding box center [429, 137] width 562 height 21
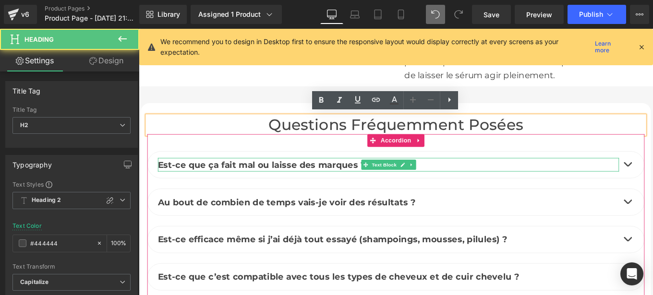
click at [288, 178] on b "Est-ce que ça fait mal ou laisse des marques ?" at bounding box center [277, 183] width 235 height 12
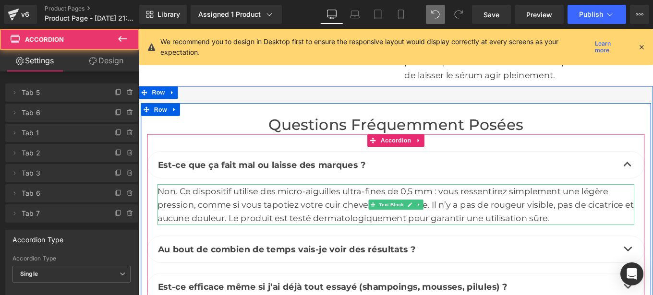
click at [273, 225] on div "Non. Ce dispositif utilise des micro-aiguilles ultra-fines de 0,5 mm : vous res…" at bounding box center [429, 227] width 539 height 46
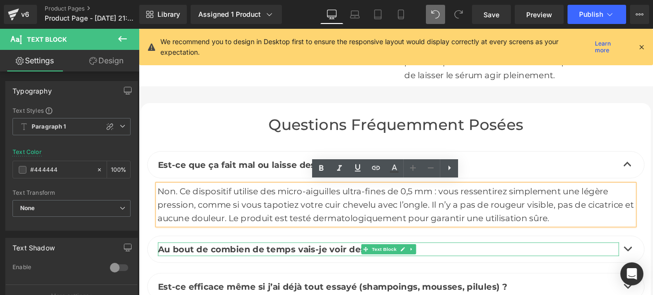
click at [217, 274] on b "Au bout de combien de temps vais-je voir des résultats ?" at bounding box center [305, 278] width 291 height 12
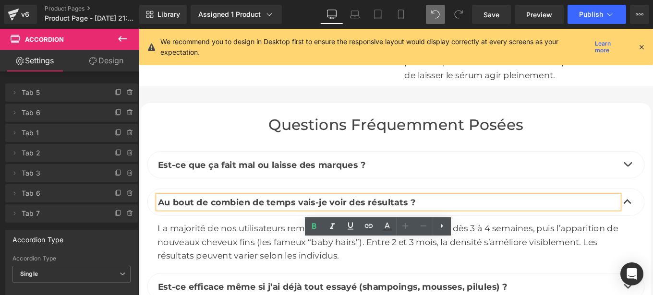
click at [286, 284] on div "La majorité de nos utilisateurs remarquent une réduction de la chute dès 3 à 4 …" at bounding box center [429, 270] width 539 height 46
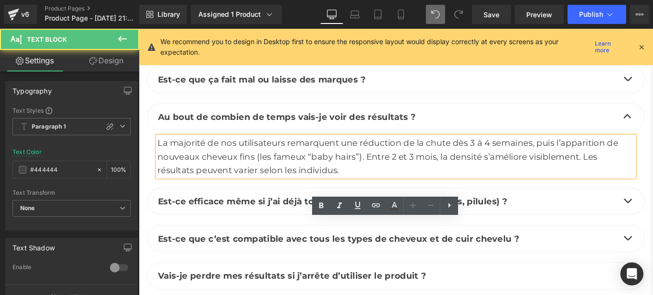
scroll to position [4321, 0]
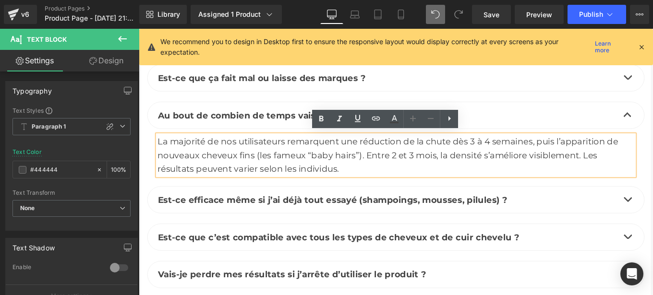
click at [248, 218] on b "Est-ce efficace même si j’ai déjà tout essayé (shampoings, mousses, pilules) ?" at bounding box center [357, 222] width 395 height 12
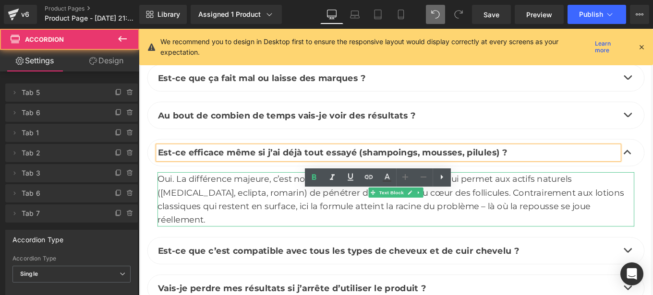
click at [259, 213] on div "Oui. La différence majeure, c’est notre technologie Micro-Infusion™ qui permet …" at bounding box center [429, 221] width 539 height 61
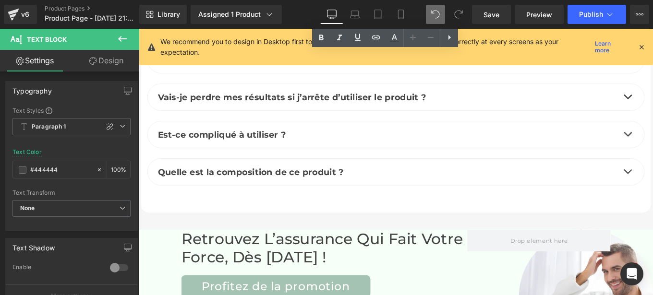
scroll to position [4539, 0]
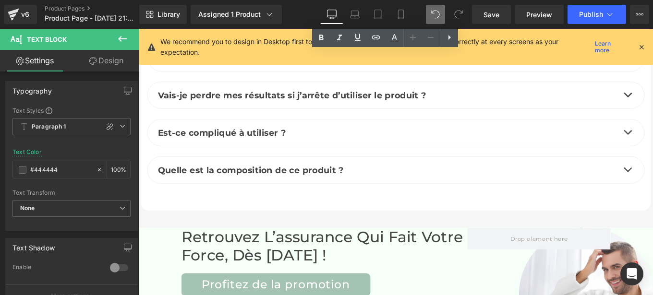
click at [298, 254] on h2 "Retrouvez l’assurance qui fait votre force, dès [DATE] !" at bounding box center [348, 274] width 323 height 41
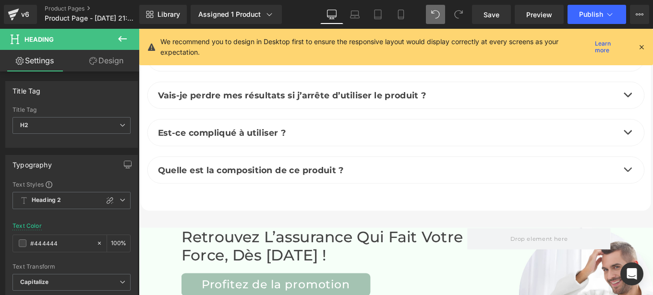
click at [111, 62] on link "Design" at bounding box center [107, 61] width 70 height 22
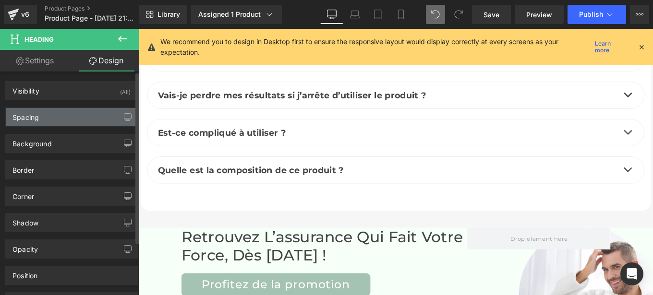
click at [49, 117] on div "Spacing" at bounding box center [72, 117] width 132 height 18
type input "0"
type input "20"
type input "0"
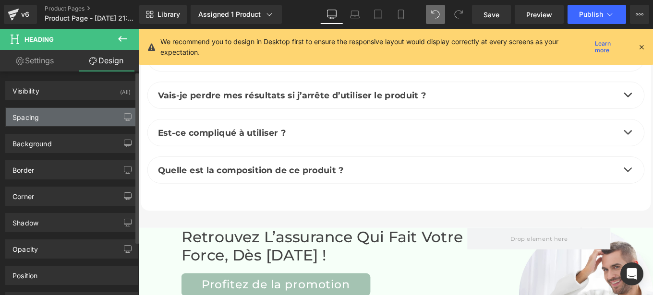
type input "0"
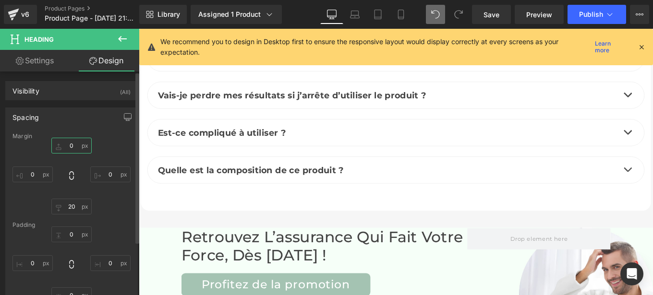
click at [71, 145] on input "0" at bounding box center [71, 146] width 40 height 16
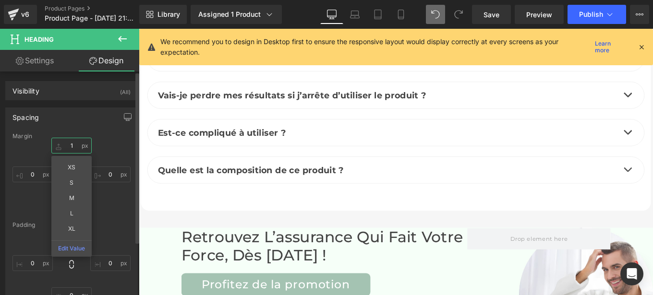
type input "10"
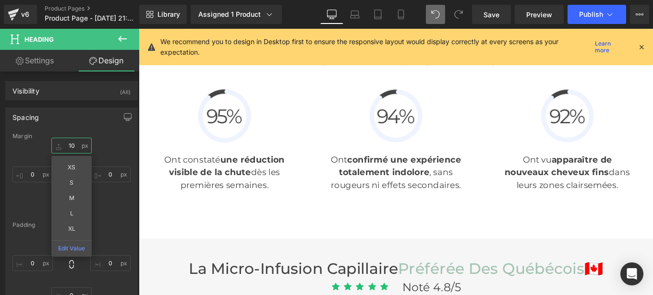
scroll to position [2300, 0]
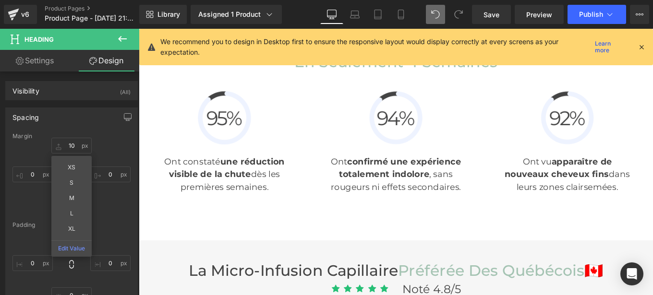
click at [408, 194] on strong "onfirmé une expérience totalement indolore" at bounding box center [434, 186] width 138 height 26
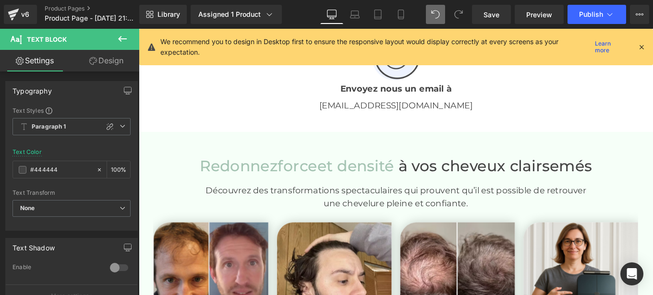
scroll to position [1897, 0]
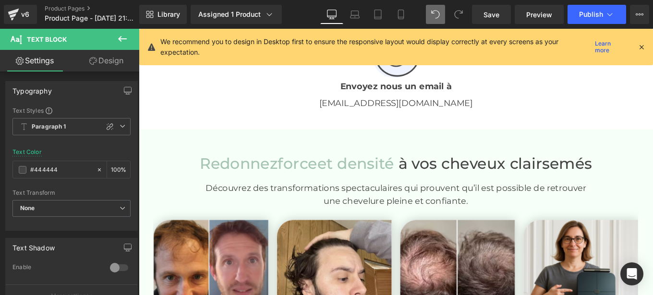
click at [457, 182] on h1 "Redonnez force et densité à vos cheveux clairsemés" at bounding box center [429, 181] width 562 height 21
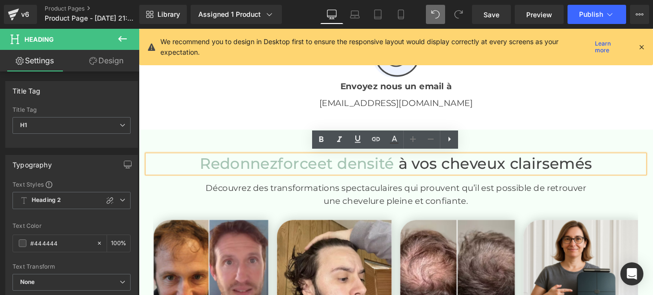
click at [400, 213] on icon at bounding box center [402, 216] width 5 height 6
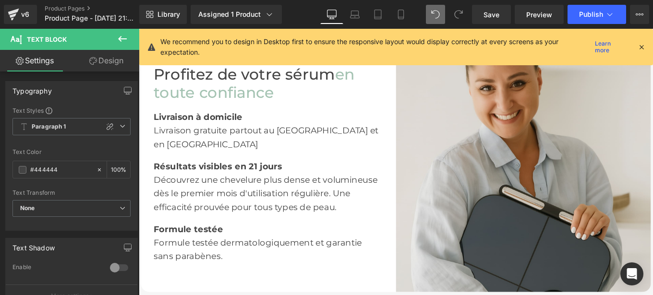
scroll to position [1545, 0]
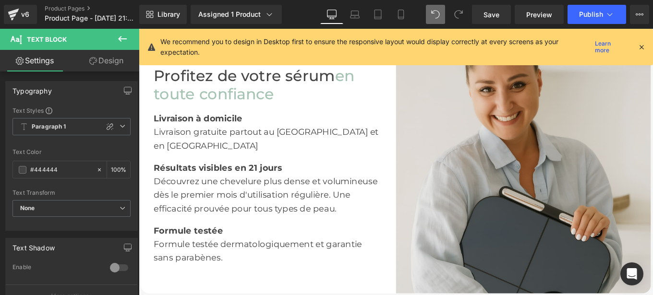
click at [201, 264] on div "Formule testée dermatologiquement et garantie sans parabènes." at bounding box center [285, 279] width 259 height 31
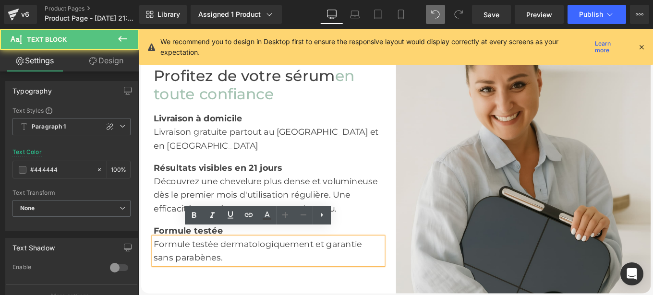
click at [180, 251] on b "Formule testée" at bounding box center [195, 257] width 78 height 12
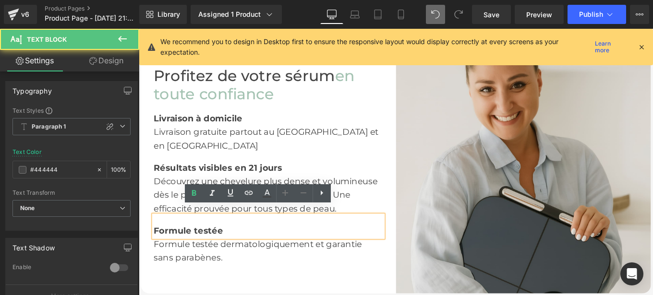
click at [174, 224] on div "Découvrez une chevelure plus dense et volumineuse dès le premier mois d'utilisa…" at bounding box center [285, 216] width 259 height 46
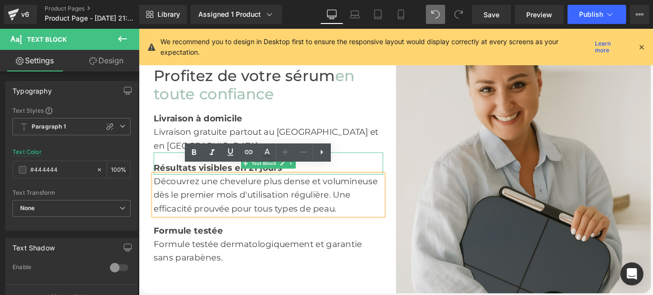
click at [171, 180] on b "Résultats visibles en 21 jours" at bounding box center [228, 186] width 145 height 12
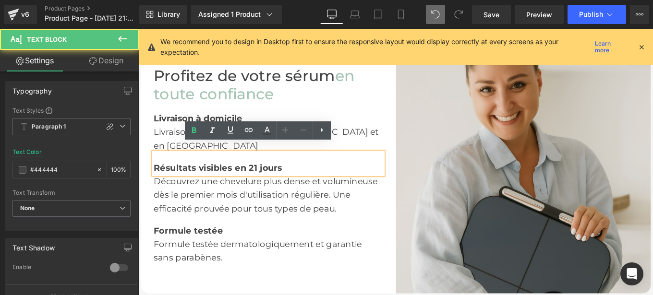
click at [170, 168] on div "Résultats visibles en 21 jours" at bounding box center [285, 180] width 259 height 25
click at [168, 151] on div "Livraison gratuite partout au [GEOGRAPHIC_DATA] et en [GEOGRAPHIC_DATA]" at bounding box center [285, 153] width 259 height 31
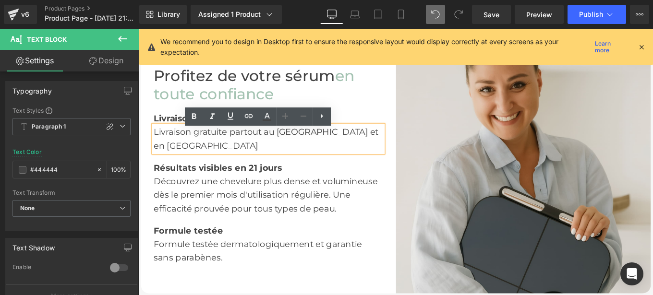
click at [167, 136] on strong "Livraison à domicile" at bounding box center [206, 130] width 100 height 12
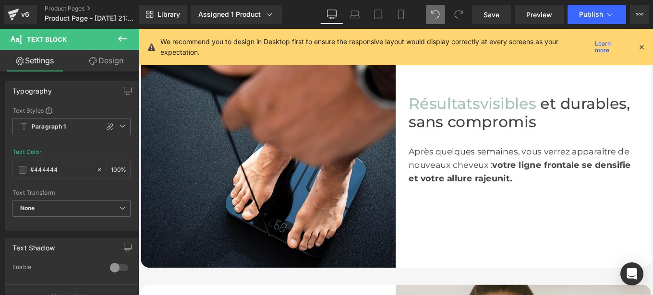
scroll to position [1260, 0]
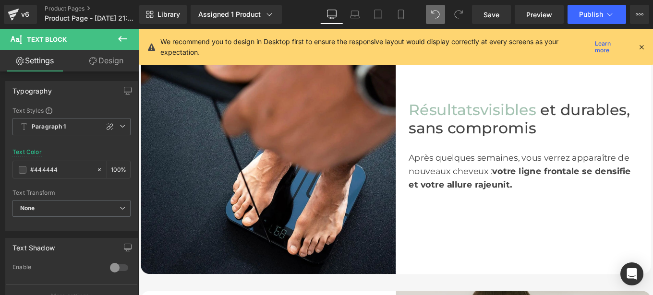
click at [462, 189] on div "Après quelques semaines, vous verrez apparaître de nouveaux cheveux : votre lig…" at bounding box center [572, 190] width 259 height 46
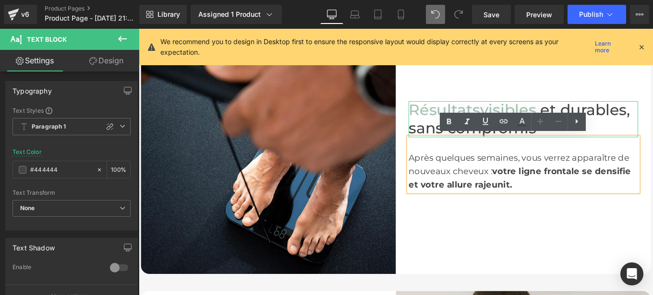
click at [461, 141] on h1 "Résultats visibles et durables, sans compromis" at bounding box center [572, 130] width 259 height 41
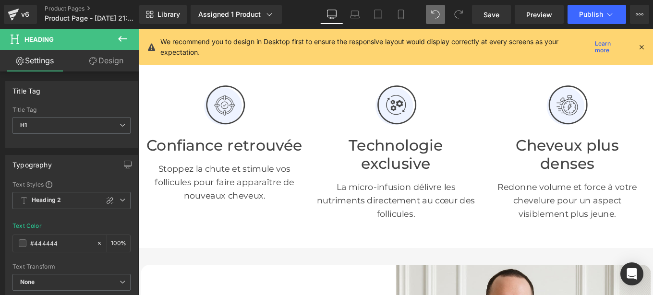
scroll to position [308, 0]
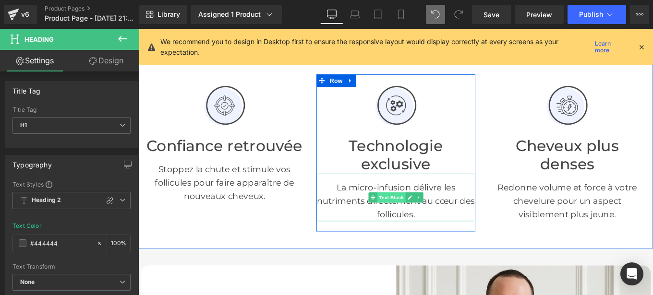
click at [408, 214] on span "Text Block" at bounding box center [424, 220] width 32 height 12
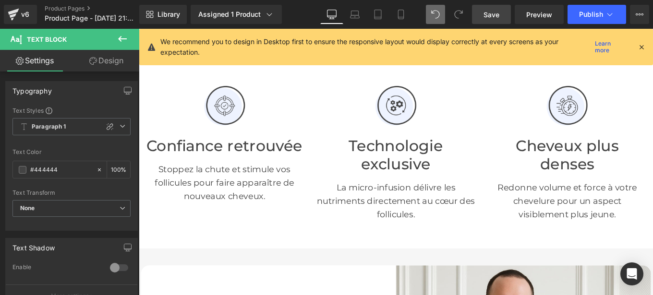
click at [494, 20] on link "Save" at bounding box center [491, 14] width 39 height 19
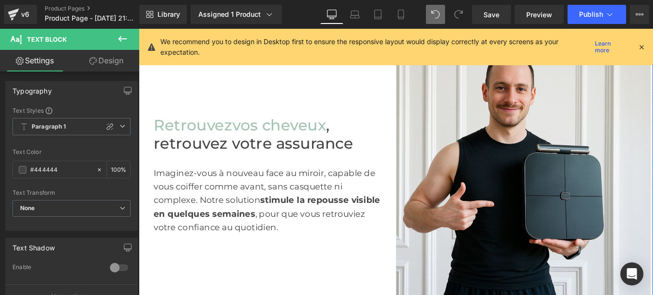
scroll to position [553, 0]
click at [487, 15] on span "Save" at bounding box center [491, 15] width 16 height 10
